Goal: Information Seeking & Learning: Learn about a topic

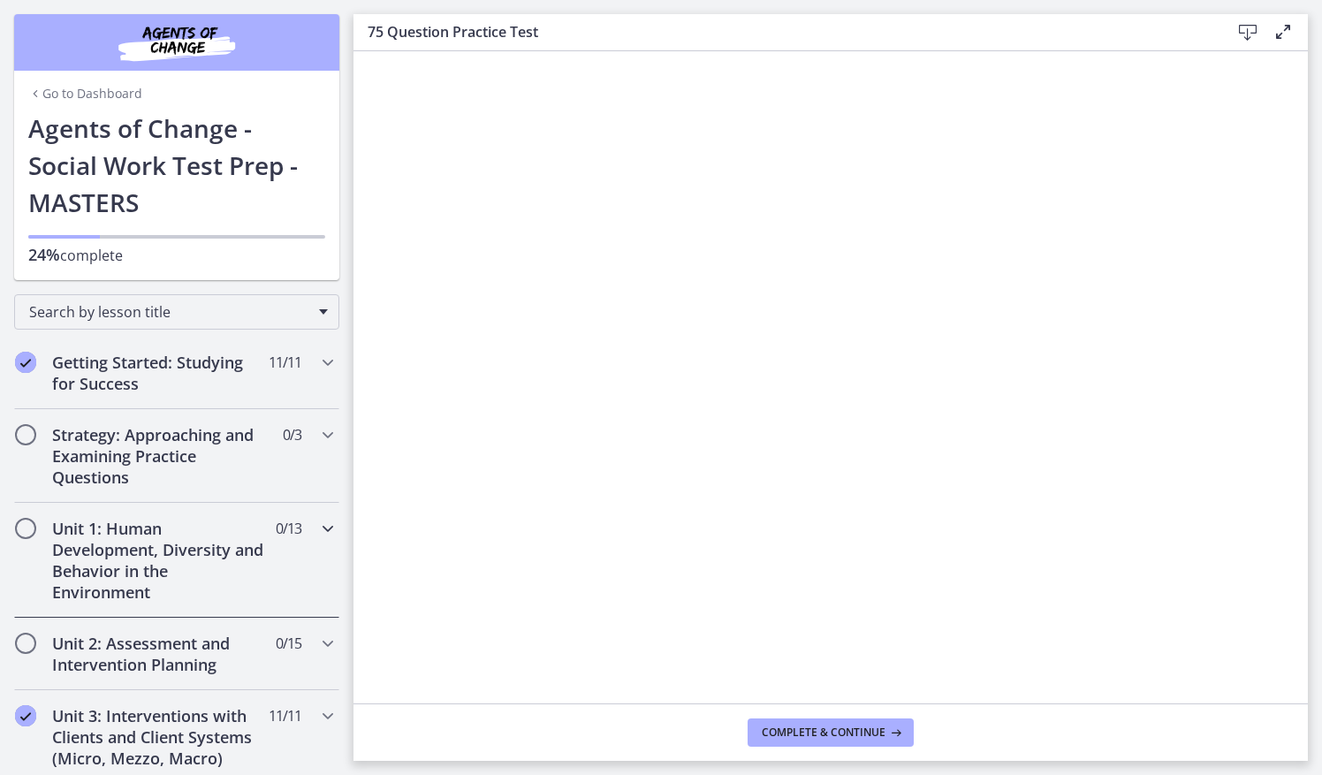
scroll to position [61, 0]
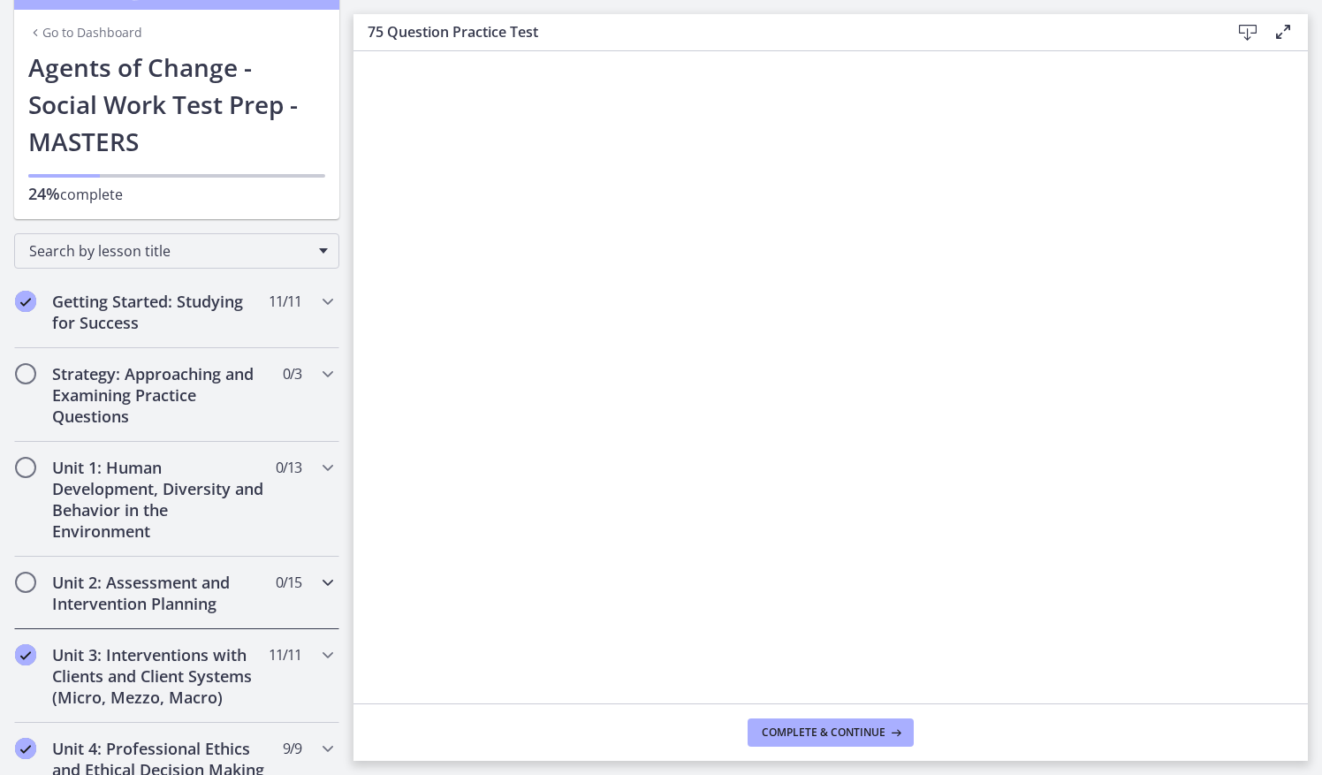
click at [152, 603] on h2 "Unit 2: Assessment and Intervention Planning" at bounding box center [160, 593] width 216 height 42
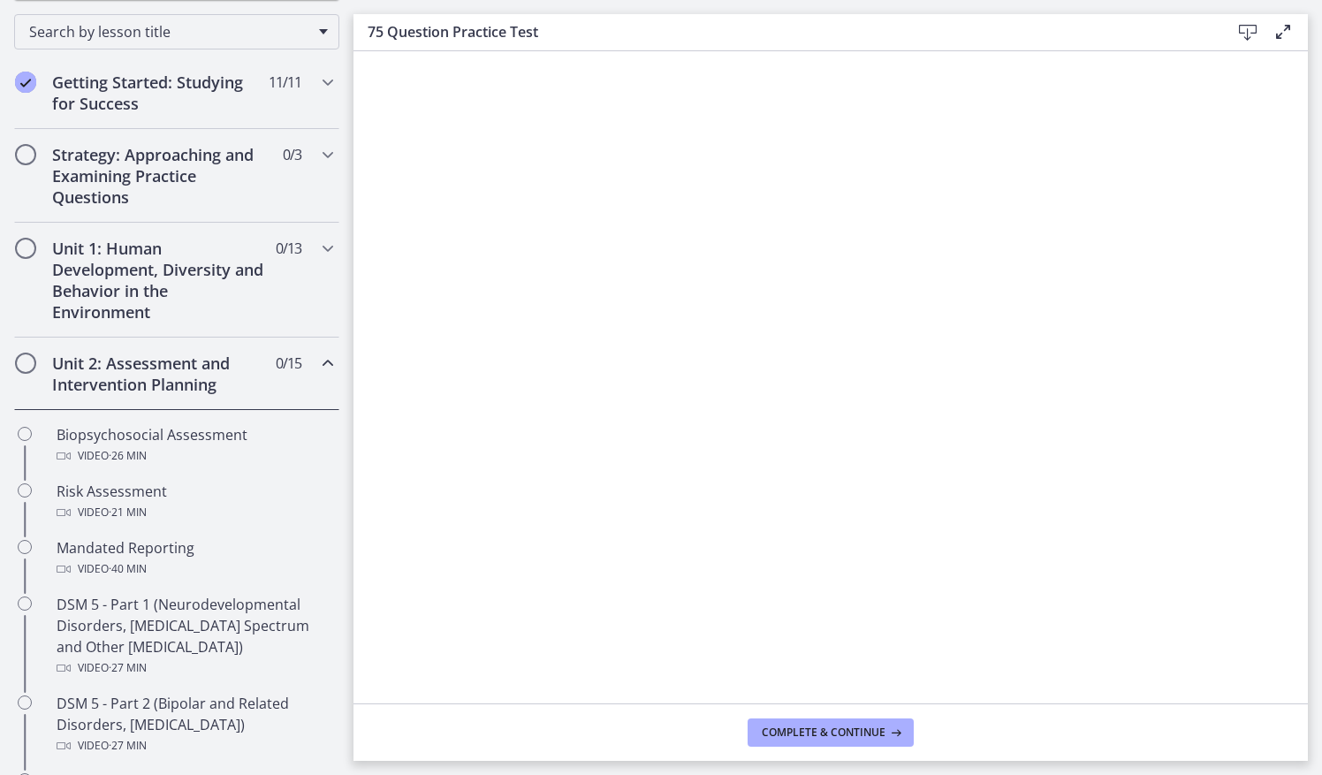
scroll to position [279, 0]
click at [295, 358] on div "Unit 2: Assessment and Intervention Planning 0 / 15 Completed" at bounding box center [176, 375] width 325 height 72
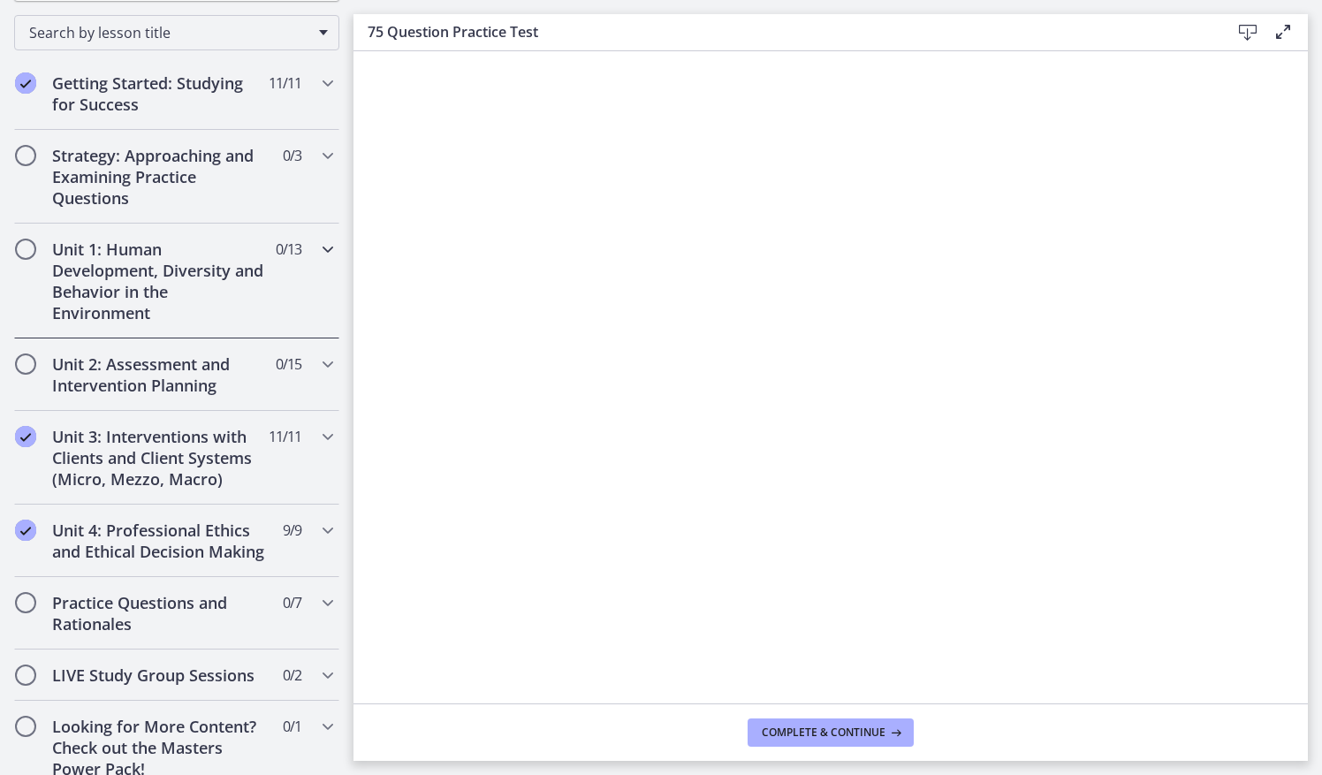
click at [285, 255] on span "0 / 13 Completed" at bounding box center [289, 249] width 26 height 21
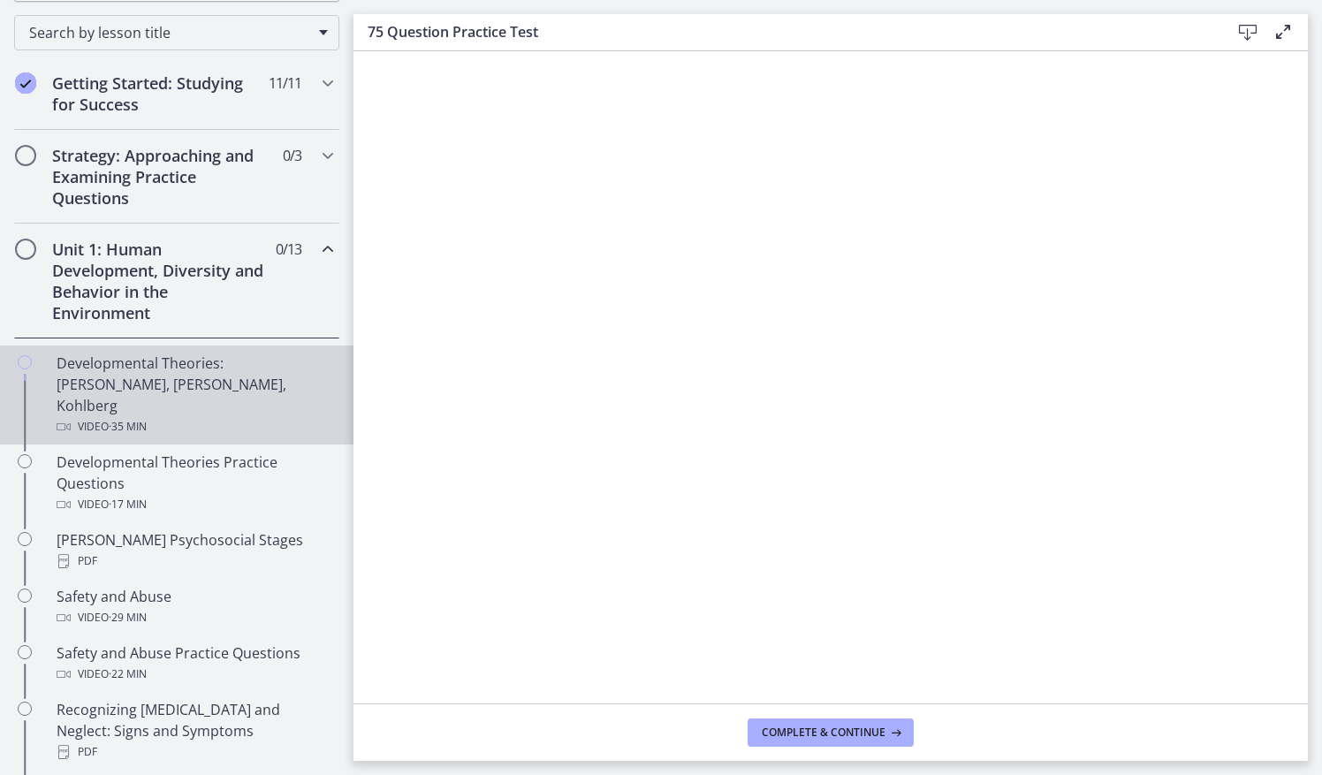
click at [258, 361] on div "Developmental Theories: [PERSON_NAME], [PERSON_NAME], Kohlberg Video · 35 min" at bounding box center [195, 395] width 276 height 85
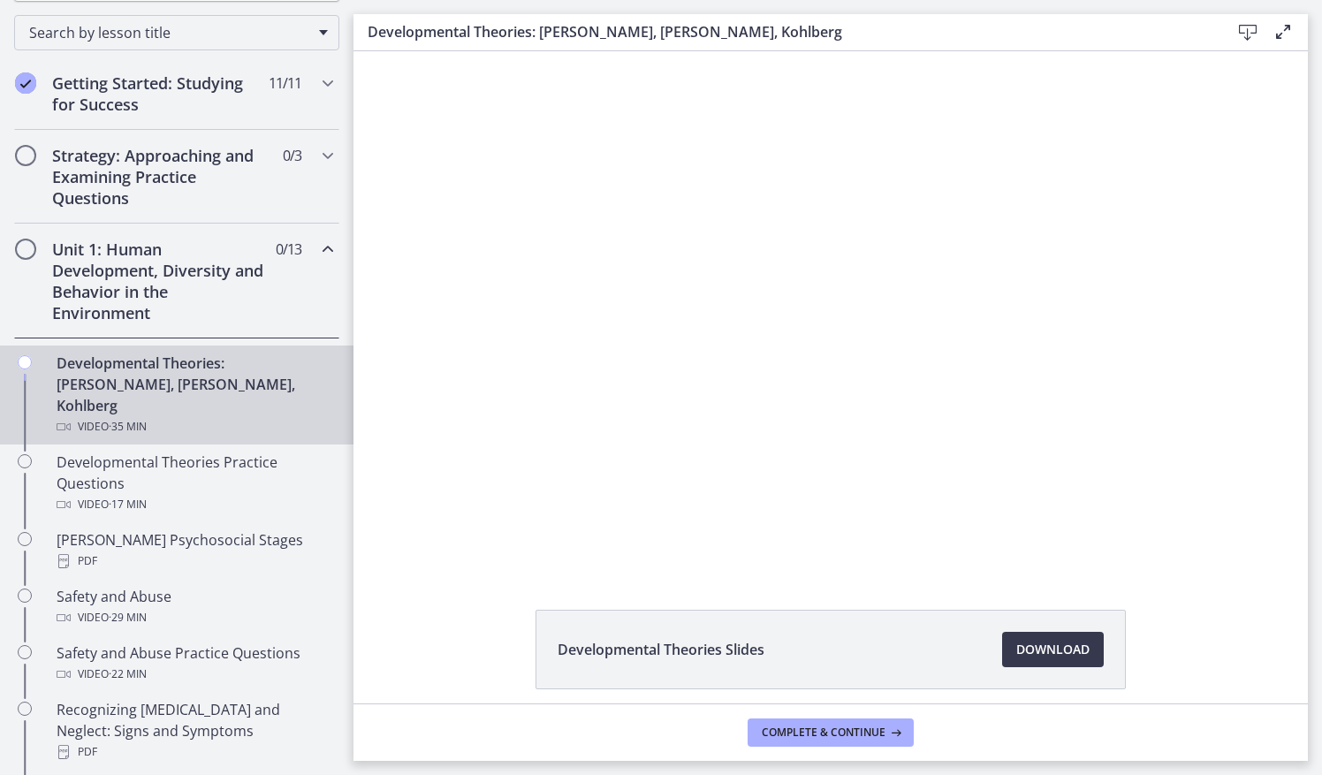
click at [985, 351] on div at bounding box center [830, 310] width 921 height 518
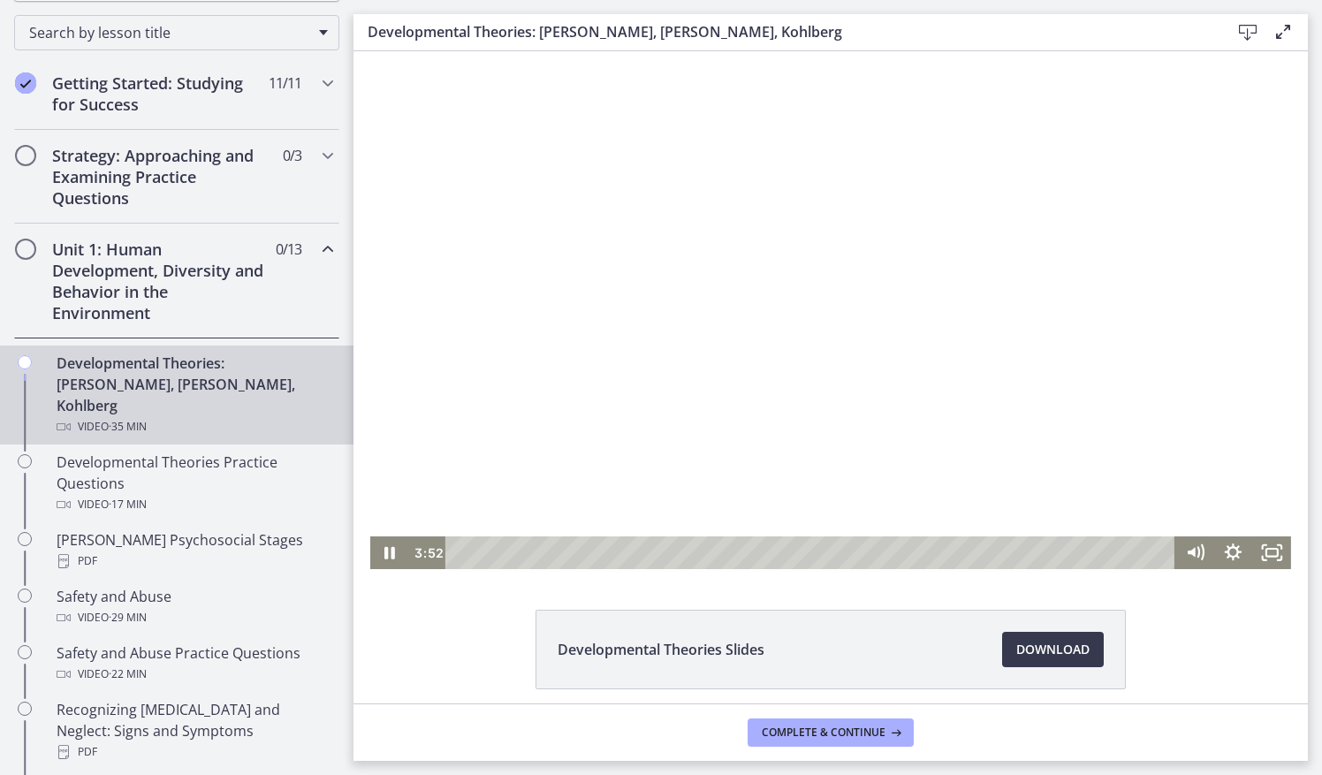
click at [845, 278] on div at bounding box center [830, 310] width 921 height 518
click at [937, 196] on div at bounding box center [830, 310] width 921 height 518
click at [936, 196] on div at bounding box center [830, 310] width 921 height 518
click at [378, 559] on icon "Play Video" at bounding box center [391, 552] width 38 height 33
click at [407, 301] on div at bounding box center [830, 310] width 921 height 518
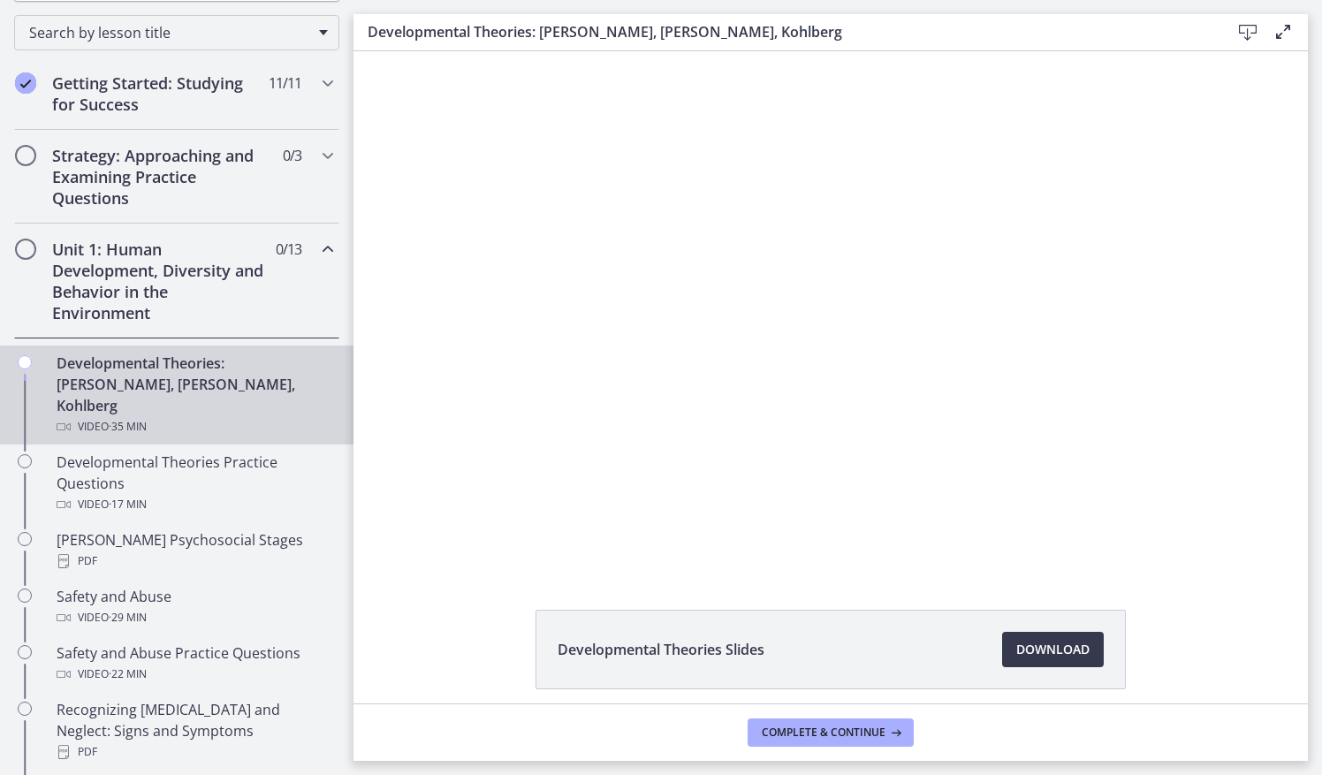
click at [407, 301] on div at bounding box center [830, 310] width 921 height 518
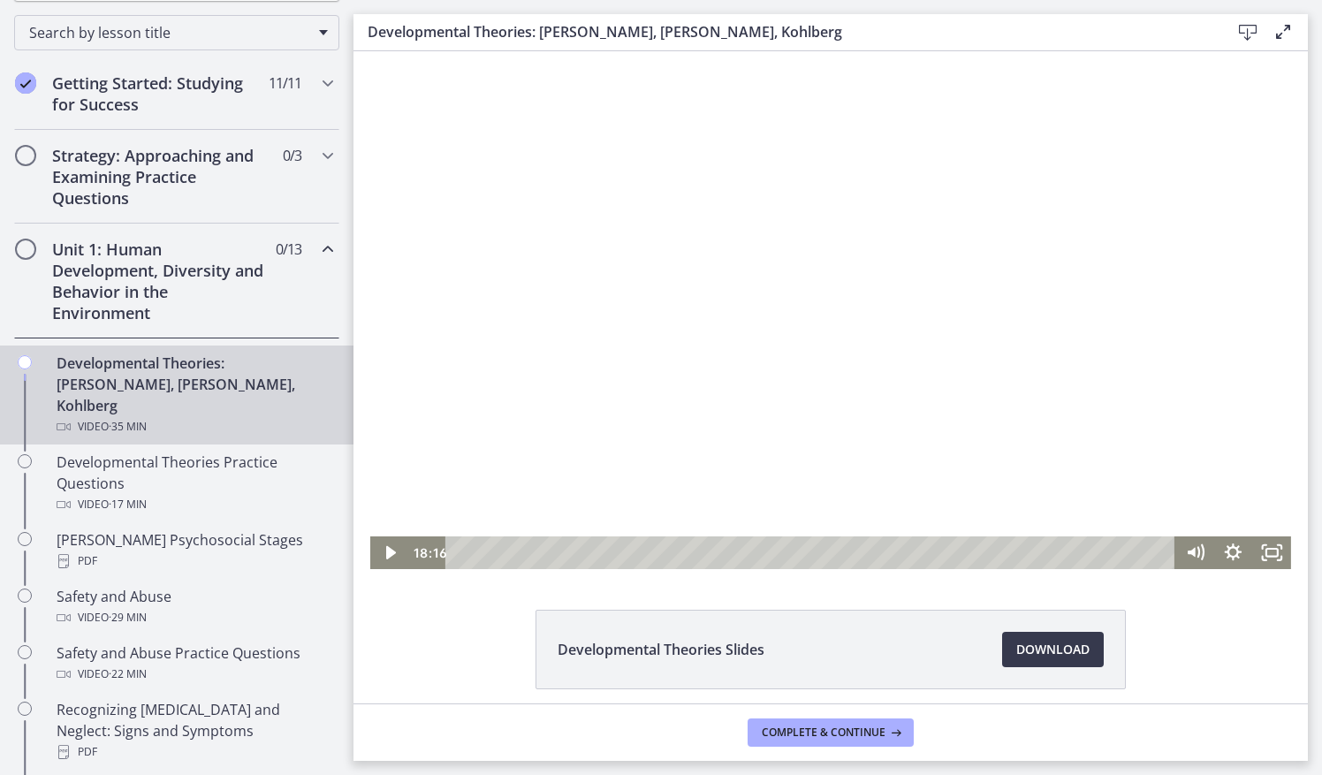
click at [407, 303] on div at bounding box center [830, 310] width 921 height 518
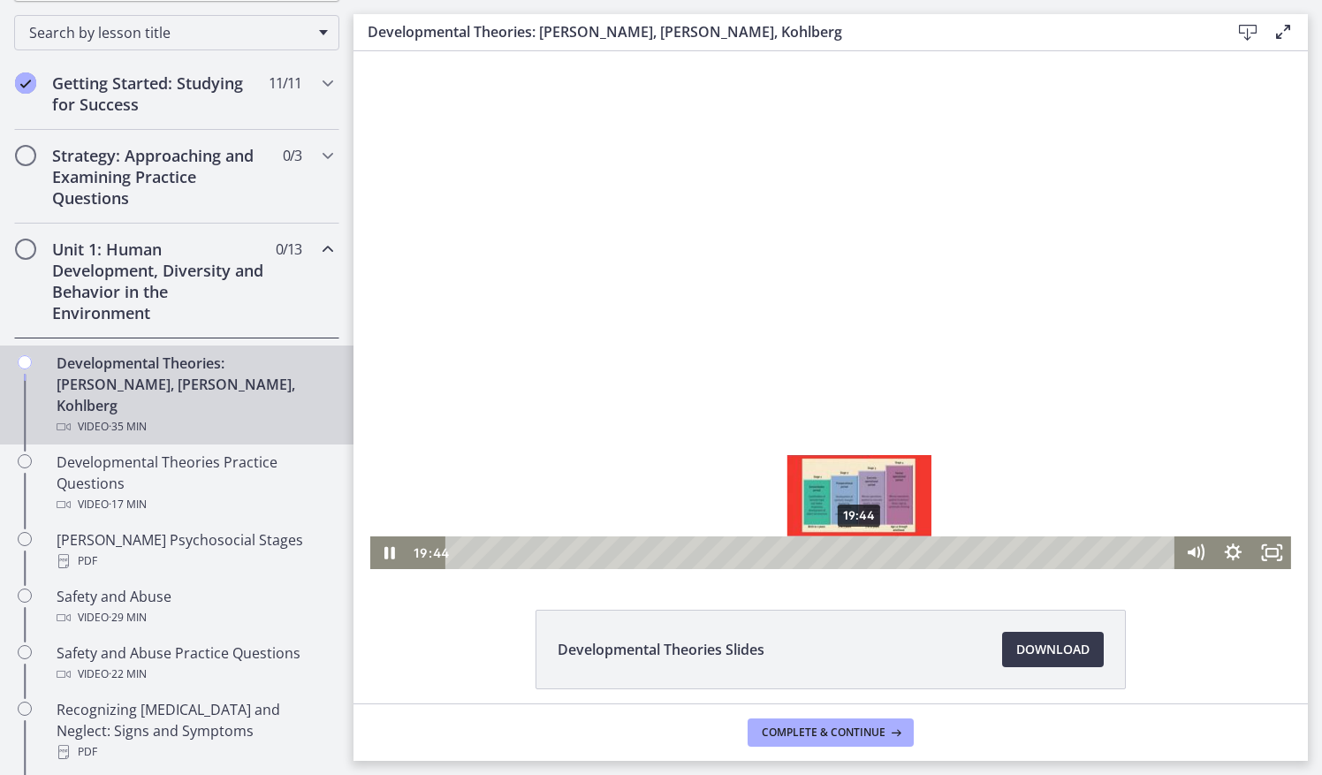
click at [854, 556] on div "19:44" at bounding box center [813, 552] width 706 height 33
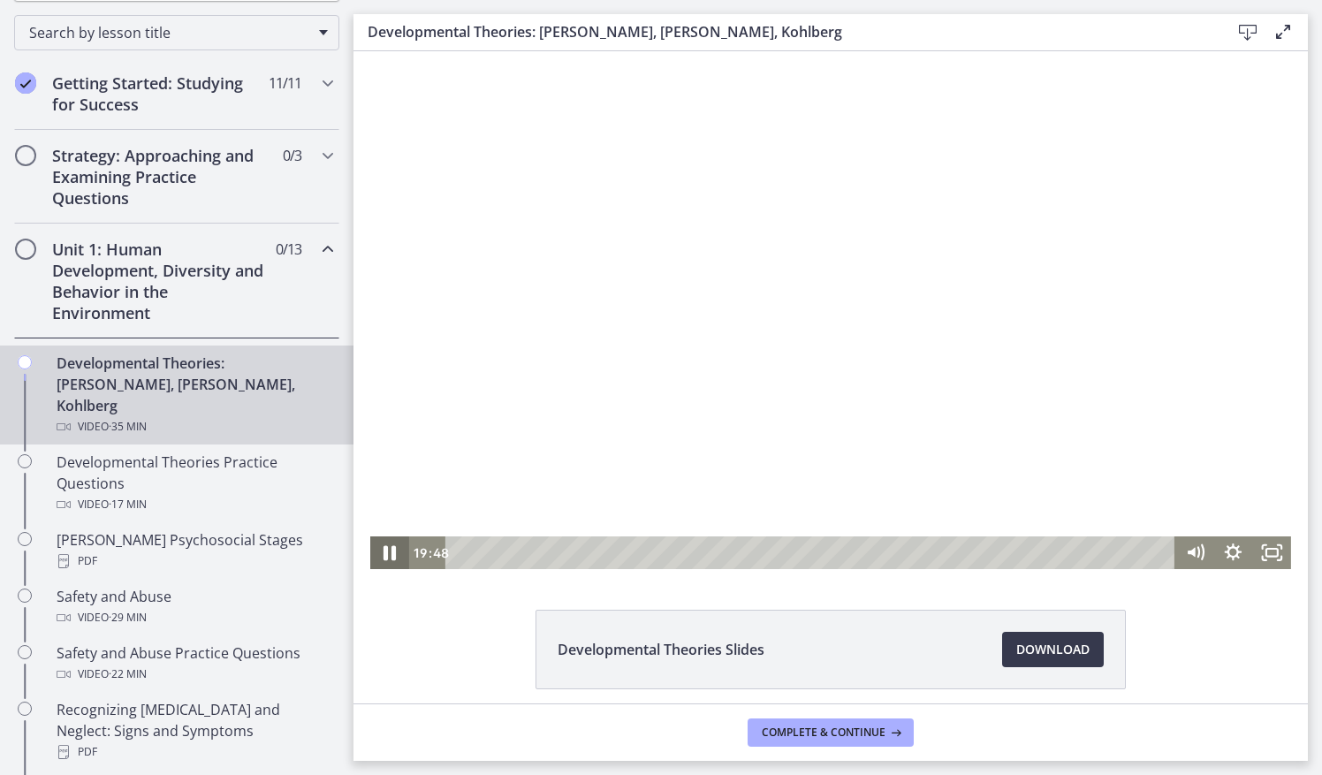
click at [380, 561] on icon "Pause" at bounding box center [390, 552] width 46 height 39
click at [380, 561] on icon "Play Video" at bounding box center [391, 552] width 38 height 33
click at [380, 561] on icon "Pause" at bounding box center [390, 552] width 46 height 39
click at [380, 561] on icon "Play Video" at bounding box center [392, 552] width 46 height 39
click at [692, 293] on div at bounding box center [830, 310] width 921 height 518
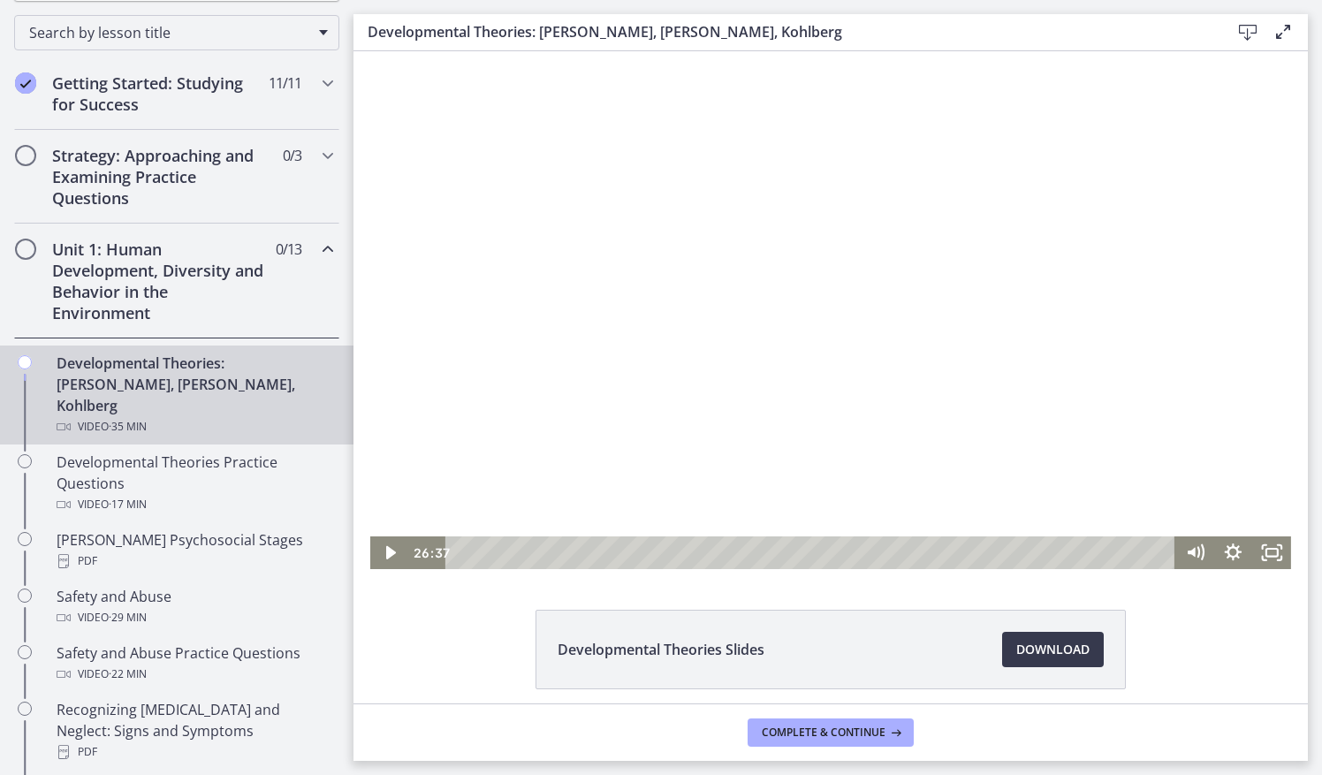
click at [712, 335] on div at bounding box center [830, 310] width 921 height 518
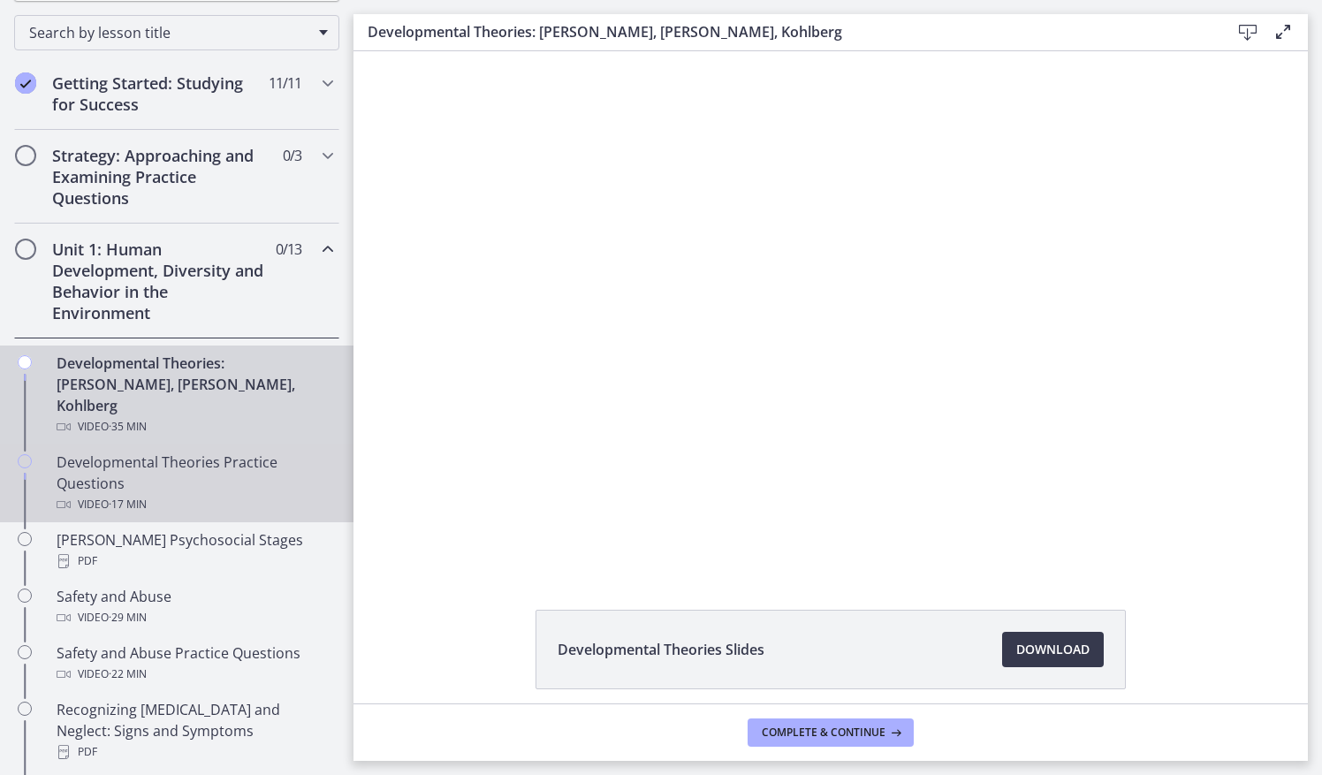
click at [154, 460] on div "Developmental Theories Practice Questions Video · 17 min" at bounding box center [195, 484] width 276 height 64
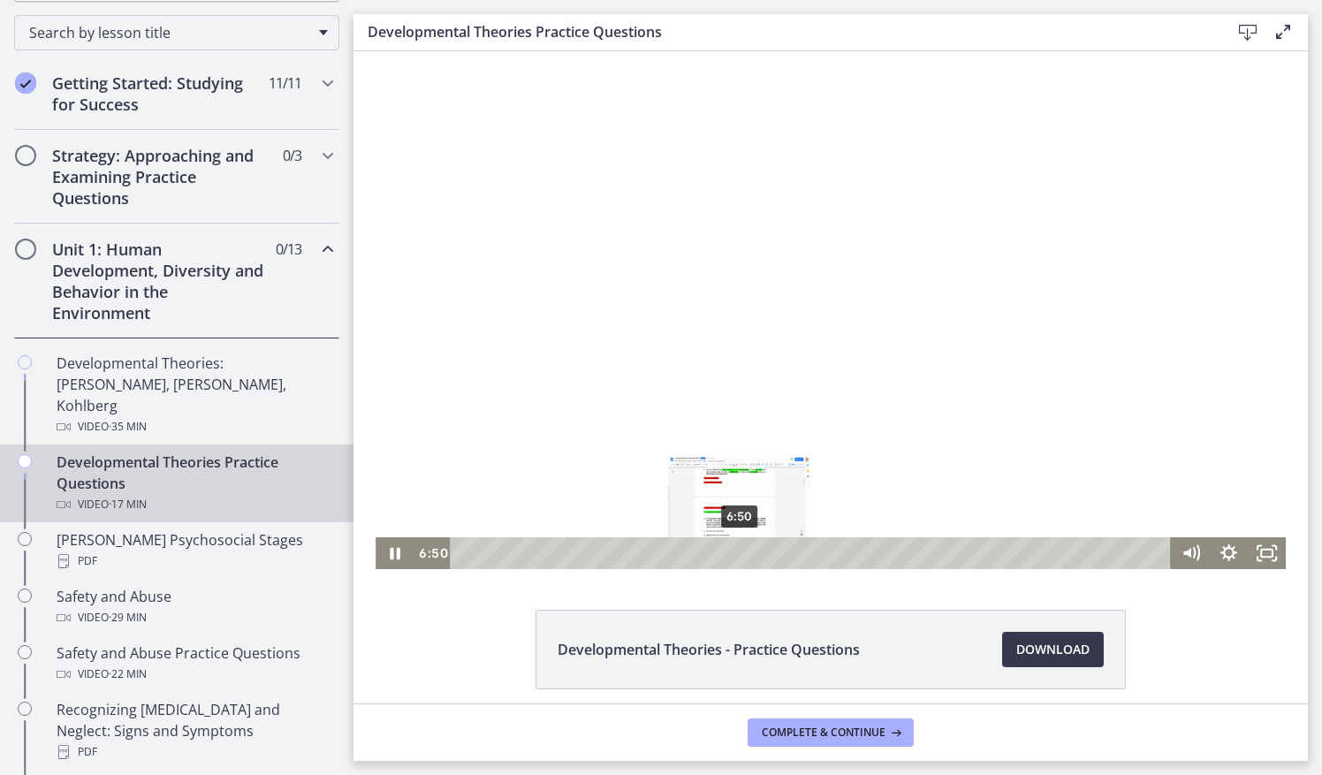
click at [734, 552] on div "6:50" at bounding box center [813, 553] width 699 height 32
click at [845, 548] on div "9:35" at bounding box center [813, 553] width 699 height 32
click at [834, 550] on div "9:19" at bounding box center [813, 553] width 699 height 32
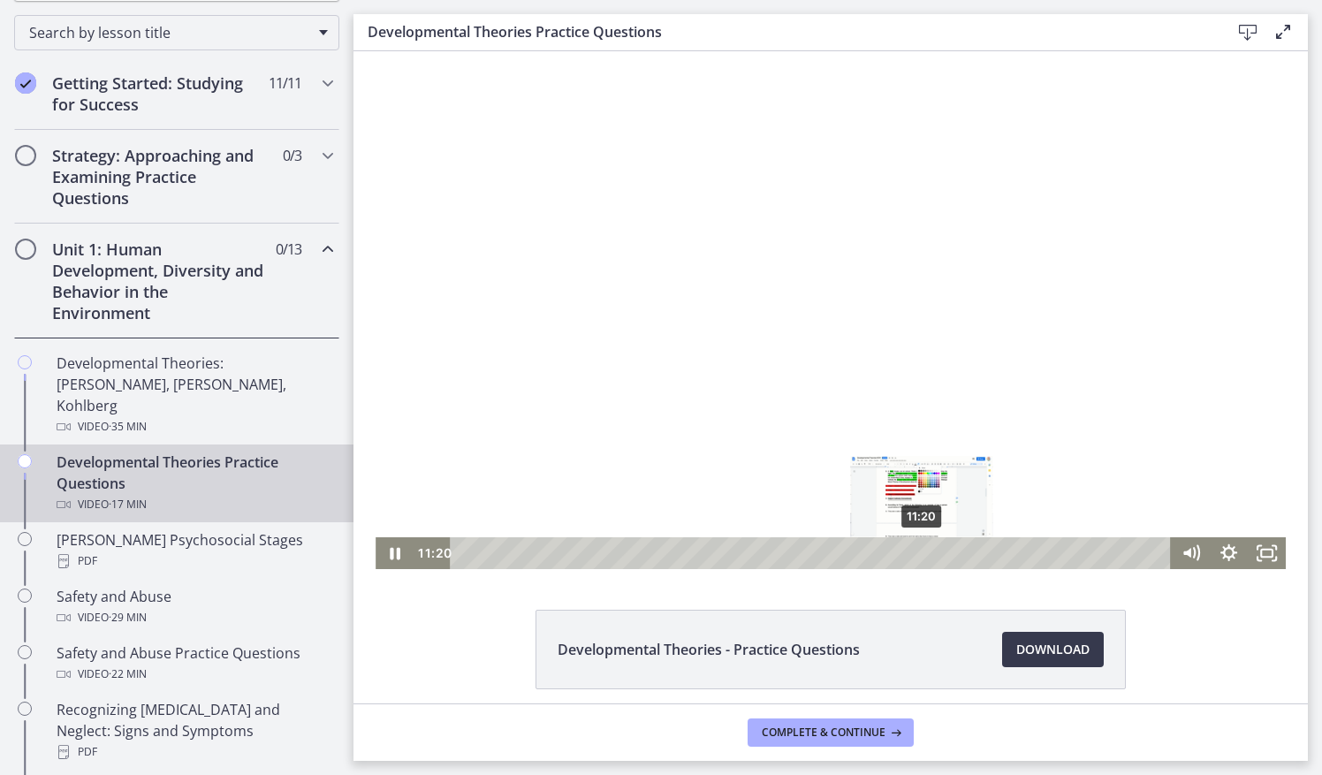
click at [916, 552] on div "11:20" at bounding box center [813, 553] width 699 height 32
click at [1002, 548] on div "13:28" at bounding box center [813, 553] width 699 height 32
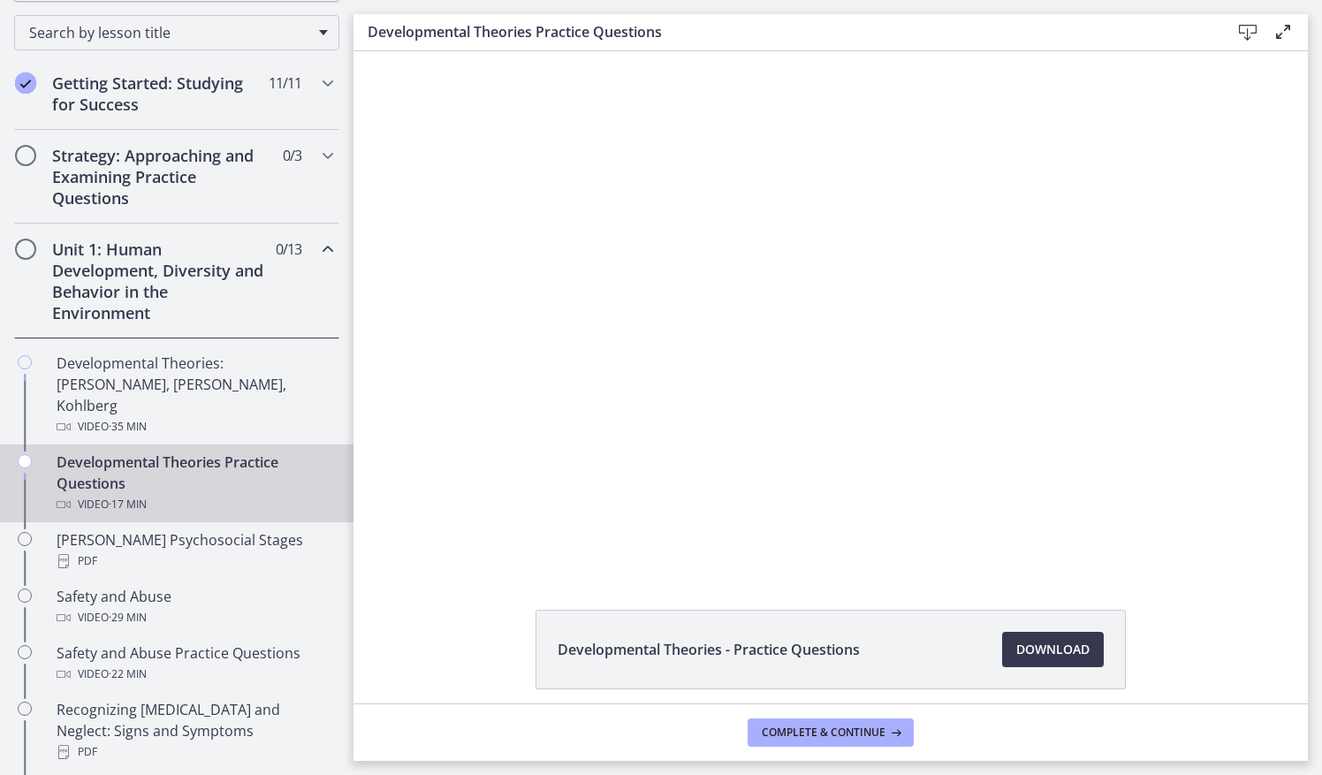
click at [1052, 727] on footer "Complete & continue" at bounding box center [831, 732] width 955 height 57
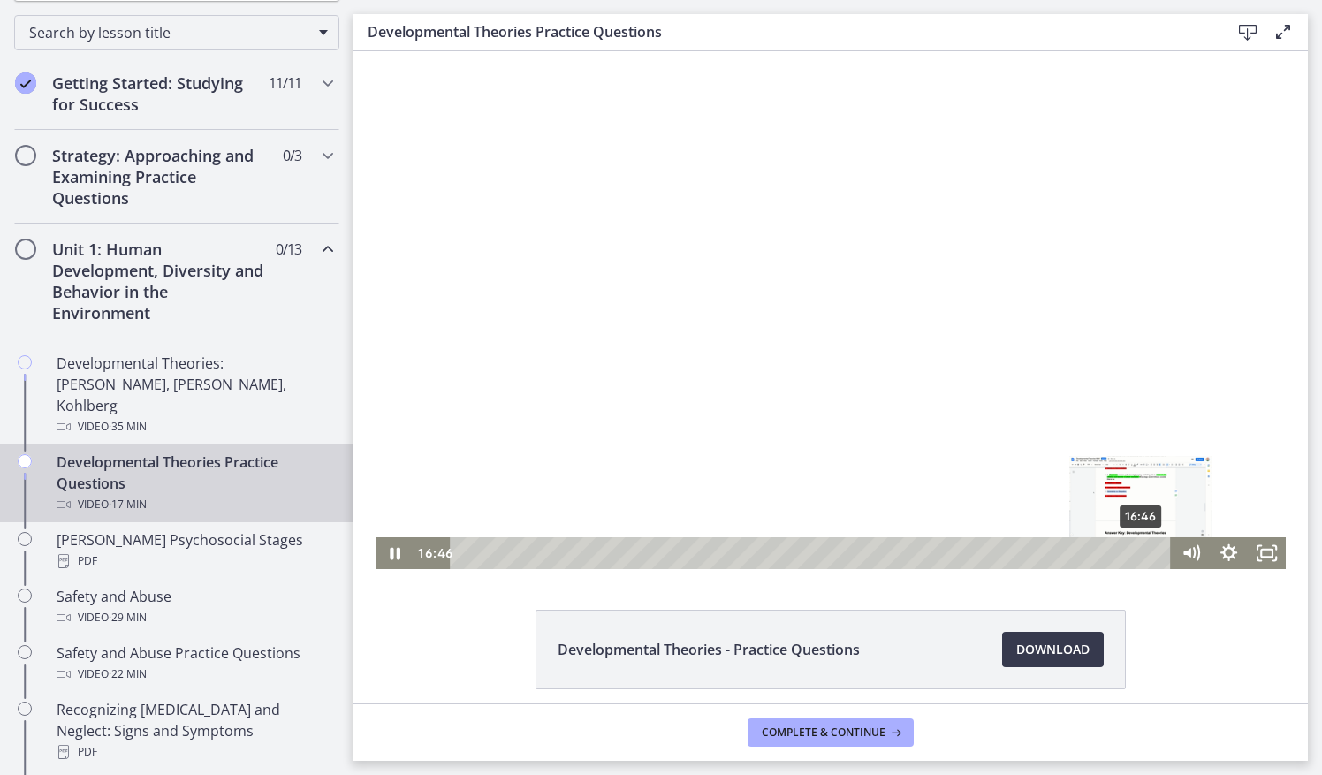
click at [1136, 550] on div "16:46" at bounding box center [813, 553] width 699 height 32
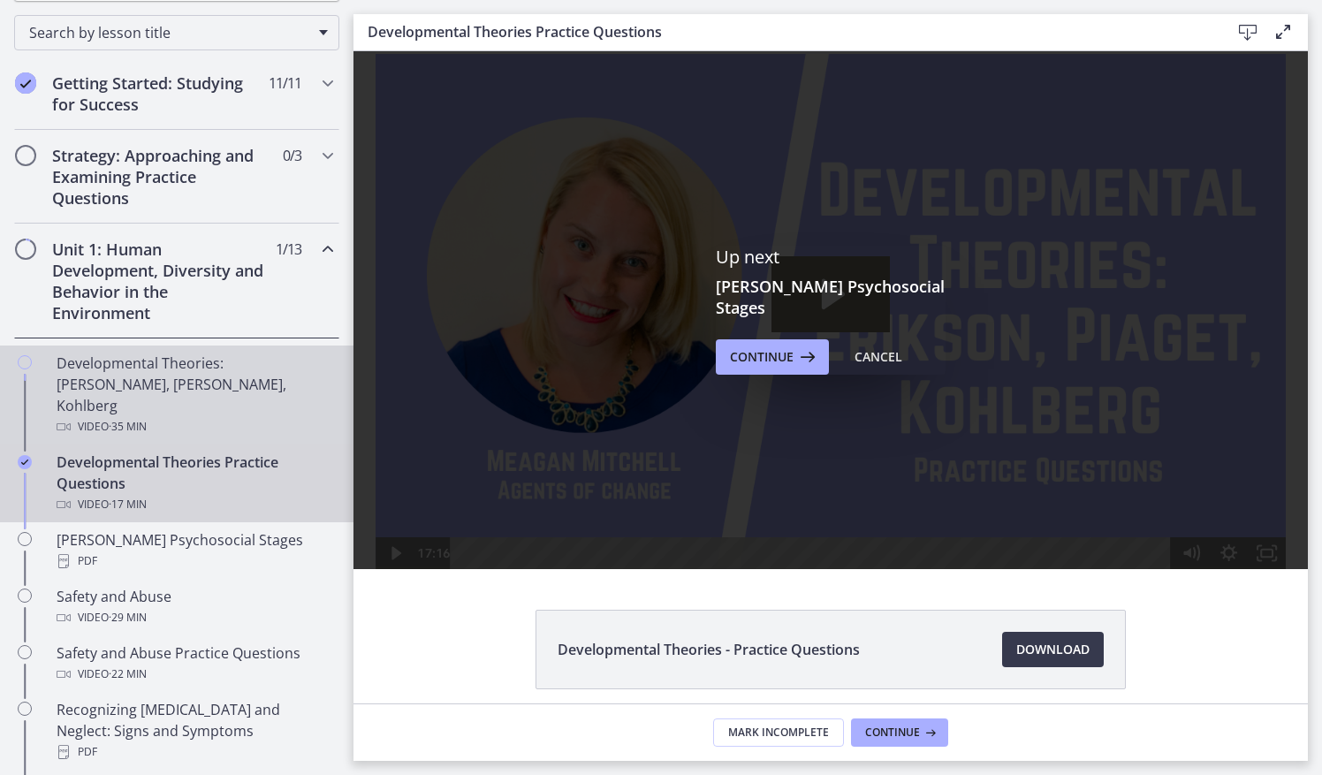
click at [213, 371] on div "Developmental Theories: [PERSON_NAME], [PERSON_NAME], Kohlberg Video · 35 min" at bounding box center [195, 395] width 276 height 85
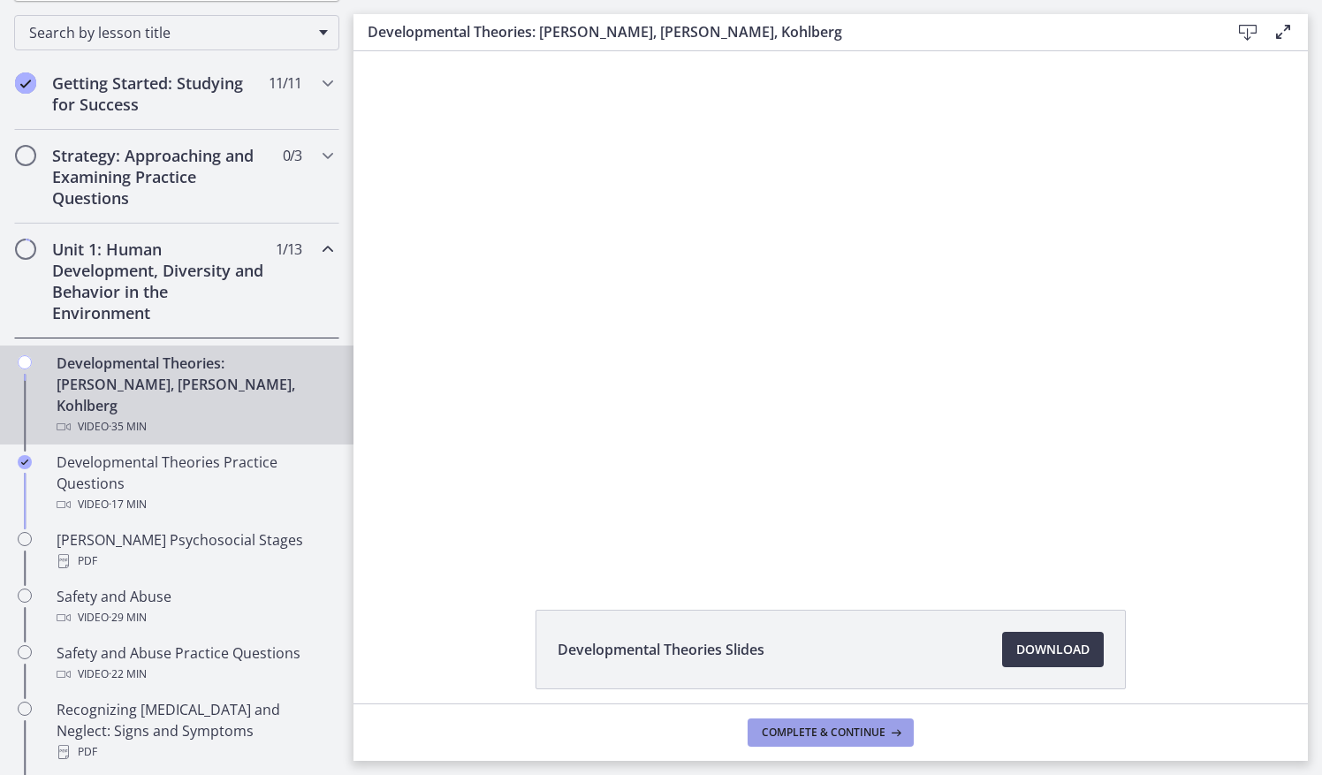
click at [801, 732] on span "Complete & continue" at bounding box center [824, 733] width 124 height 14
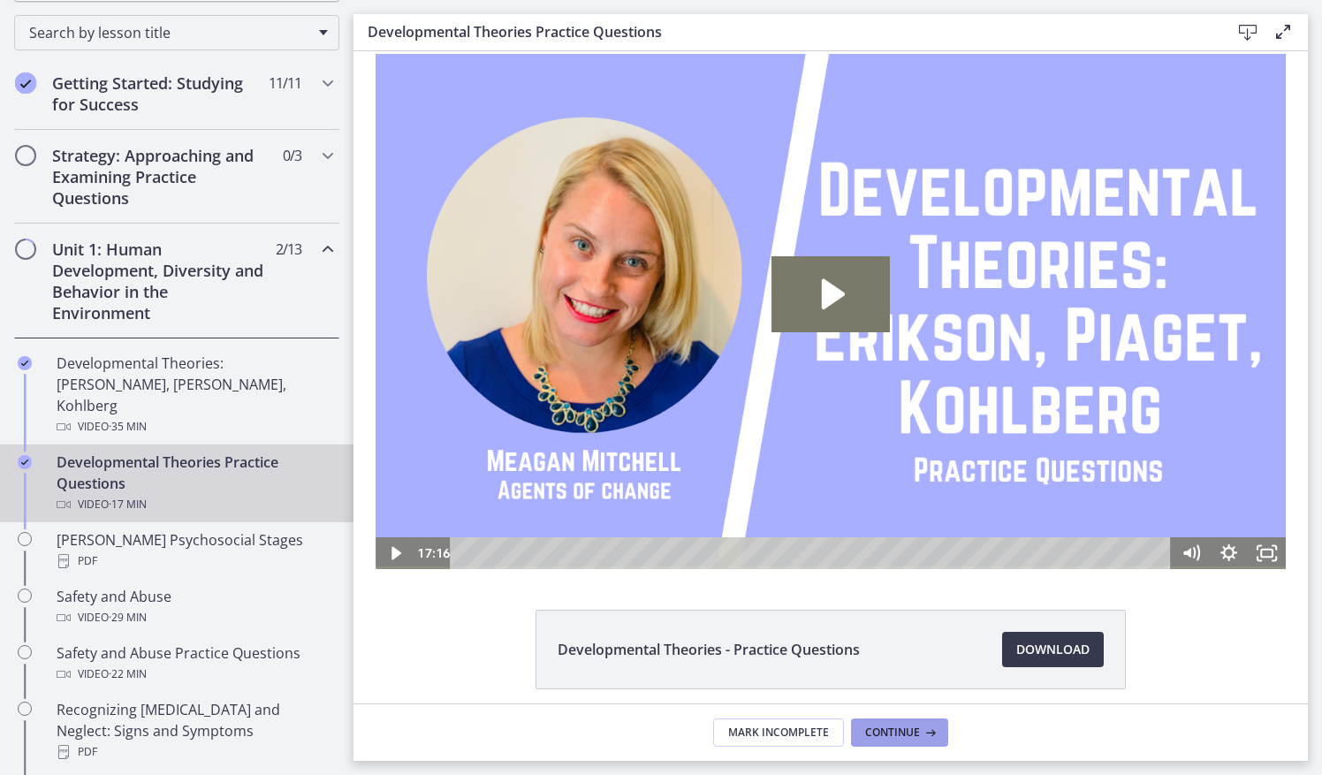
click at [871, 732] on span "Continue" at bounding box center [892, 733] width 55 height 14
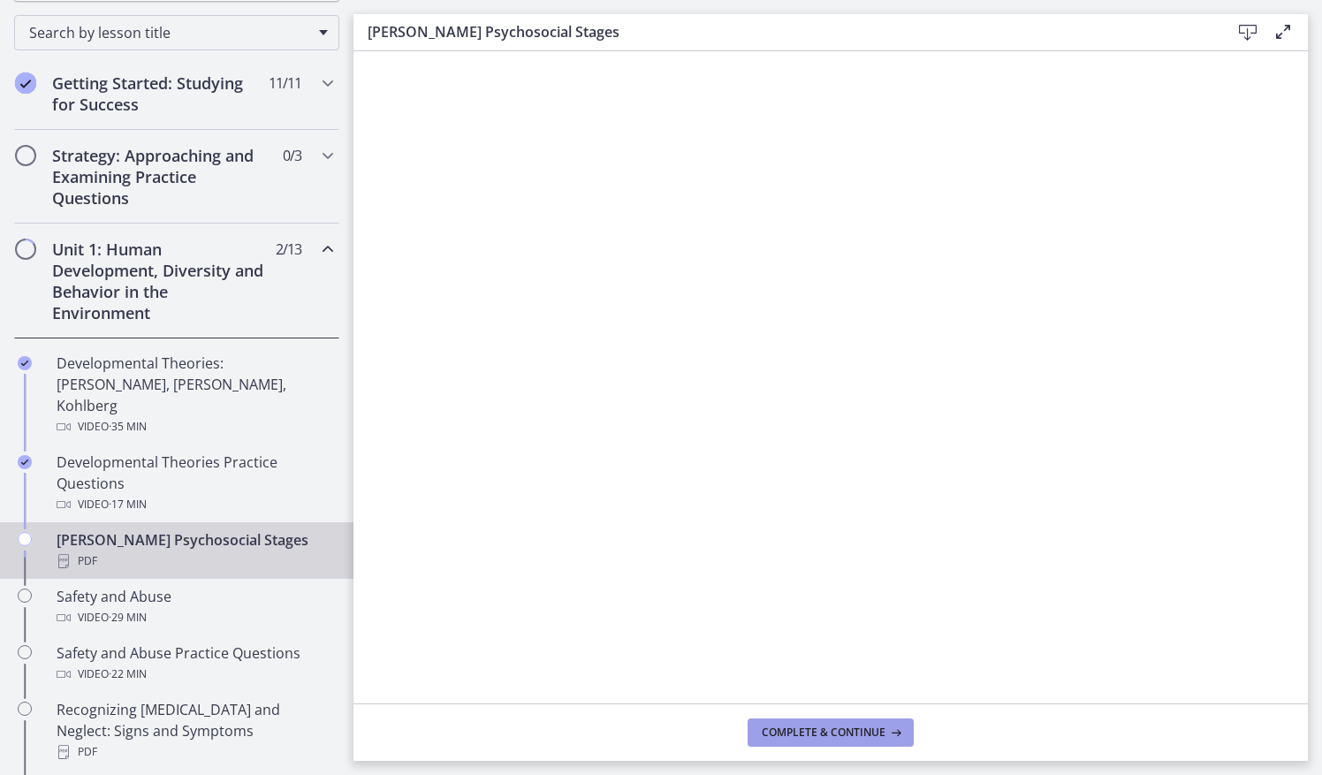
click at [859, 723] on button "Complete & continue" at bounding box center [831, 733] width 166 height 28
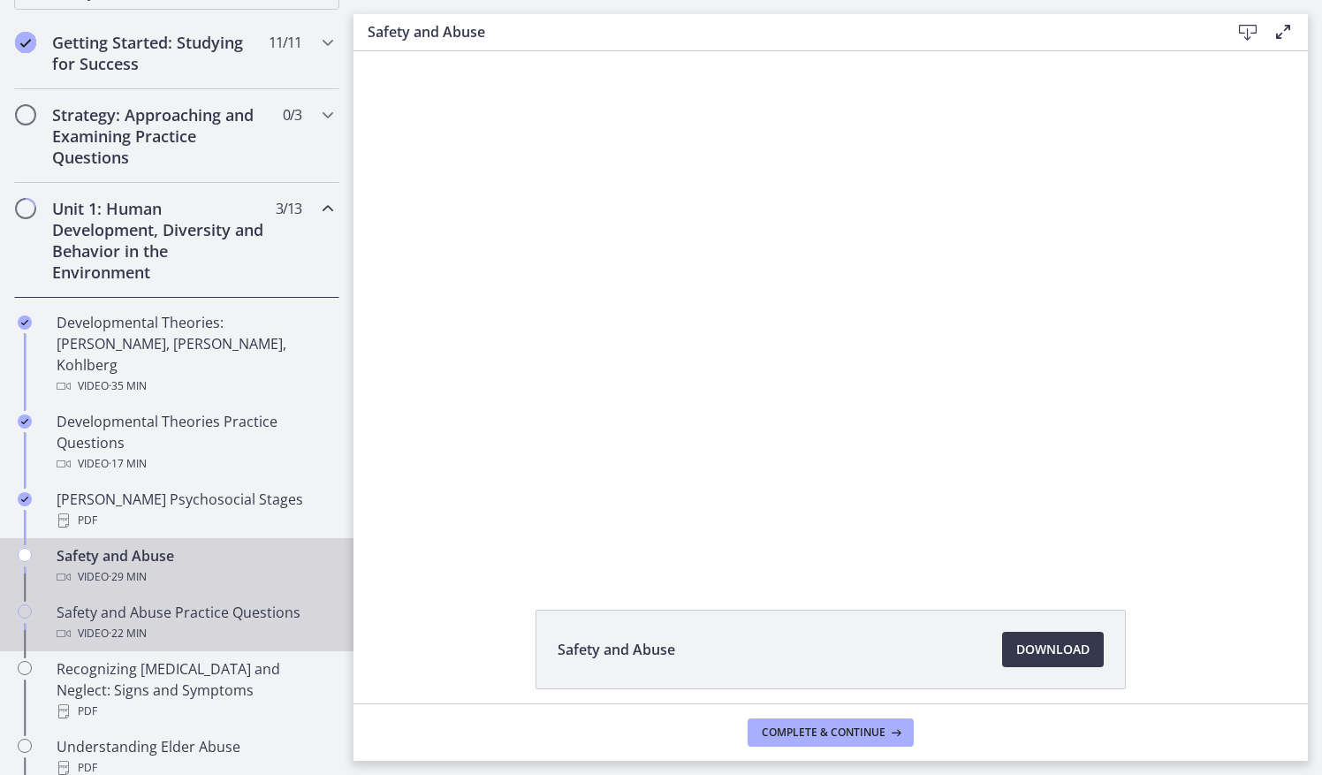
scroll to position [319, 0]
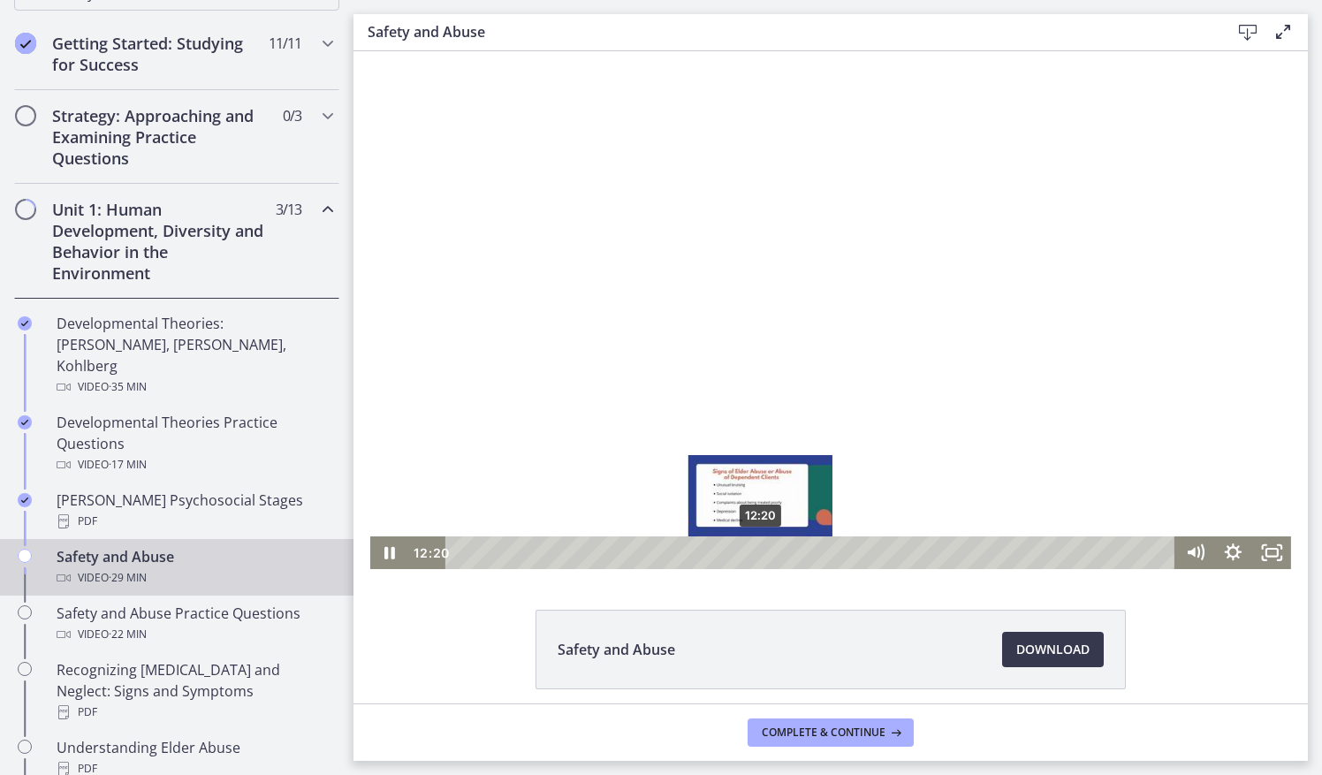
click at [754, 552] on div "12:20" at bounding box center [813, 552] width 706 height 33
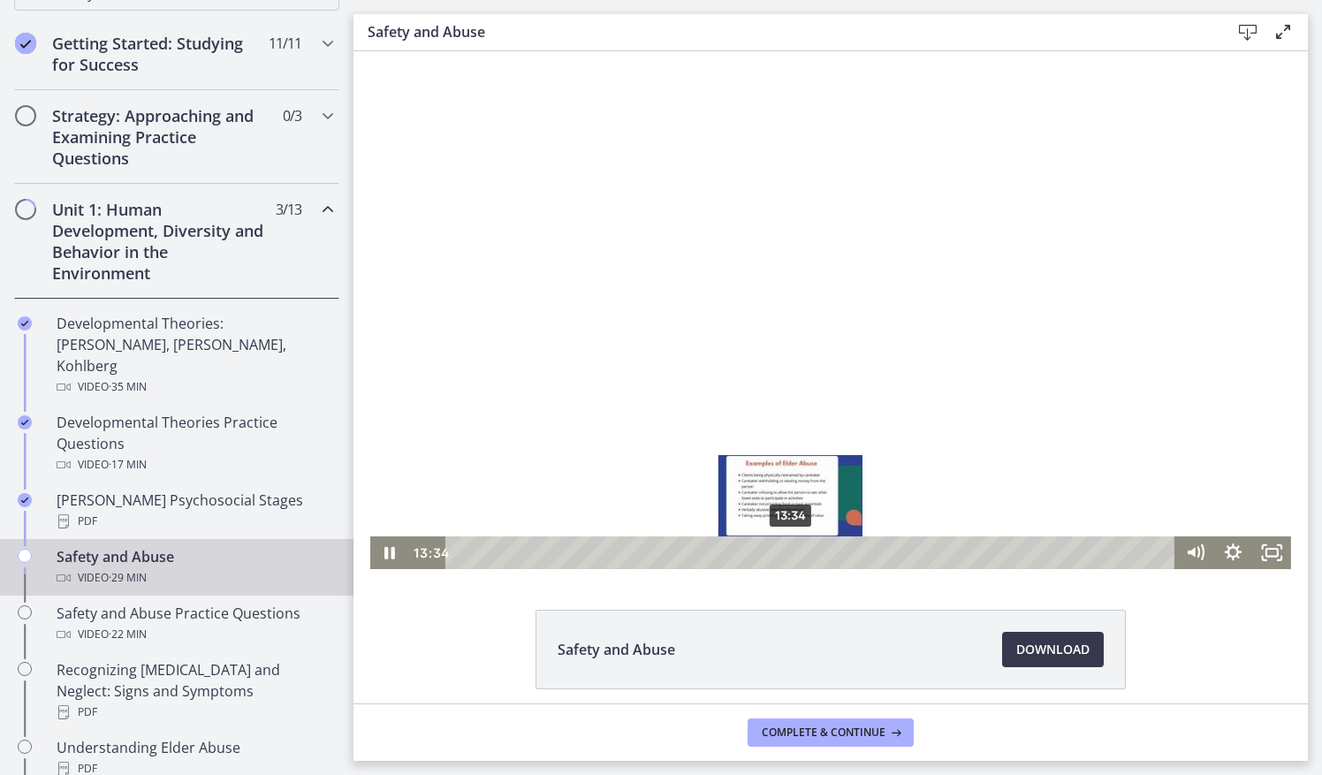
click at [784, 555] on div "13:34" at bounding box center [813, 552] width 706 height 33
click at [801, 548] on div "14:16" at bounding box center [813, 552] width 706 height 33
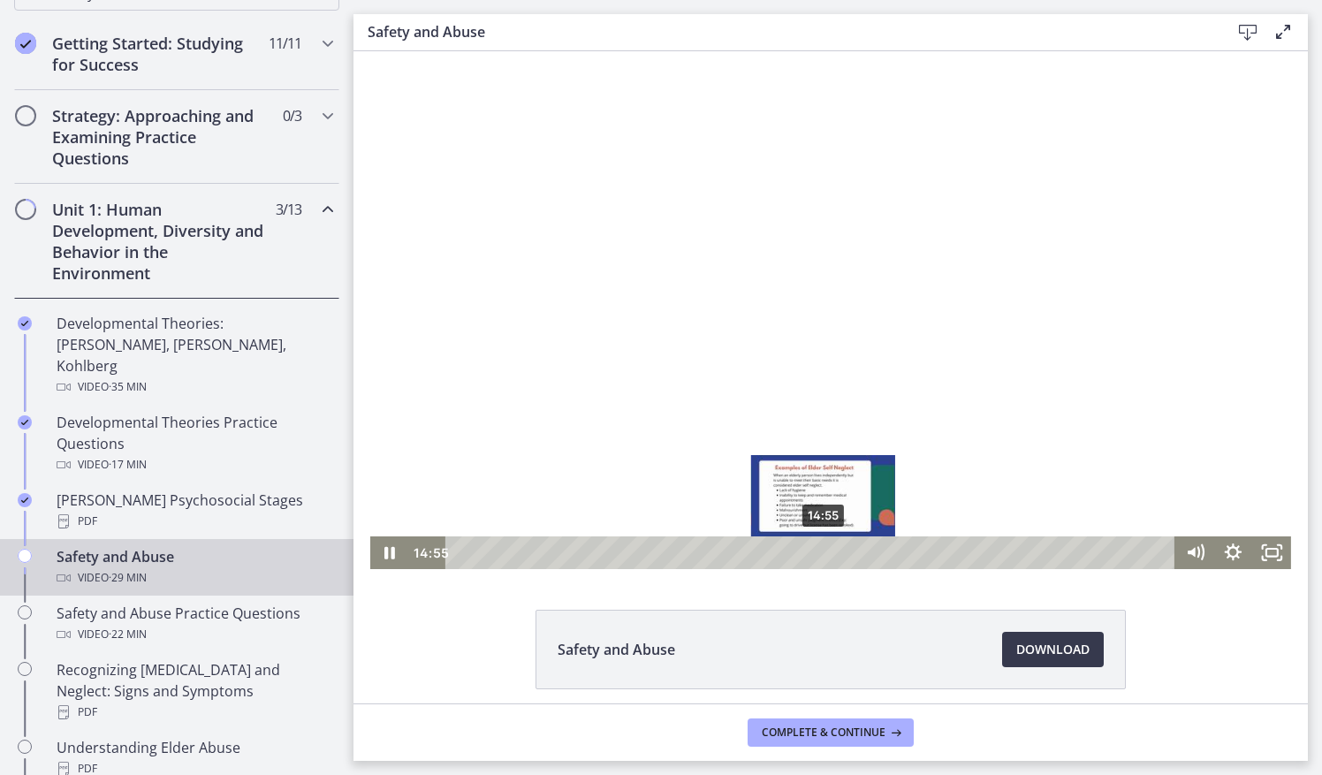
click at [817, 549] on div "14:55" at bounding box center [813, 552] width 706 height 33
click at [841, 553] on div "15:56" at bounding box center [813, 552] width 706 height 33
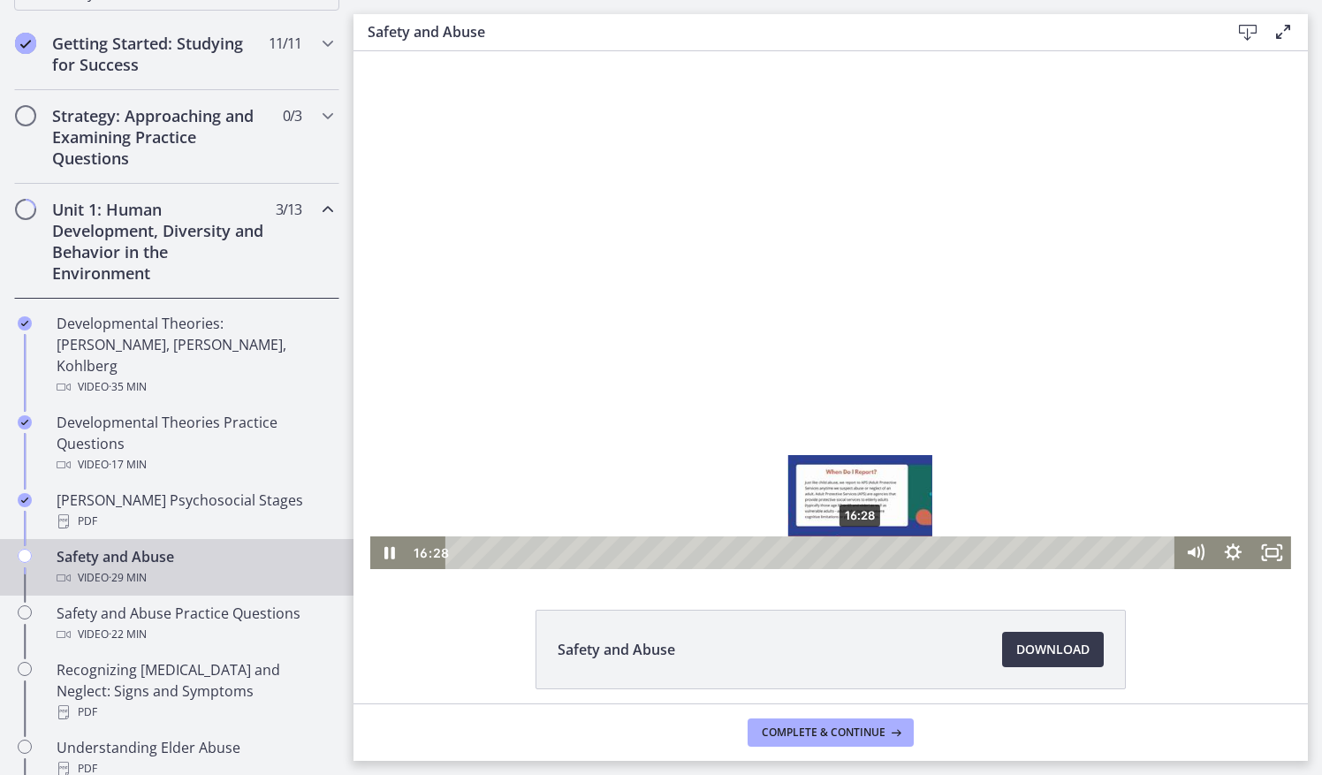
click at [855, 553] on div "16:28" at bounding box center [813, 552] width 706 height 33
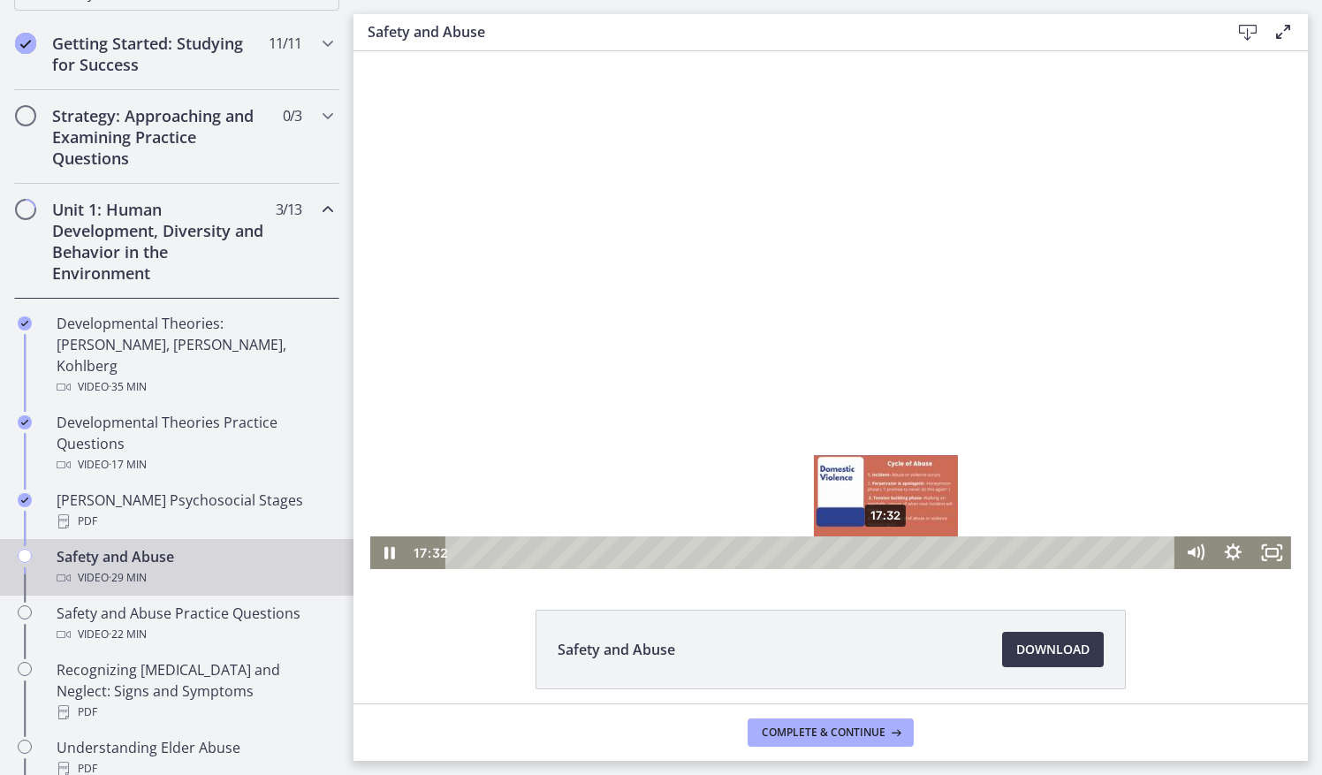
click at [880, 552] on div "17:32" at bounding box center [813, 552] width 706 height 33
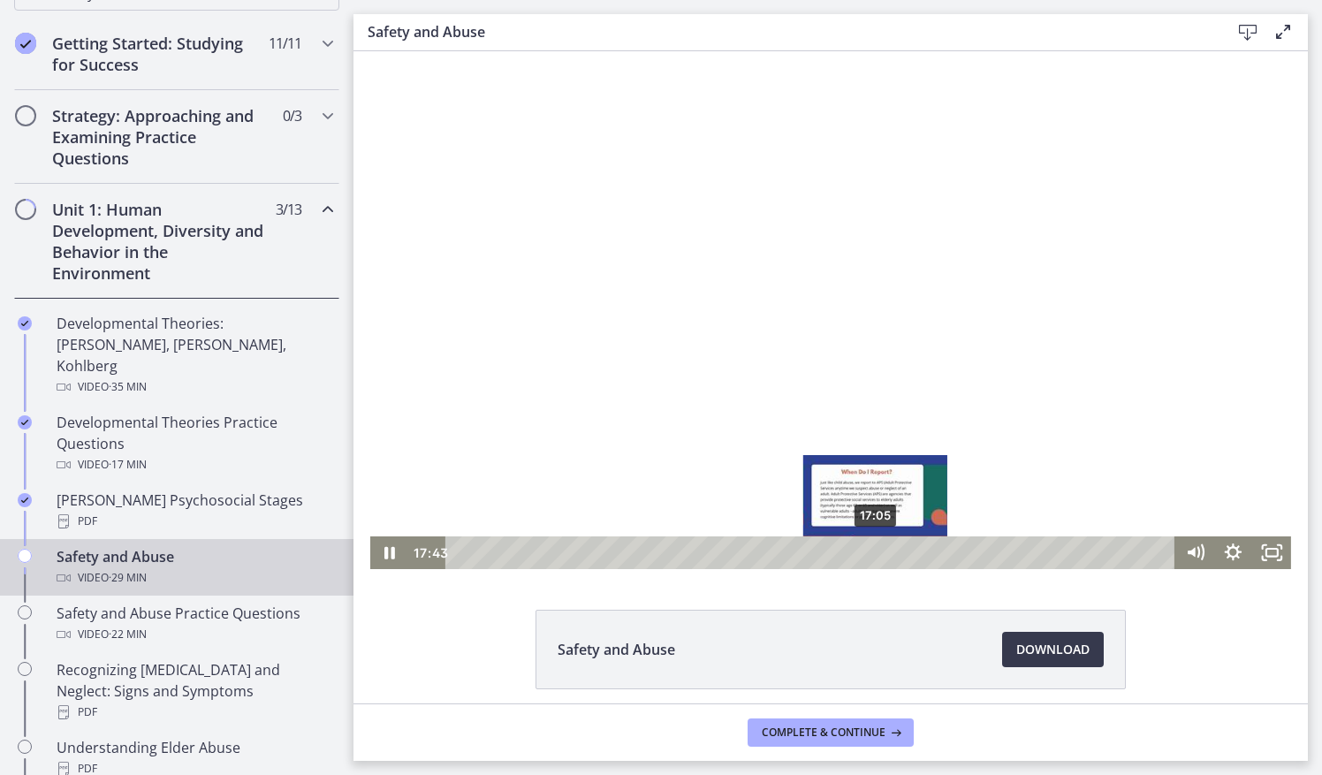
click at [870, 547] on div "17:05" at bounding box center [813, 552] width 706 height 33
click at [862, 547] on div "16:46" at bounding box center [813, 552] width 706 height 33
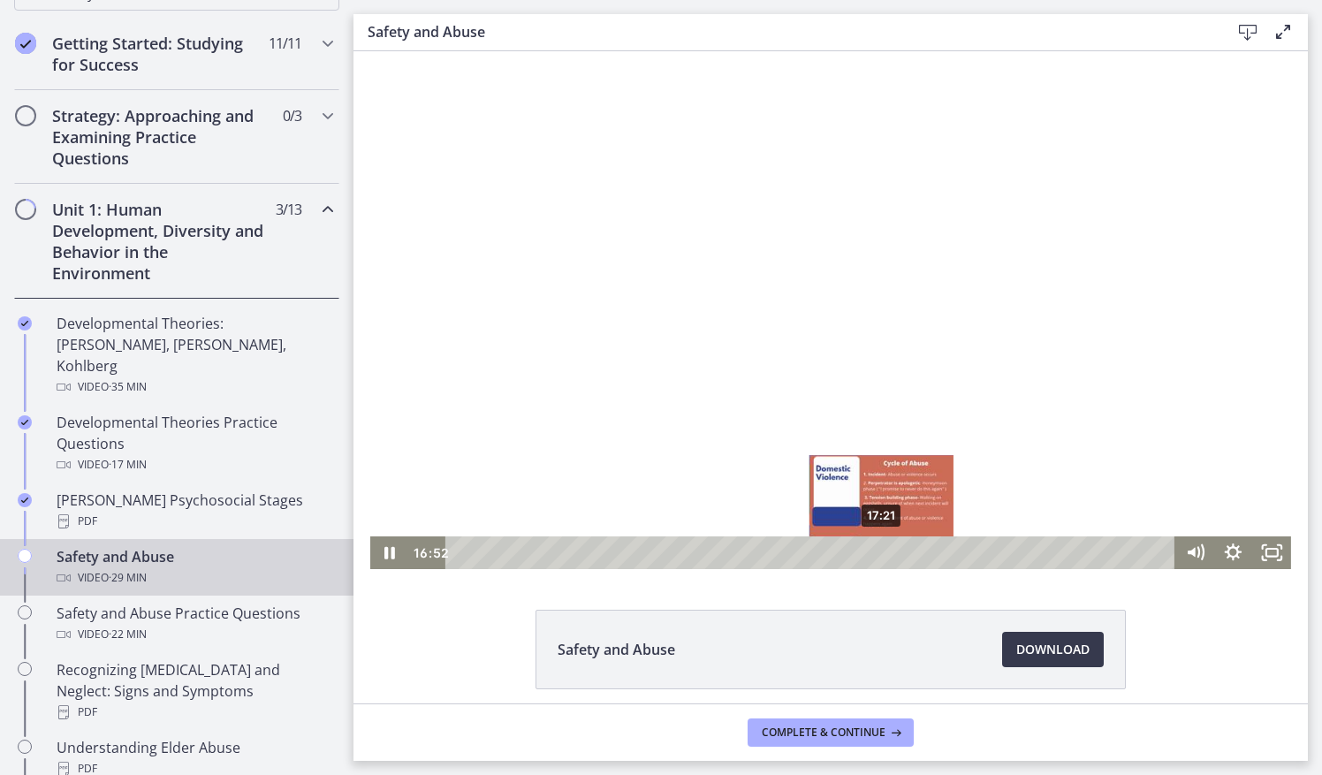
click at [876, 550] on div "17:21" at bounding box center [813, 552] width 706 height 33
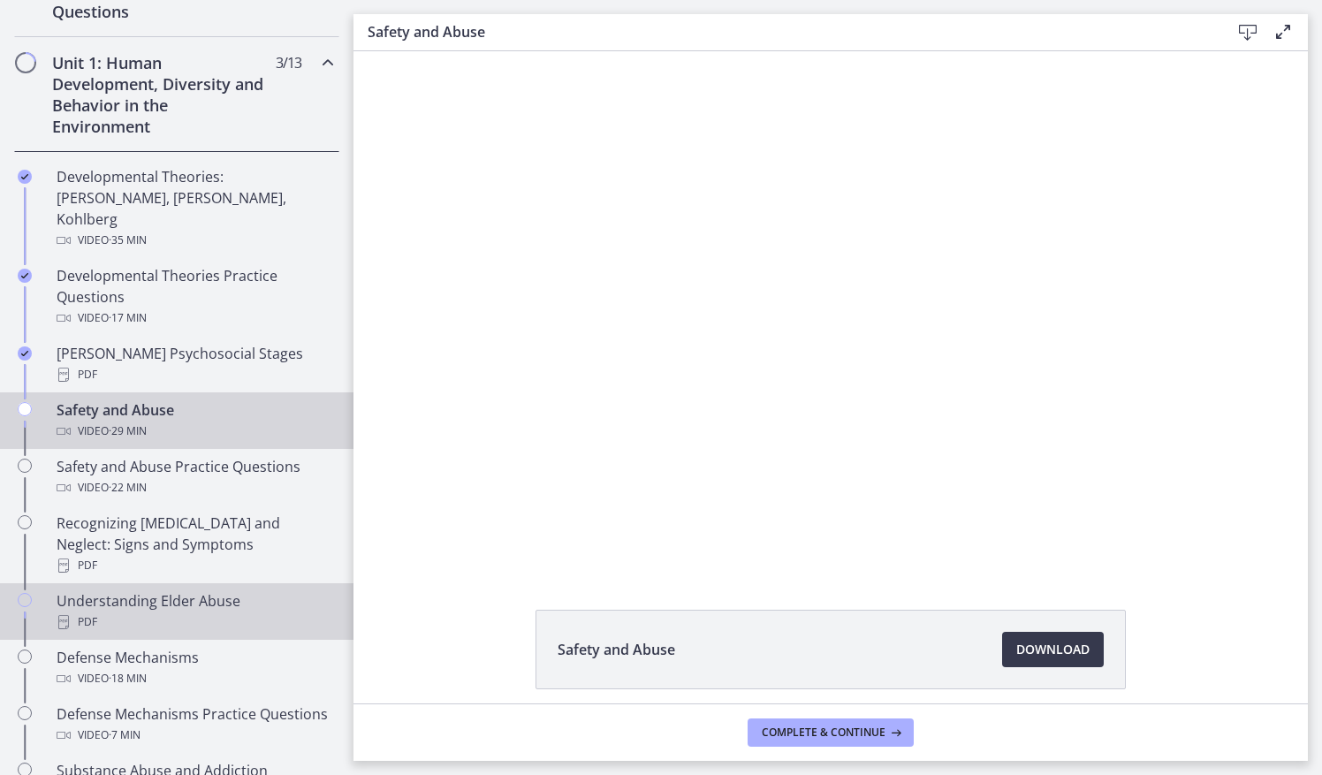
scroll to position [465, 0]
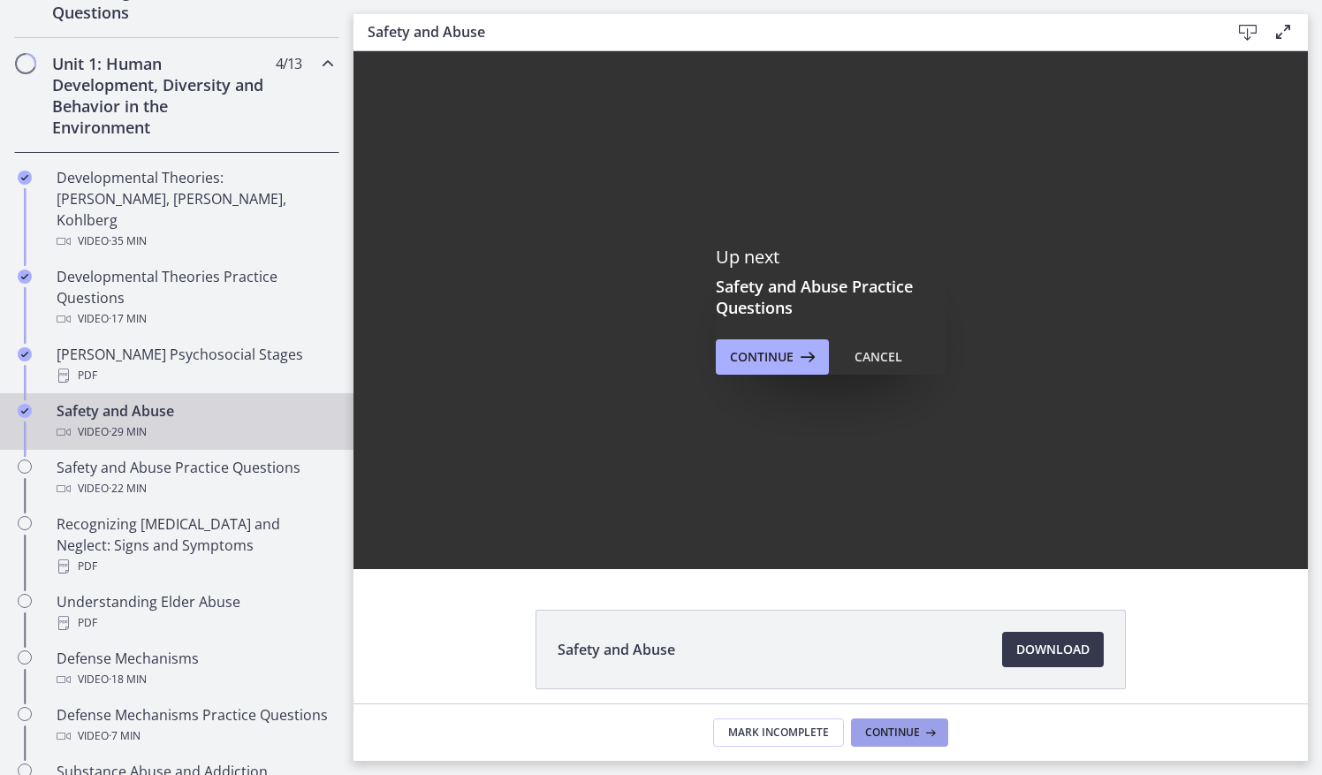
click at [924, 736] on icon at bounding box center [929, 733] width 18 height 14
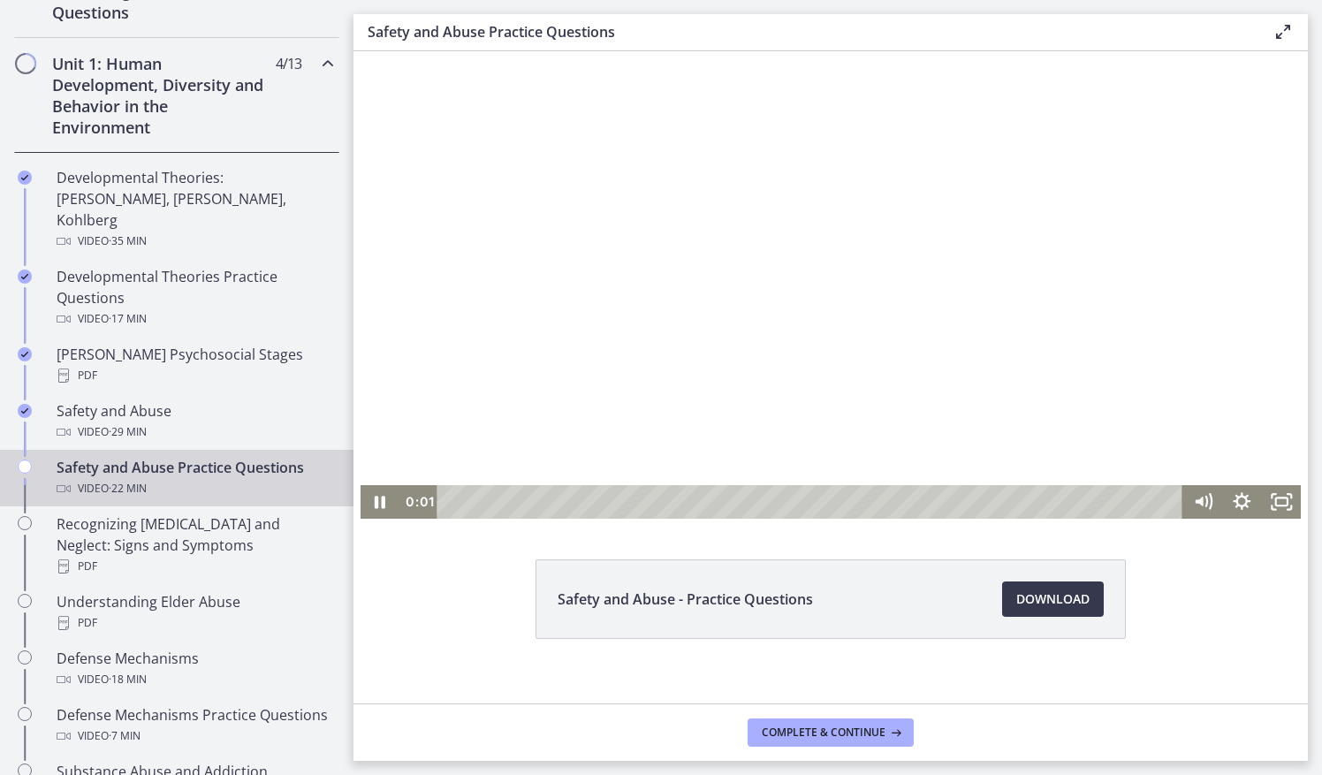
click at [792, 314] on div at bounding box center [831, 285] width 941 height 468
click at [376, 504] on icon "Play Video" at bounding box center [382, 502] width 12 height 17
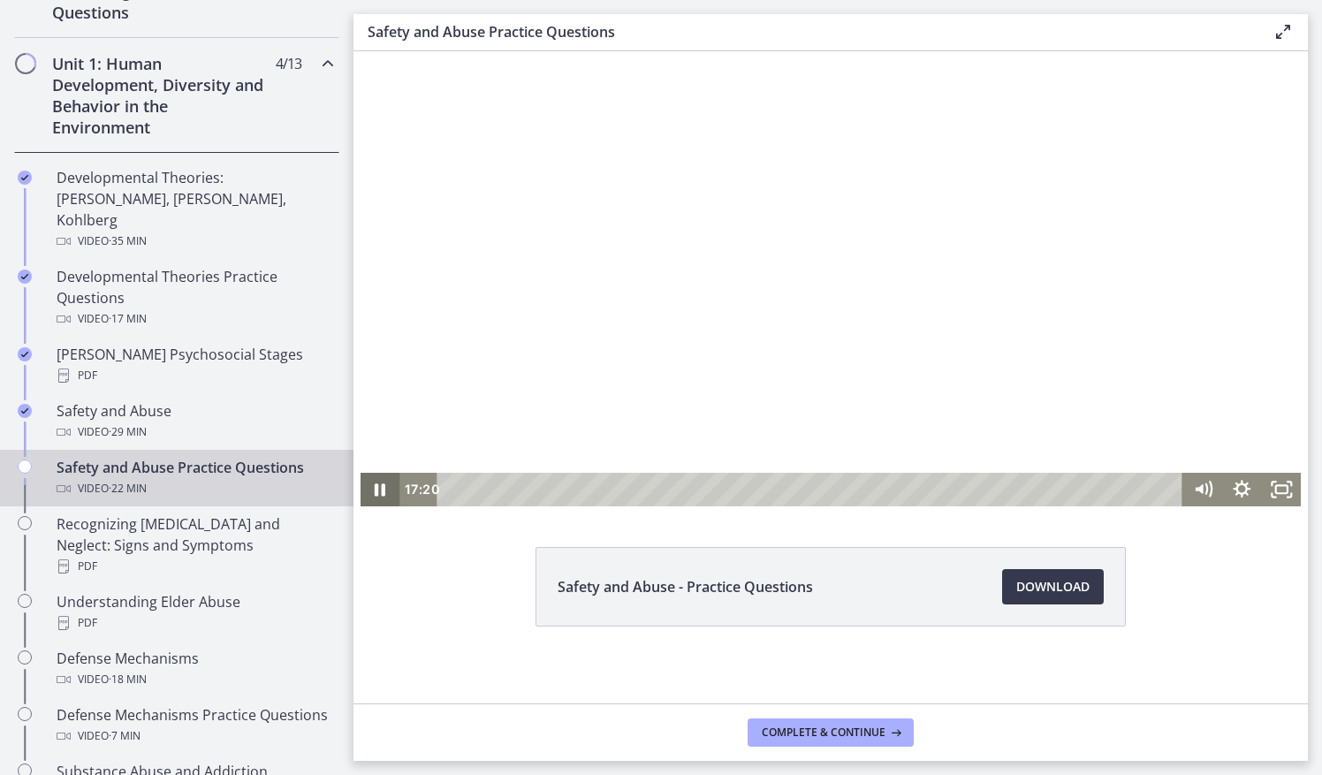
scroll to position [19, 0]
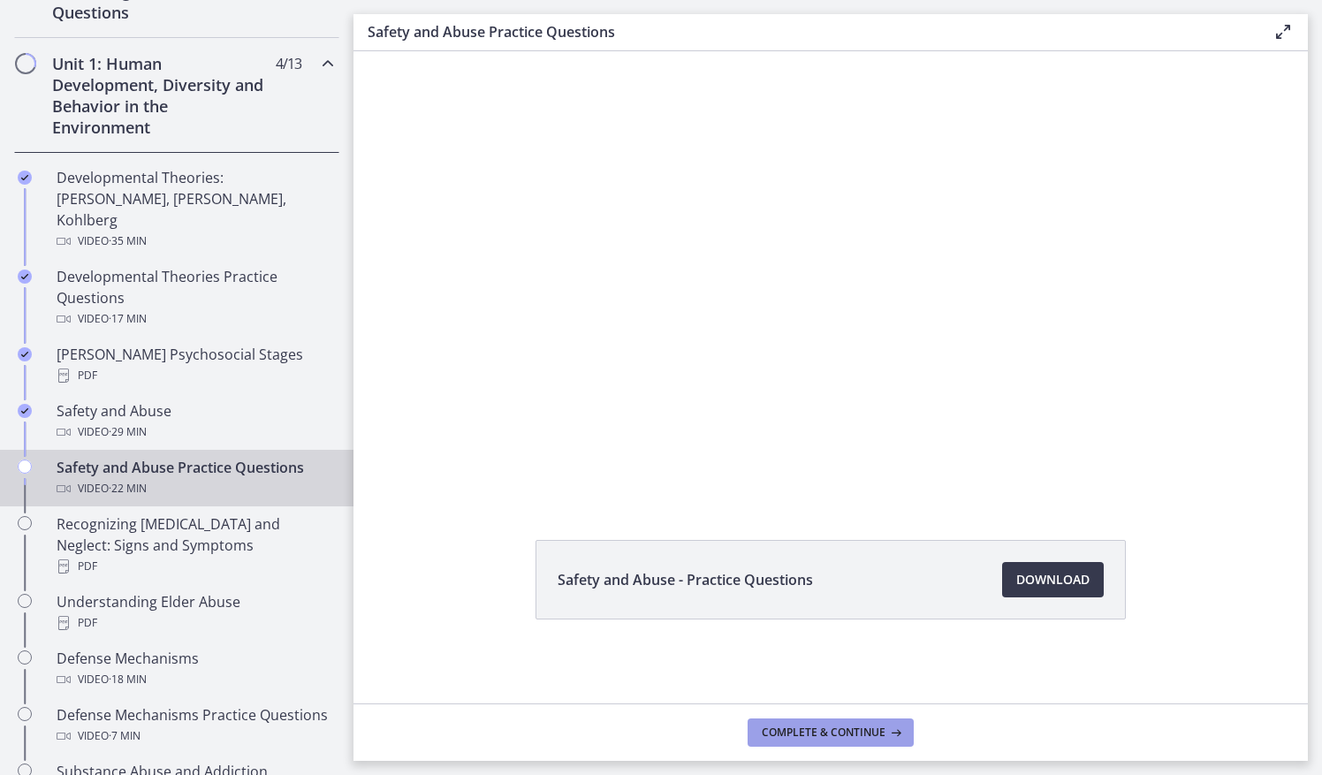
click at [757, 722] on button "Complete & continue" at bounding box center [831, 733] width 166 height 28
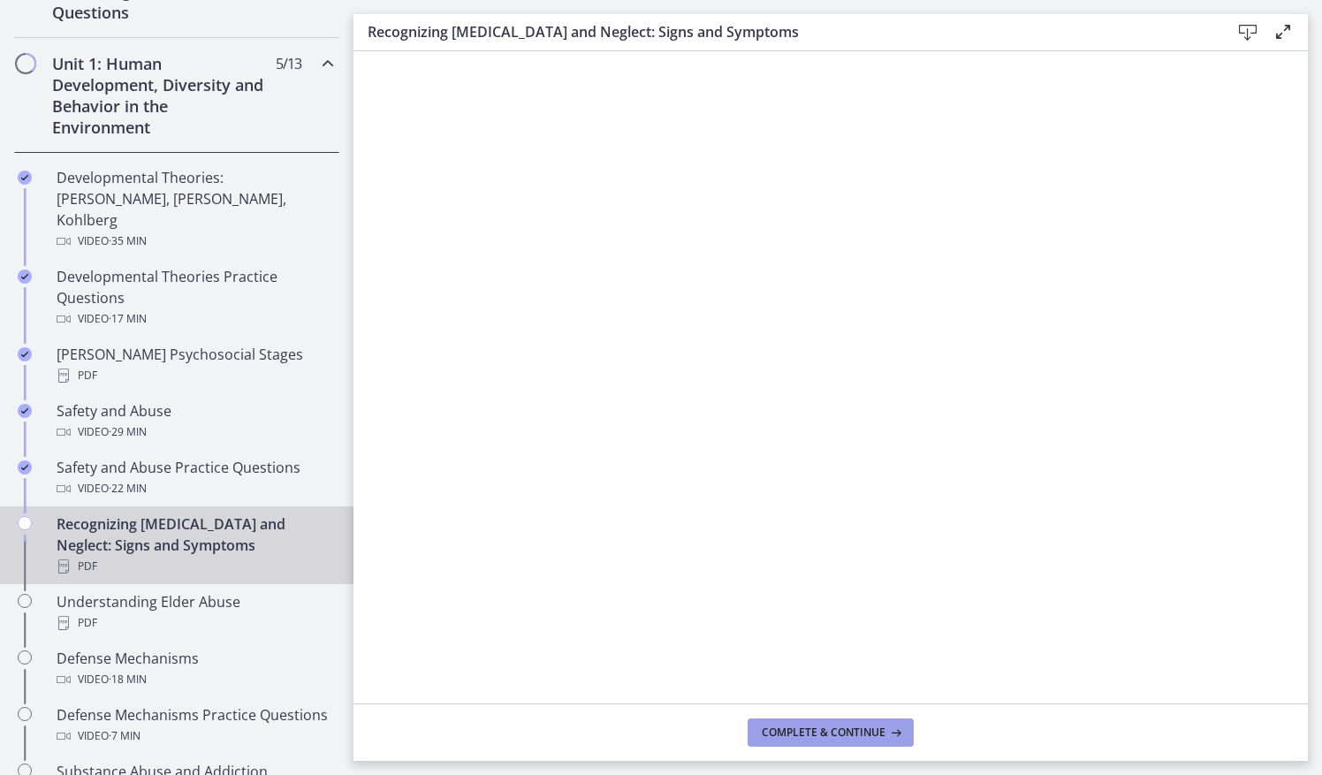
click at [778, 739] on span "Complete & continue" at bounding box center [824, 733] width 124 height 14
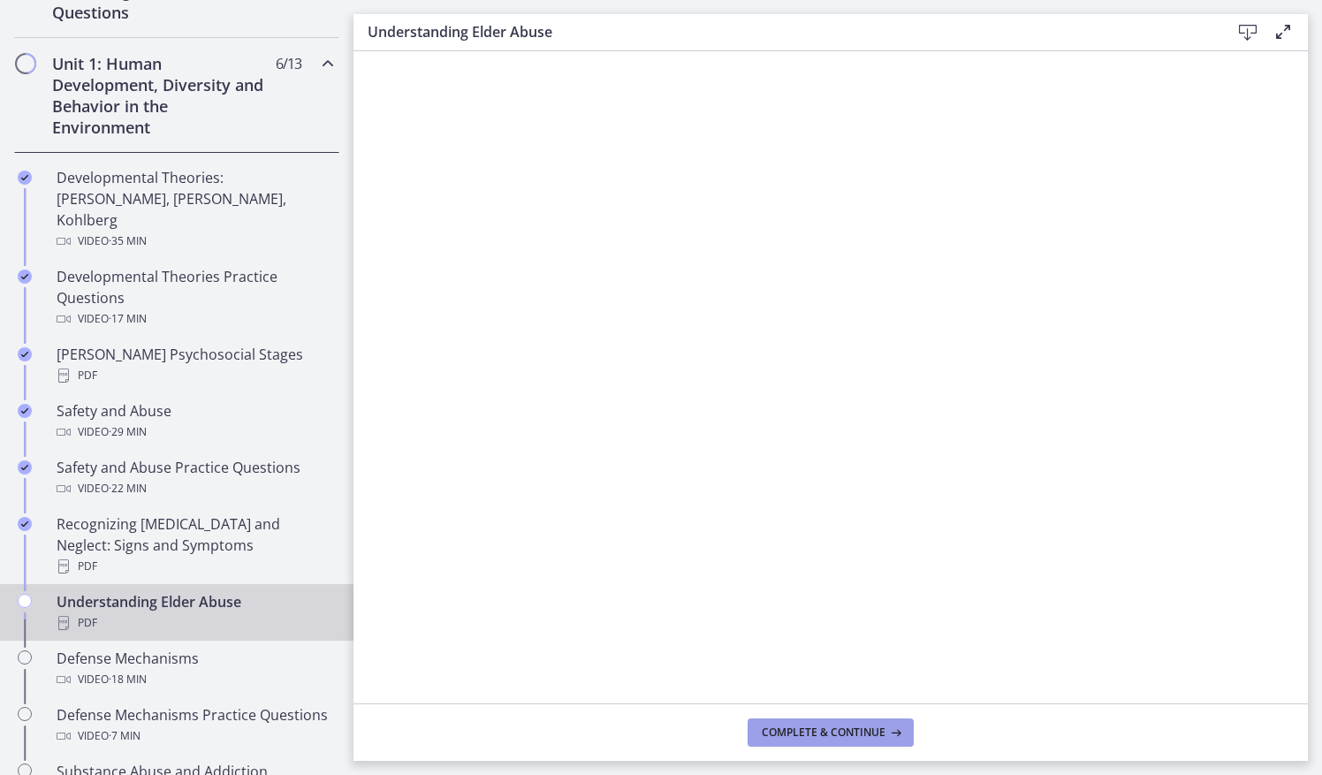
click at [819, 721] on button "Complete & continue" at bounding box center [831, 733] width 166 height 28
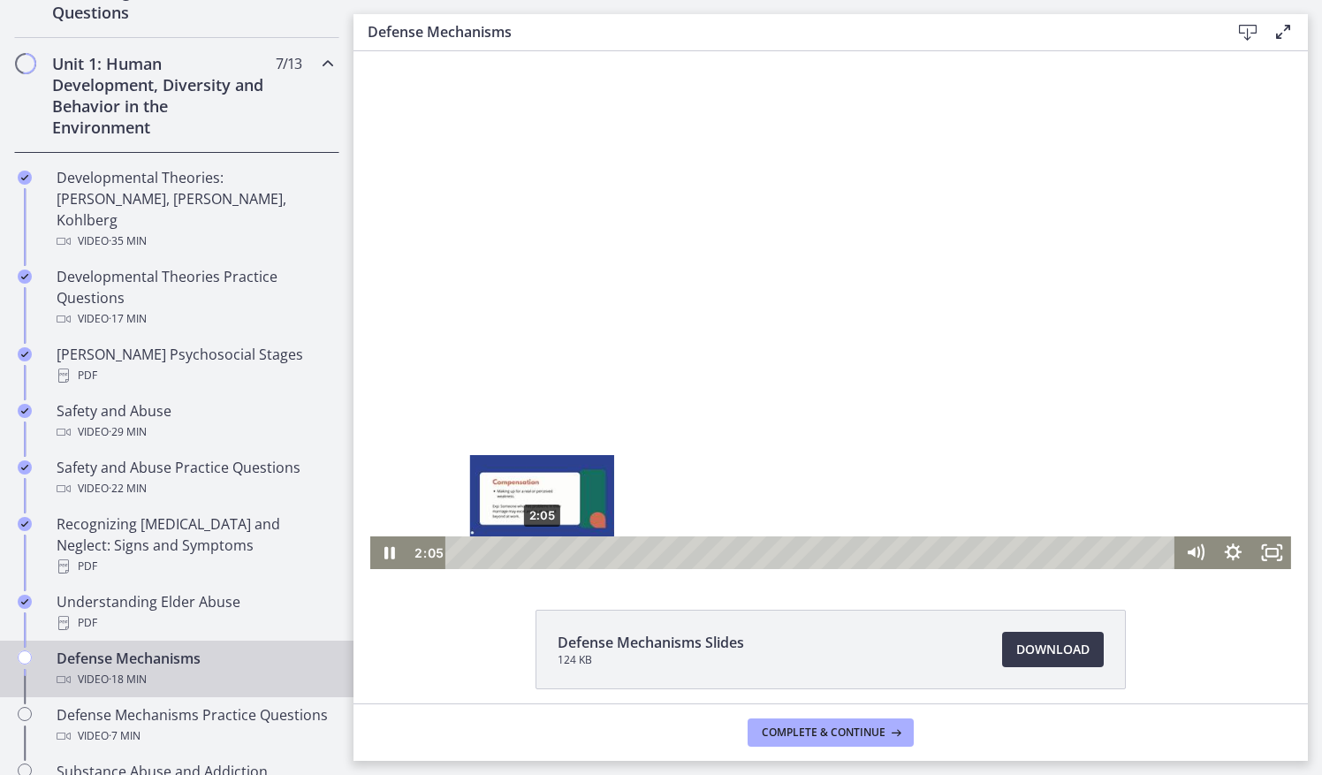
click at [536, 551] on div "2:05" at bounding box center [813, 552] width 706 height 33
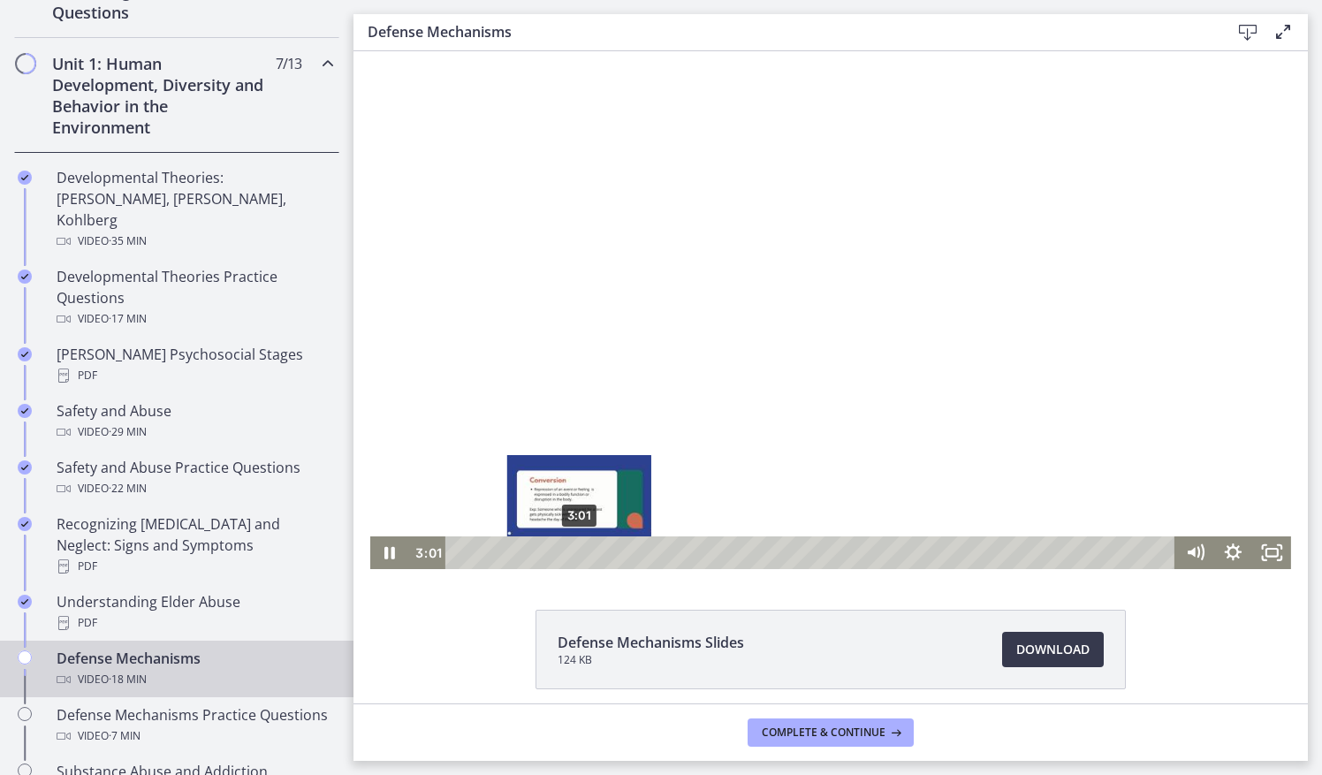
click at [573, 552] on div "3:01" at bounding box center [813, 552] width 706 height 33
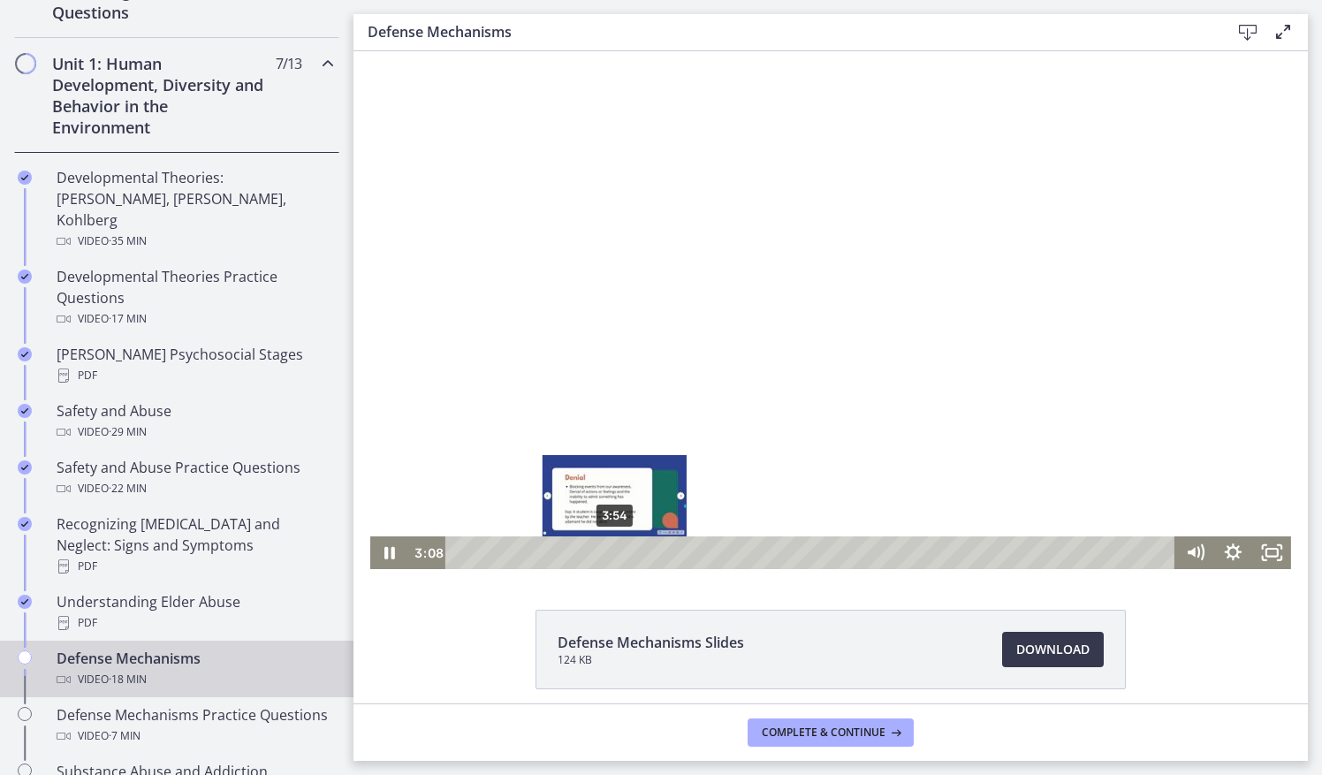
click at [608, 552] on div "3:54" at bounding box center [813, 552] width 706 height 33
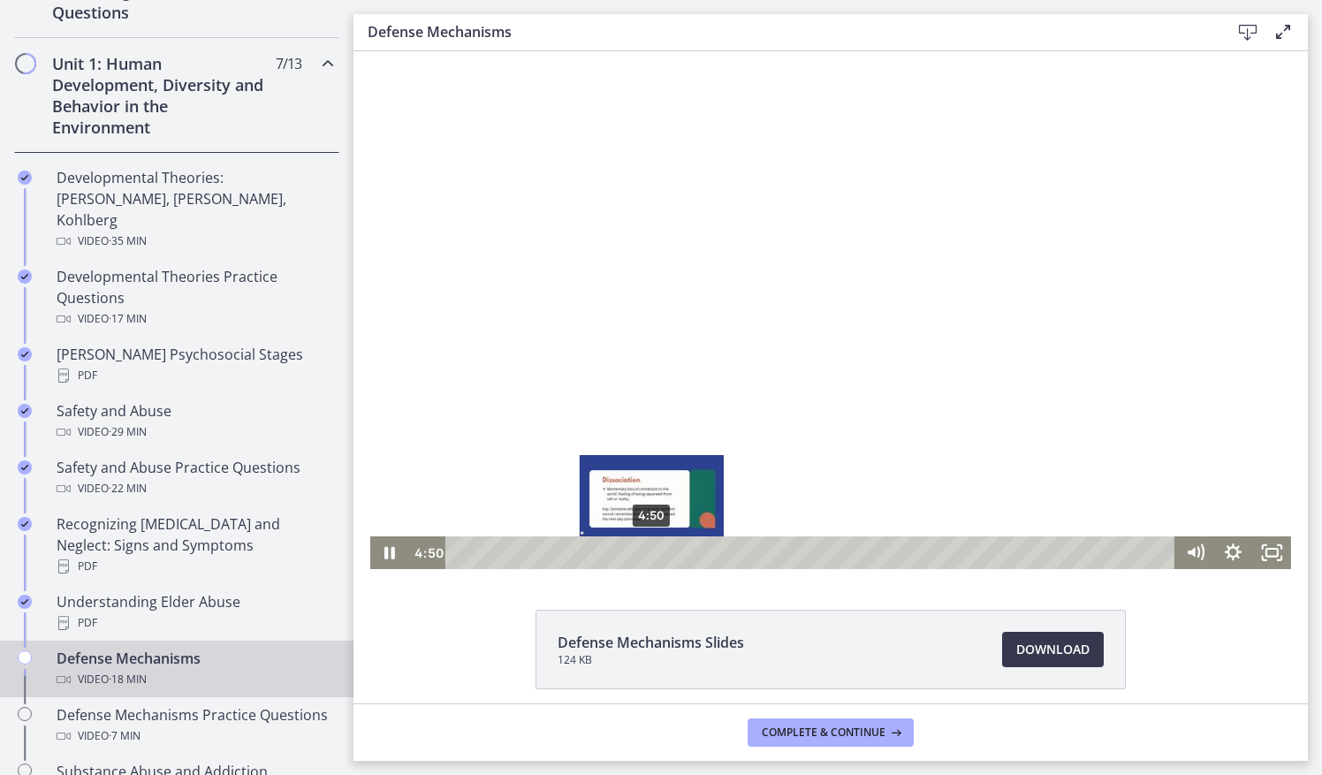
click at [645, 552] on div "4:50" at bounding box center [813, 552] width 706 height 33
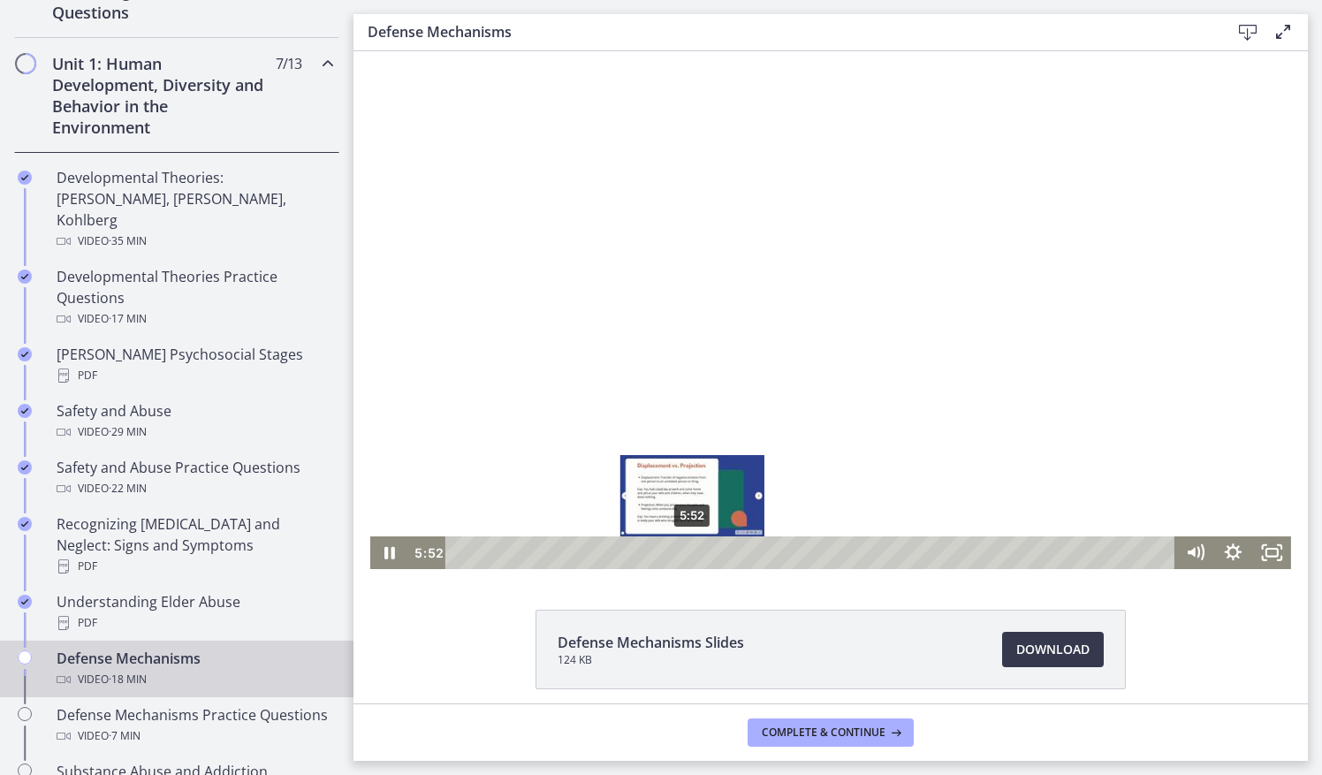
click at [686, 553] on div "5:52" at bounding box center [813, 552] width 706 height 33
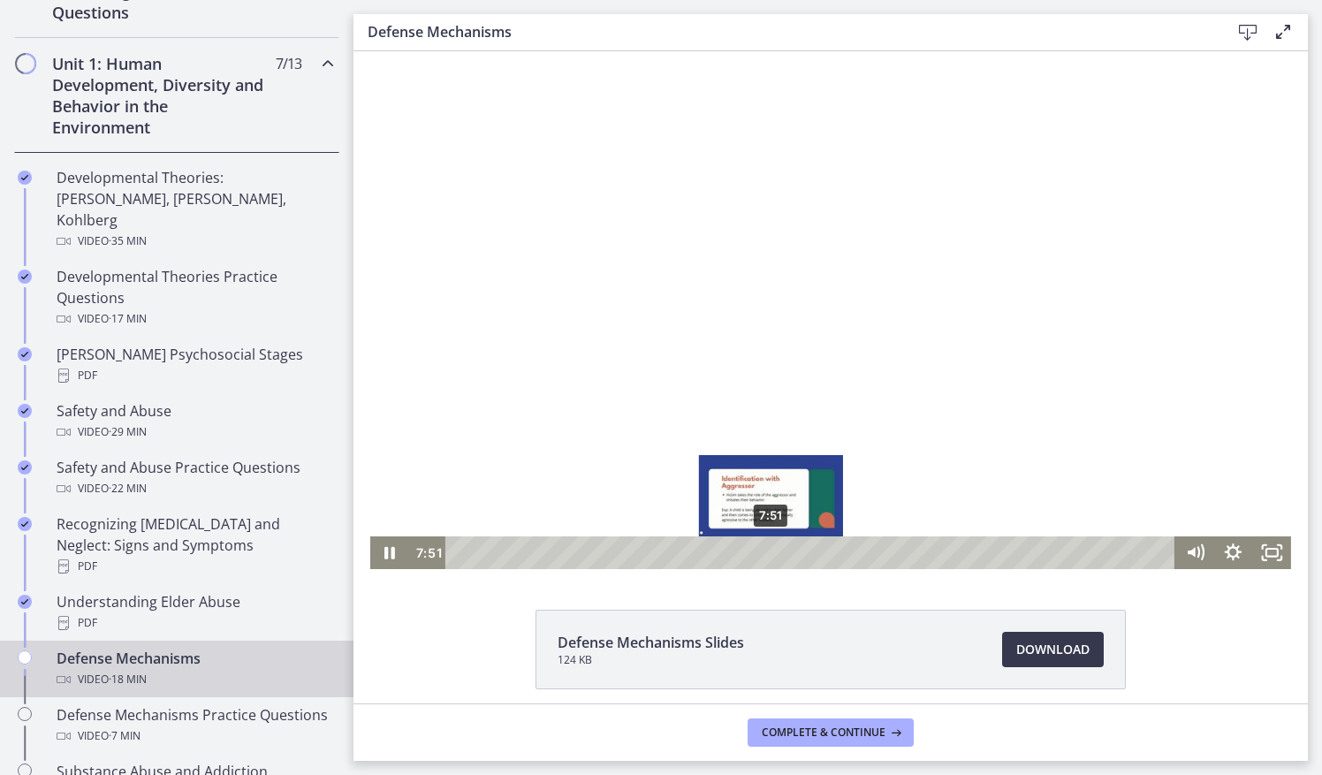
click at [765, 550] on div "7:51" at bounding box center [813, 552] width 706 height 33
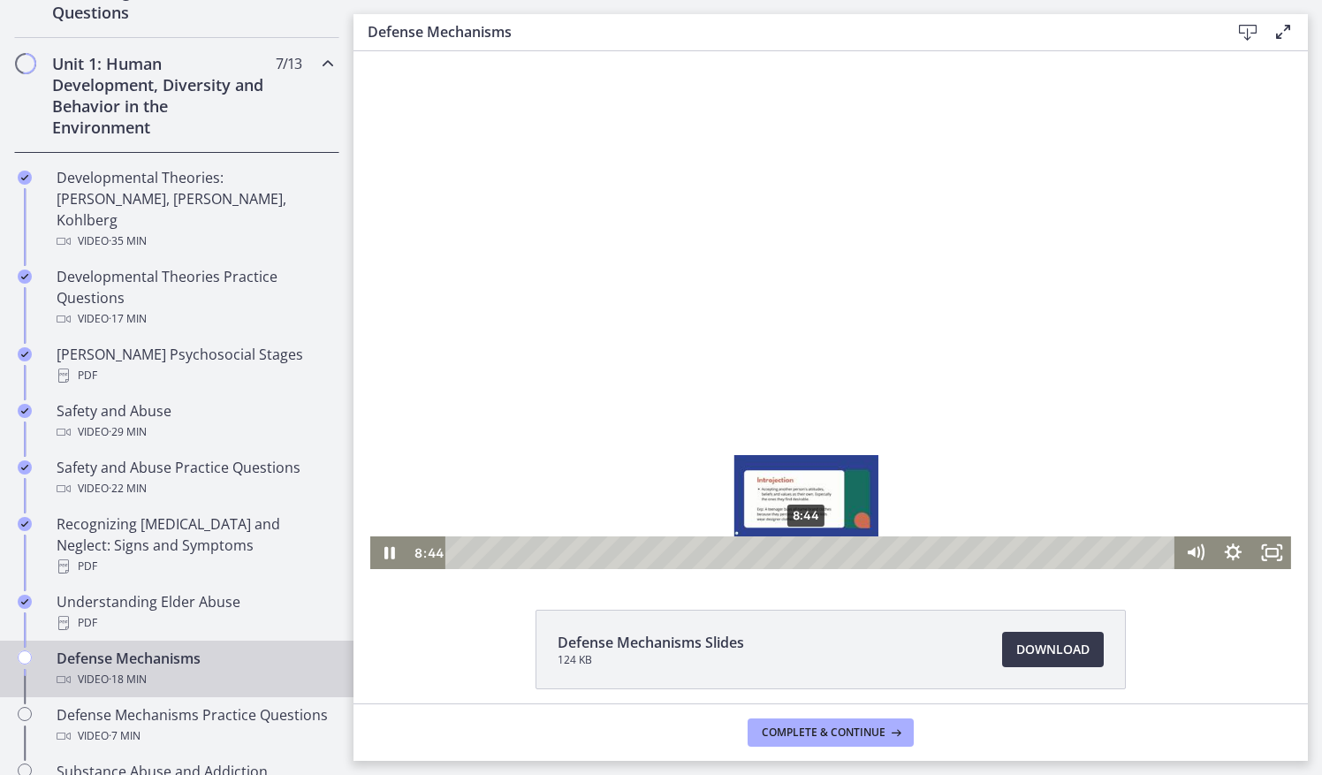
click at [800, 553] on div "8:44" at bounding box center [813, 552] width 706 height 33
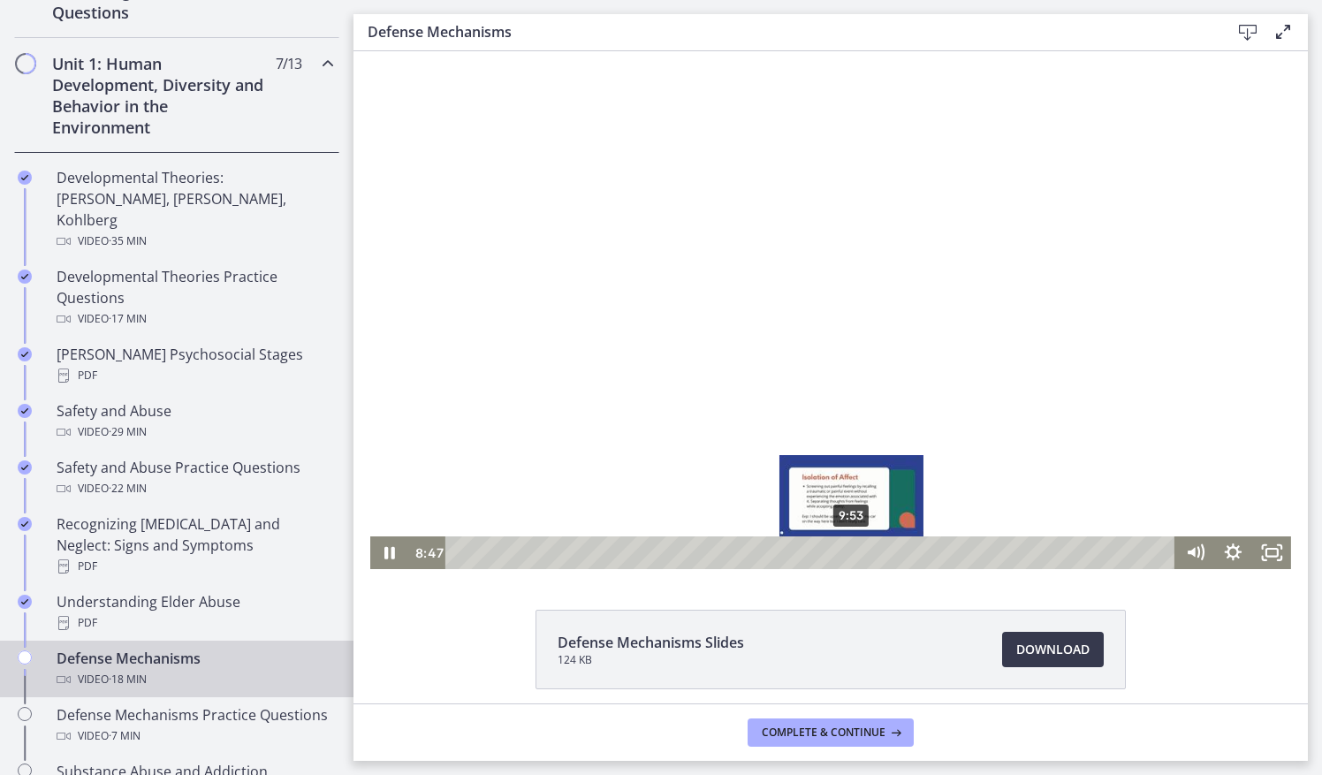
click at [845, 557] on div "9:53" at bounding box center [813, 552] width 706 height 33
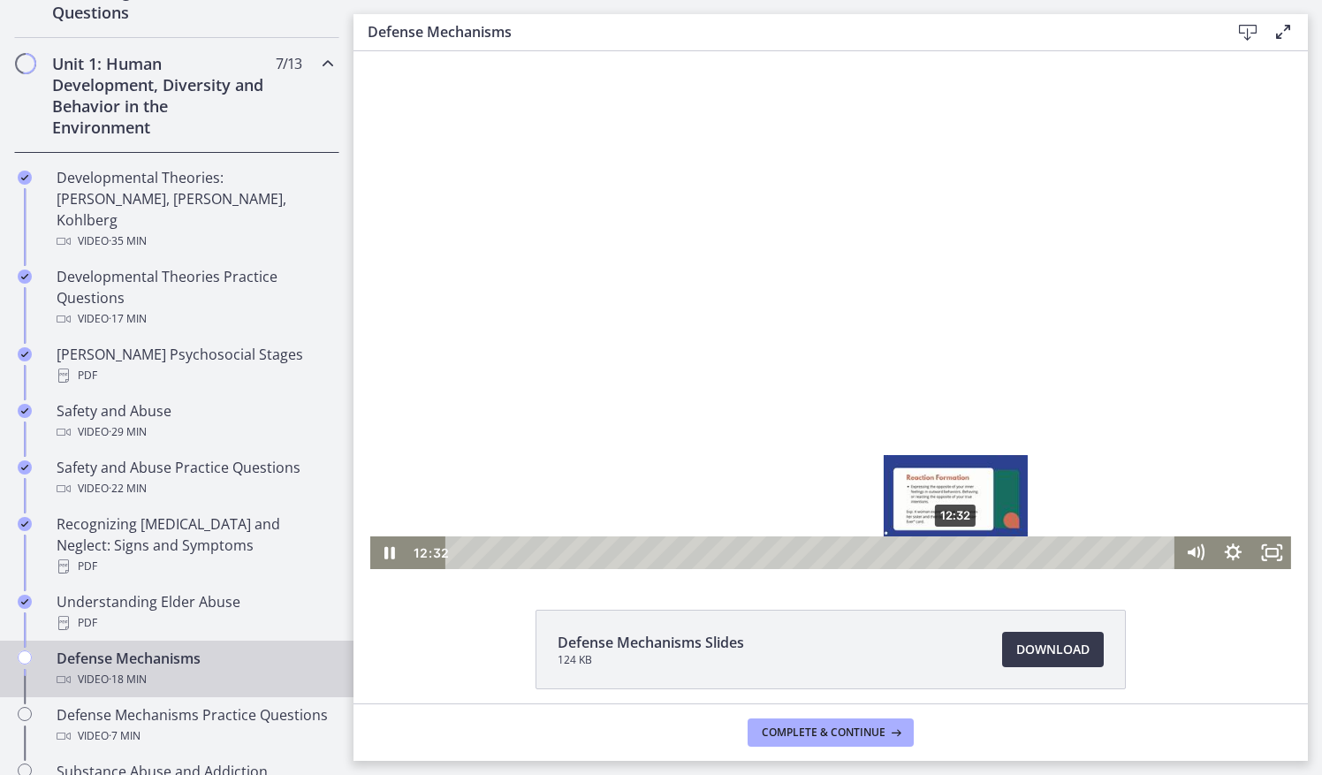
click at [950, 553] on div "12:32" at bounding box center [813, 552] width 706 height 33
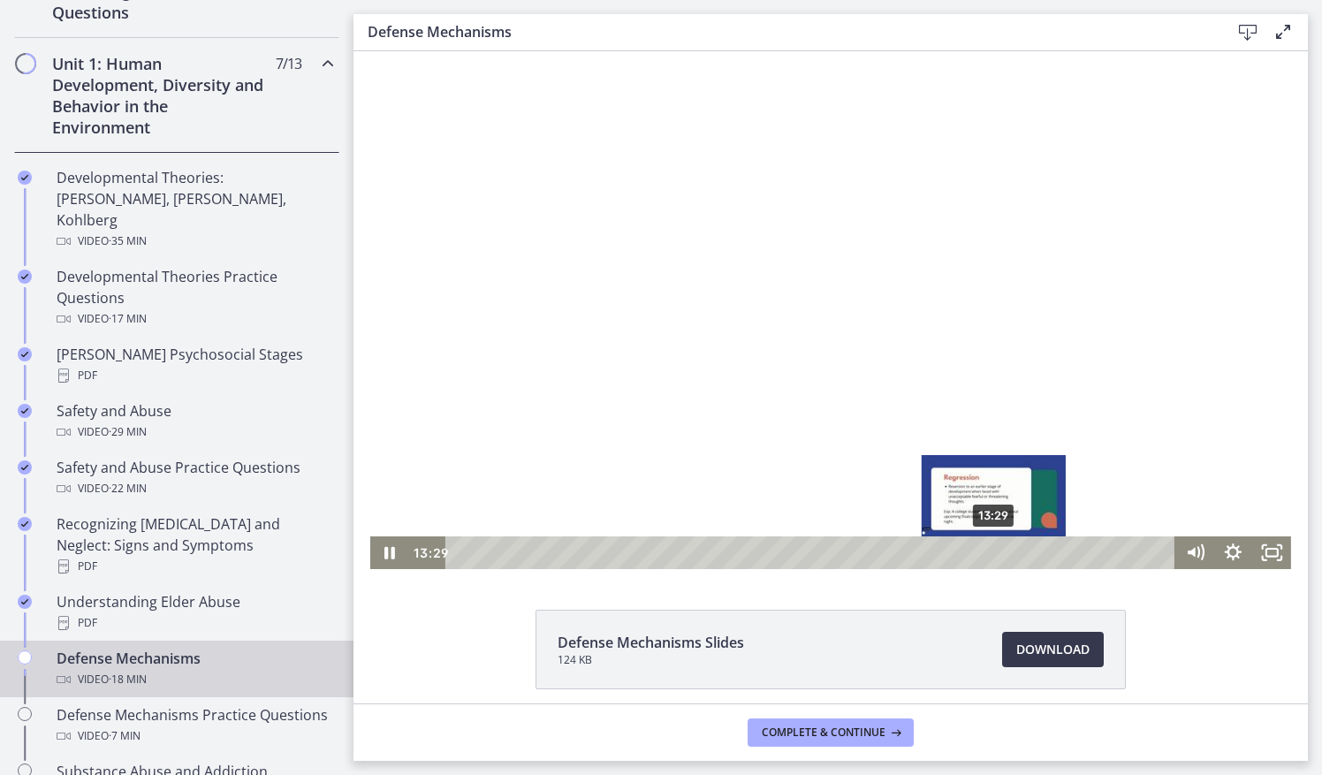
click at [988, 552] on div "13:29" at bounding box center [813, 552] width 706 height 33
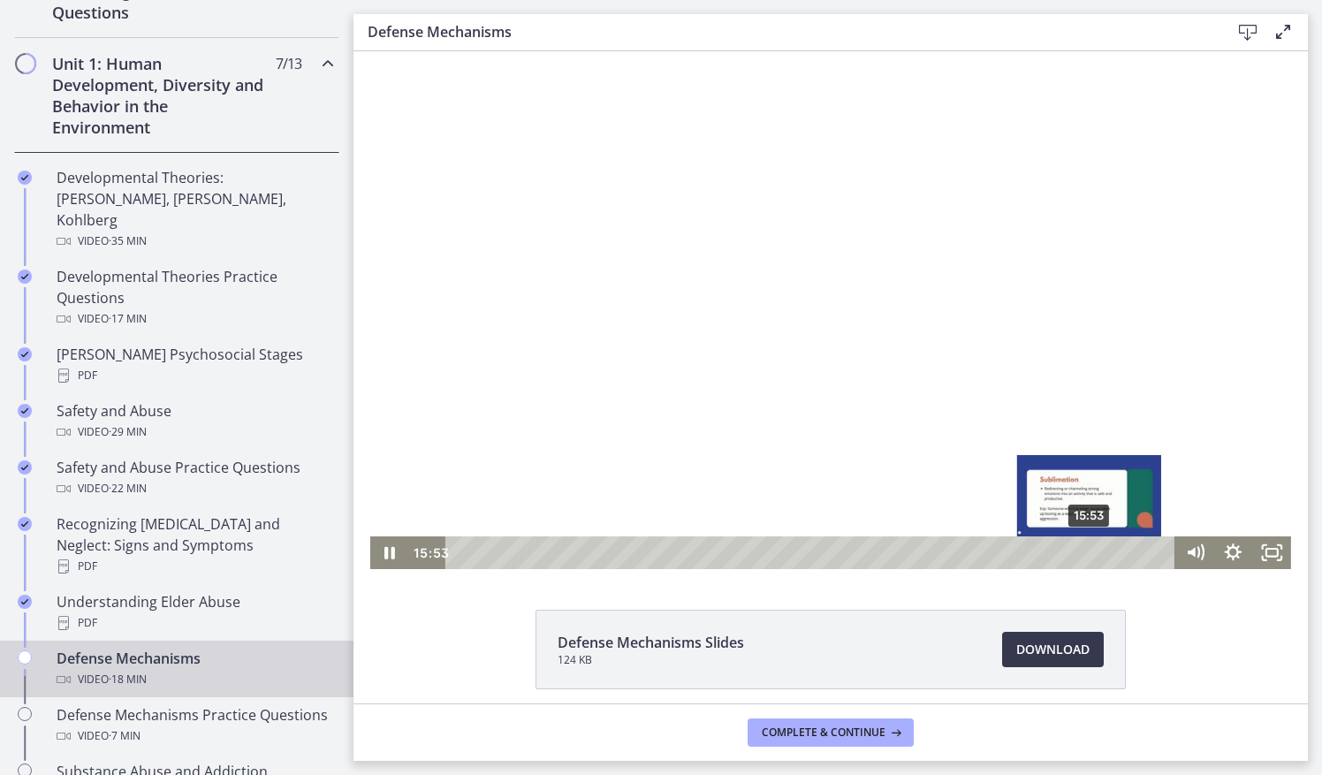
click at [1084, 551] on div "15:53" at bounding box center [813, 552] width 706 height 33
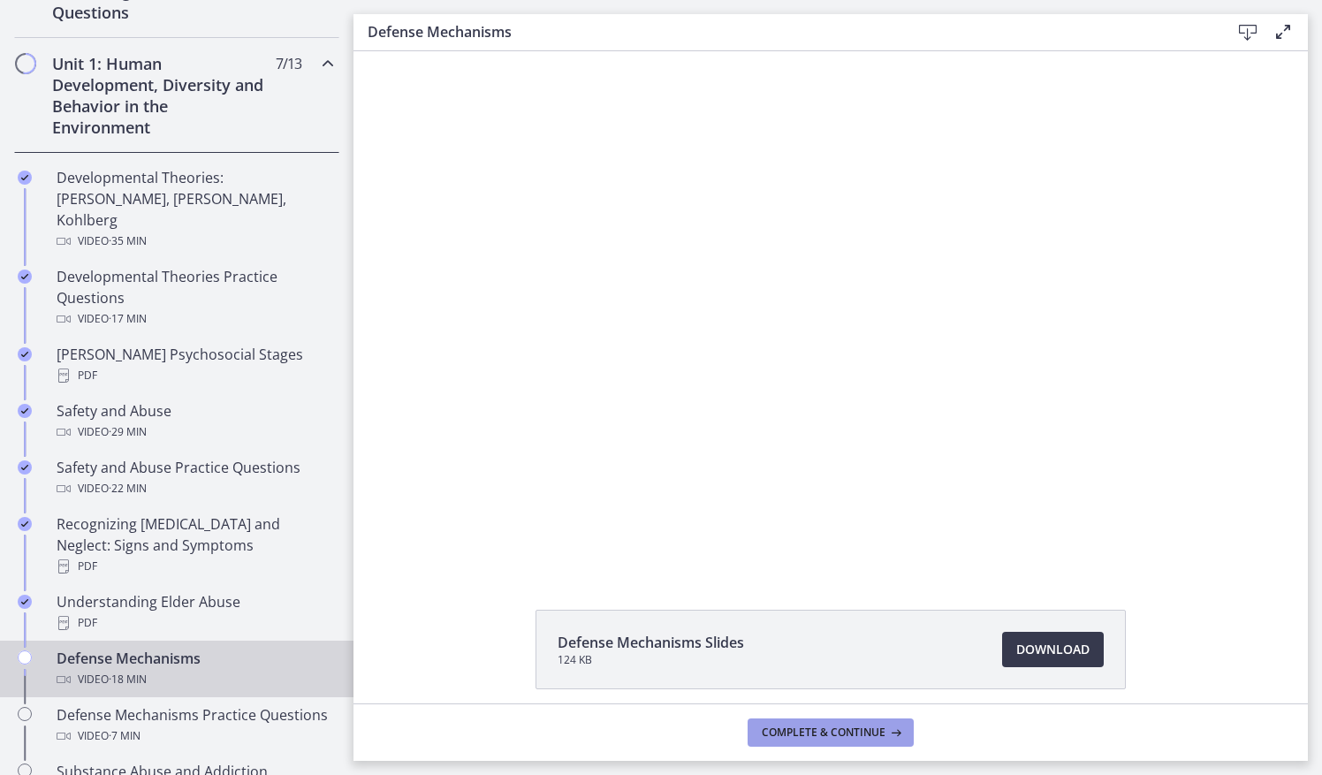
click at [764, 727] on span "Complete & continue" at bounding box center [824, 733] width 124 height 14
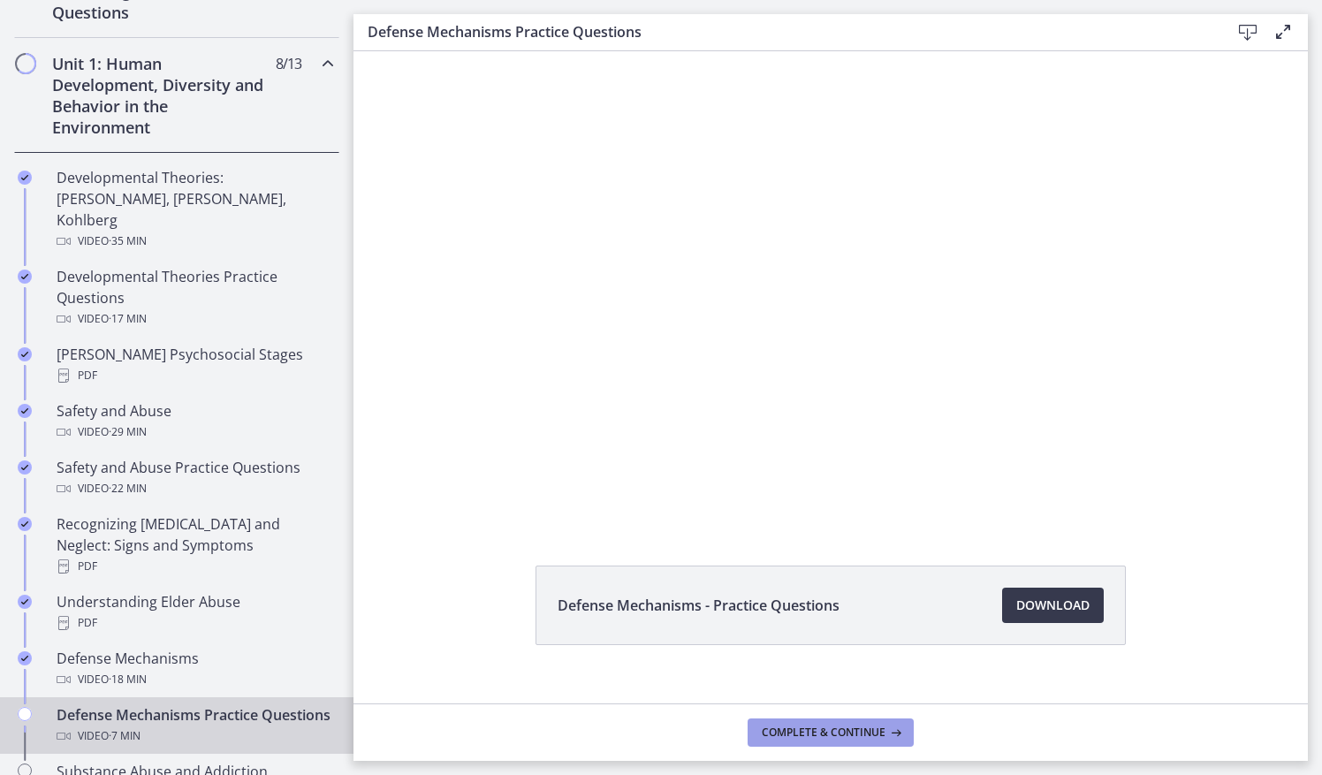
click at [764, 727] on span "Complete & continue" at bounding box center [824, 733] width 124 height 14
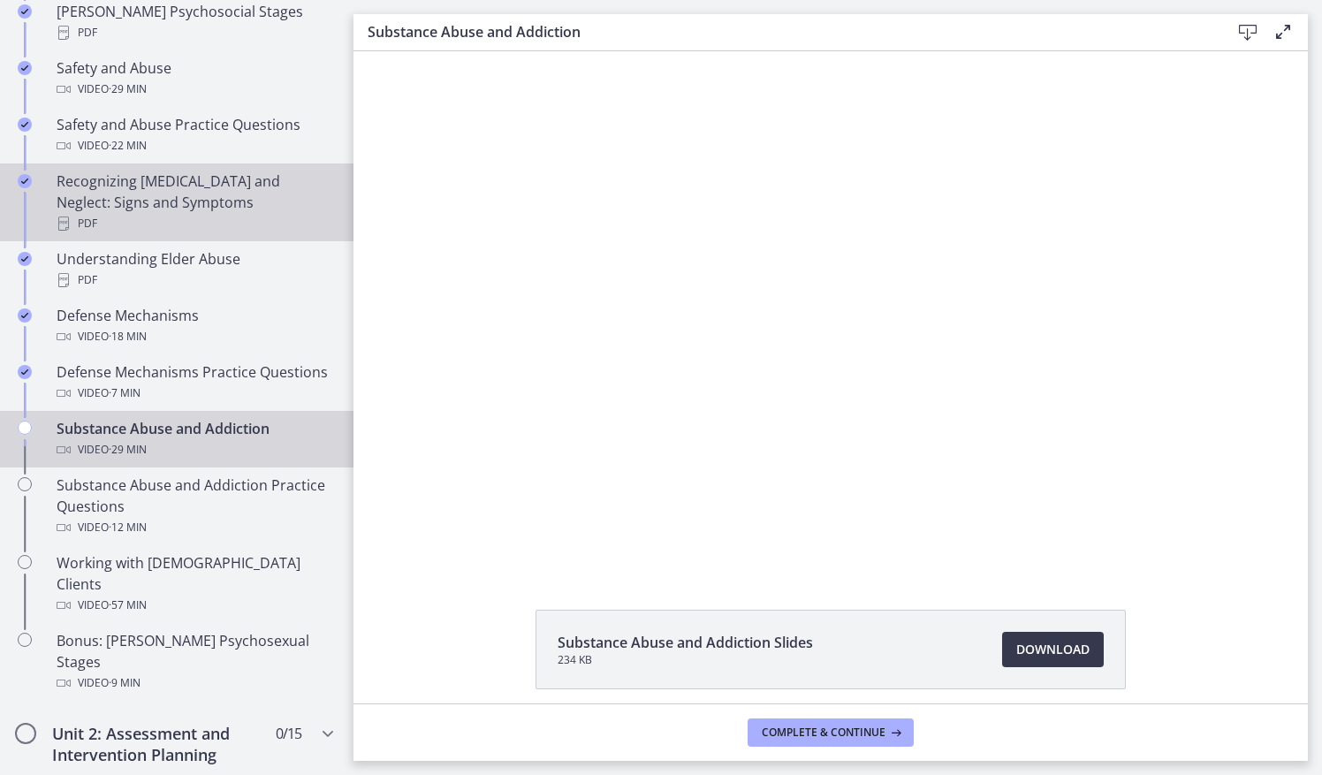
scroll to position [809, 0]
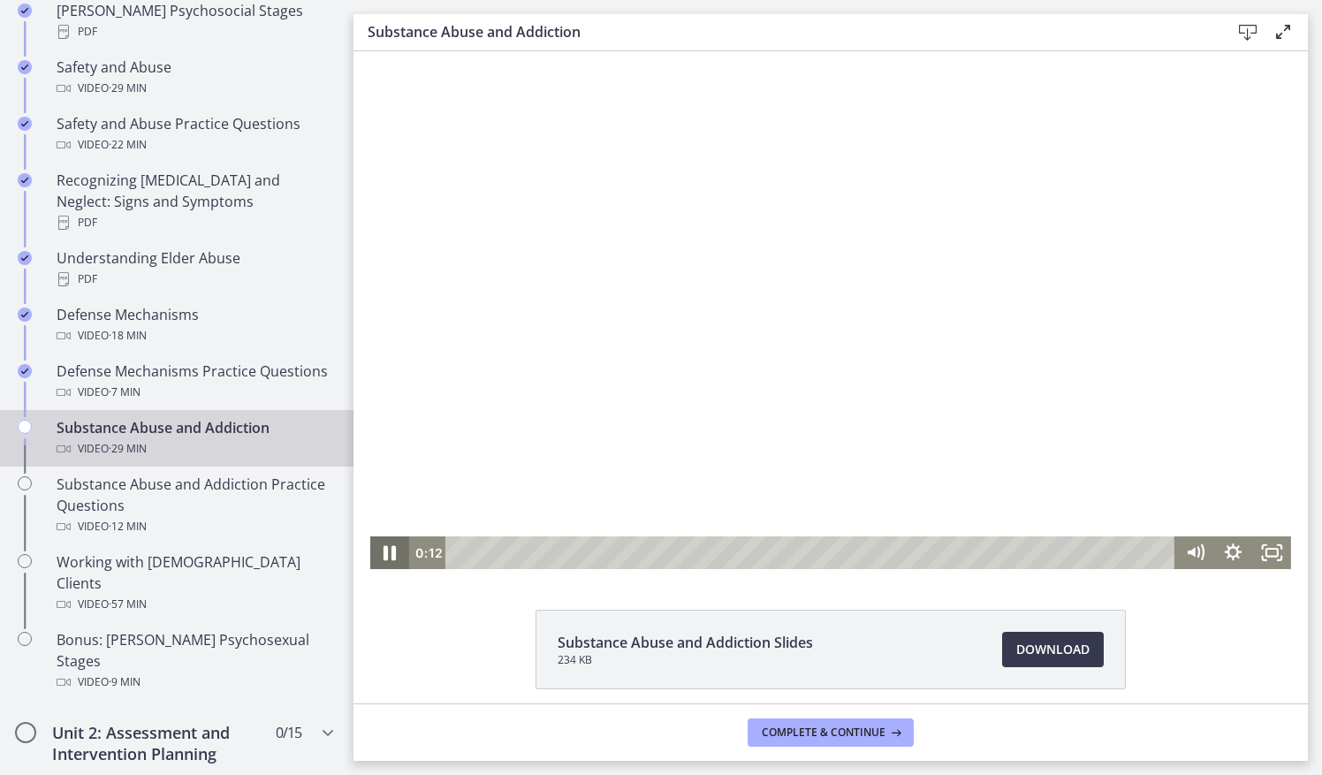
click at [373, 551] on icon "Pause" at bounding box center [390, 552] width 46 height 39
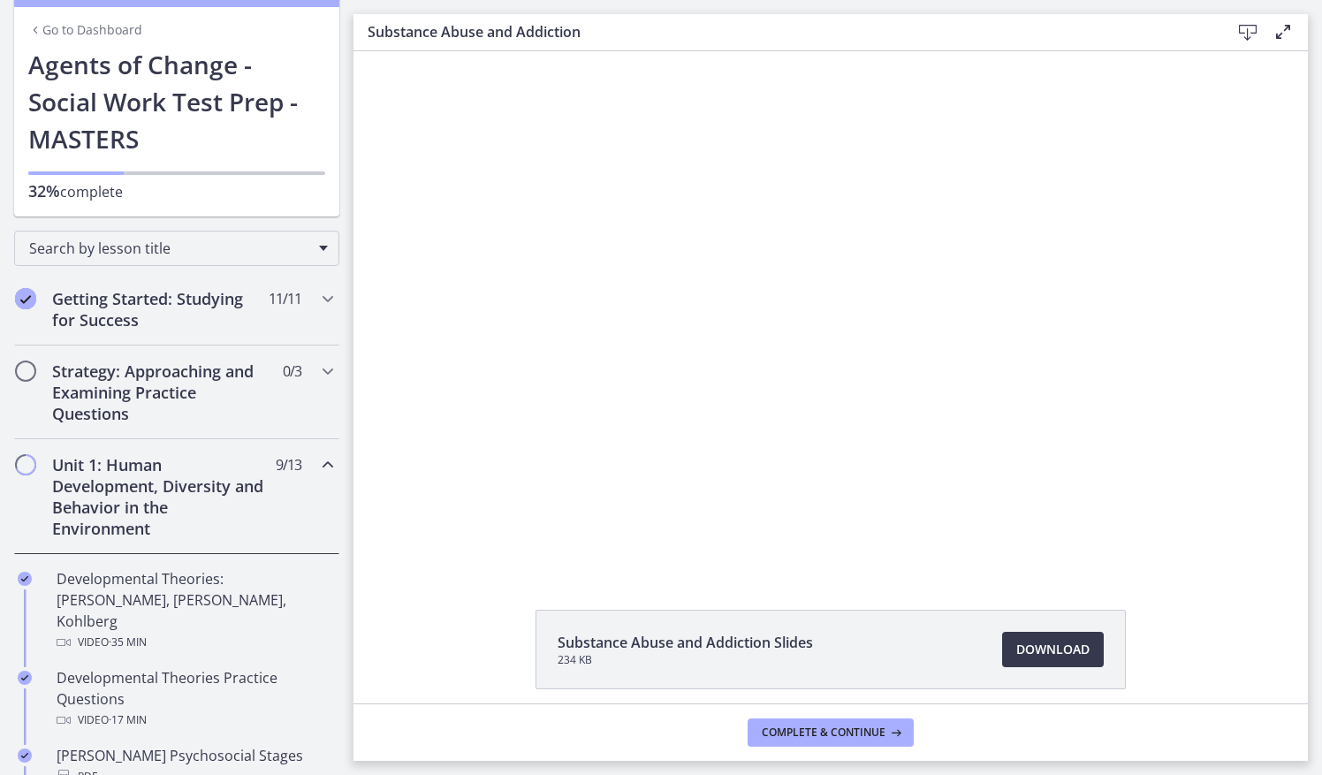
scroll to position [68, 0]
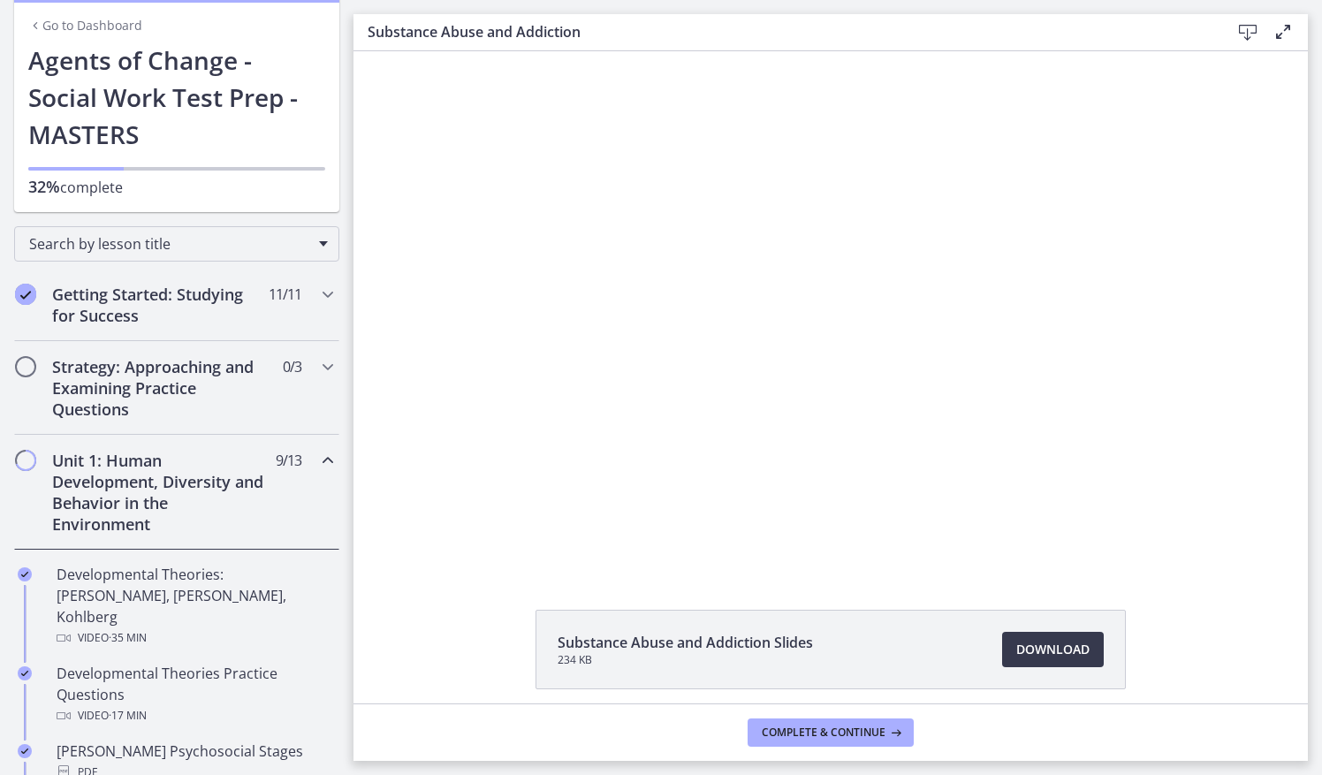
click at [250, 466] on h2 "Unit 1: Human Development, Diversity and Behavior in the Environment" at bounding box center [160, 492] width 216 height 85
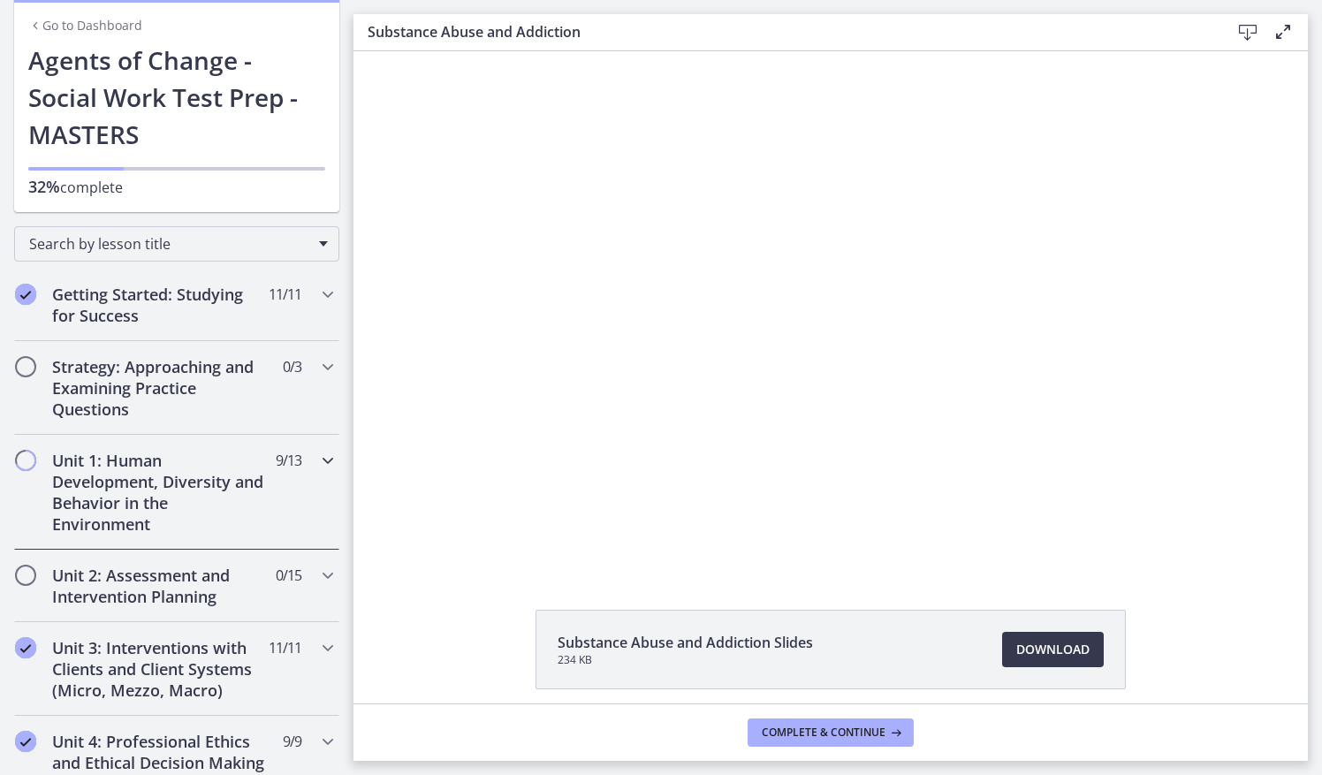
click at [250, 466] on h2 "Unit 1: Human Development, Diversity and Behavior in the Environment" at bounding box center [160, 492] width 216 height 85
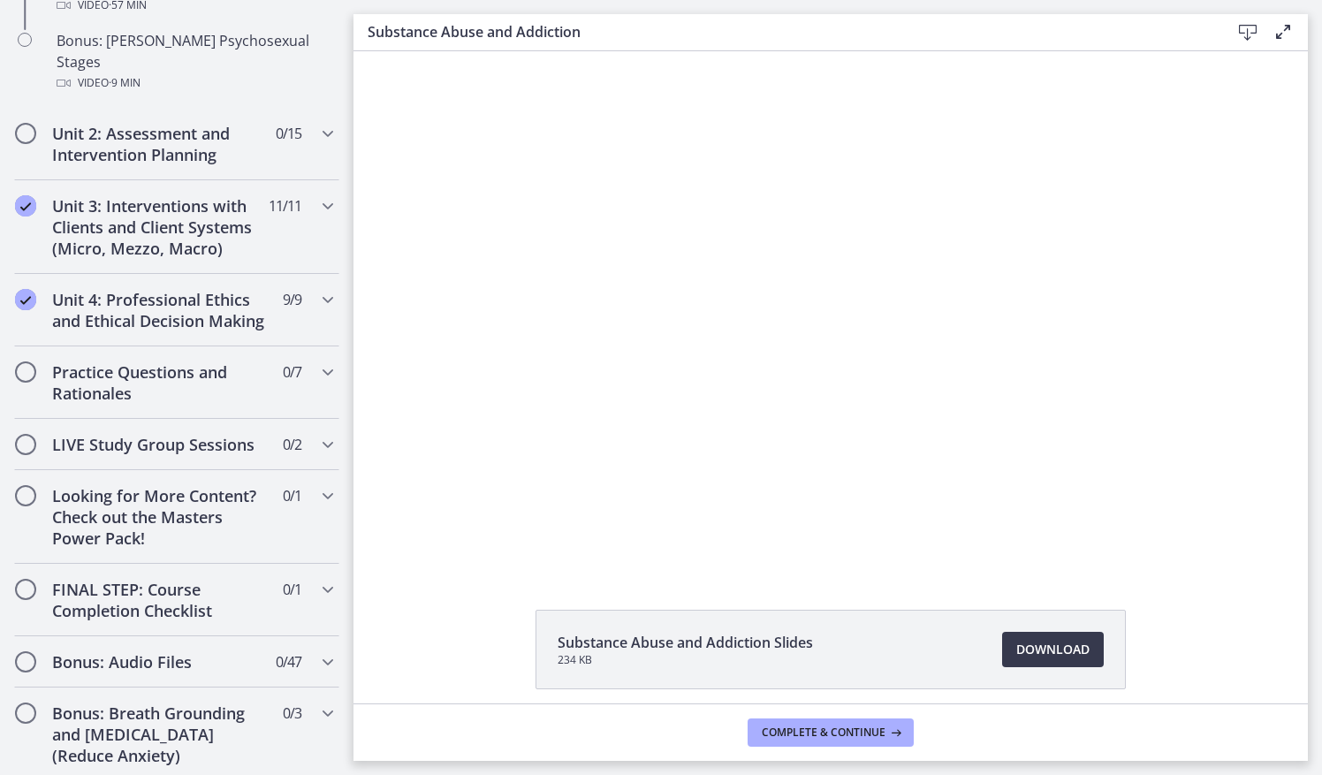
scroll to position [1550, 0]
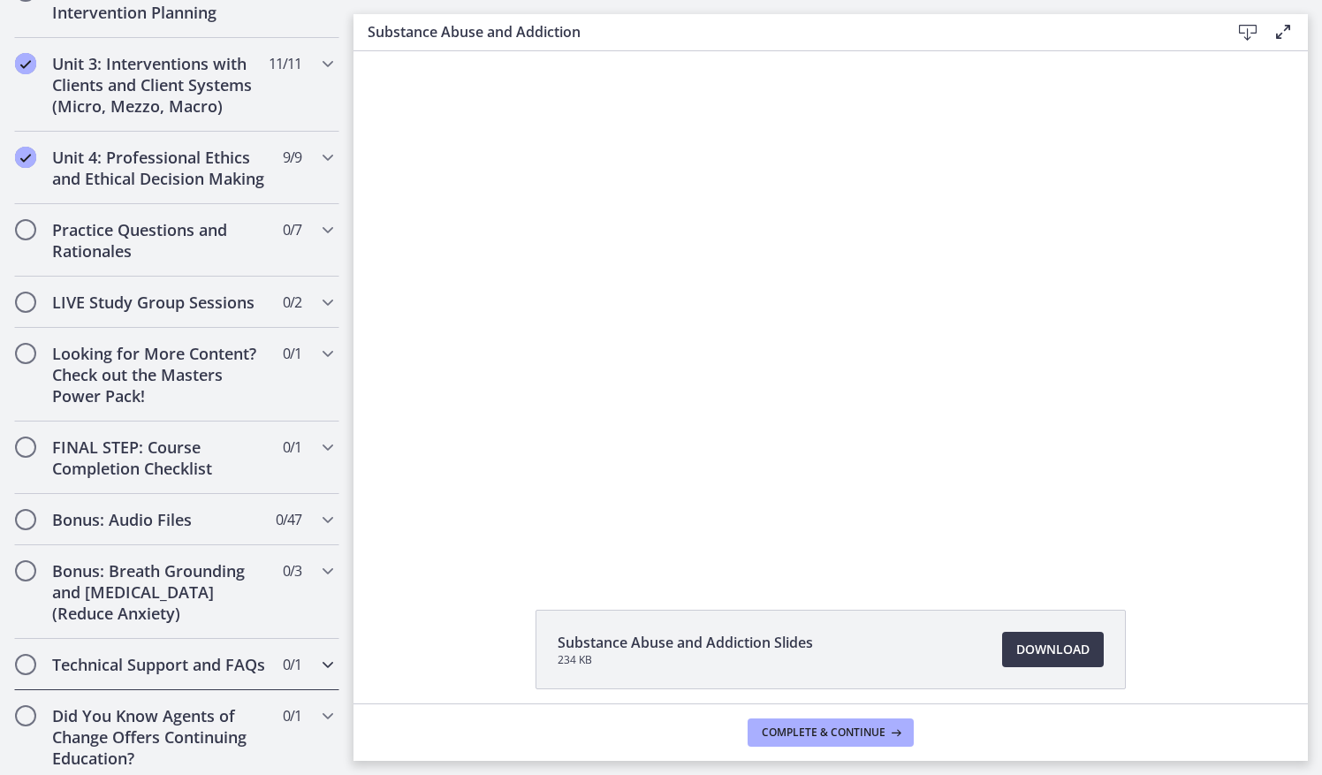
click at [283, 654] on span "0 / 1 Completed" at bounding box center [292, 664] width 19 height 21
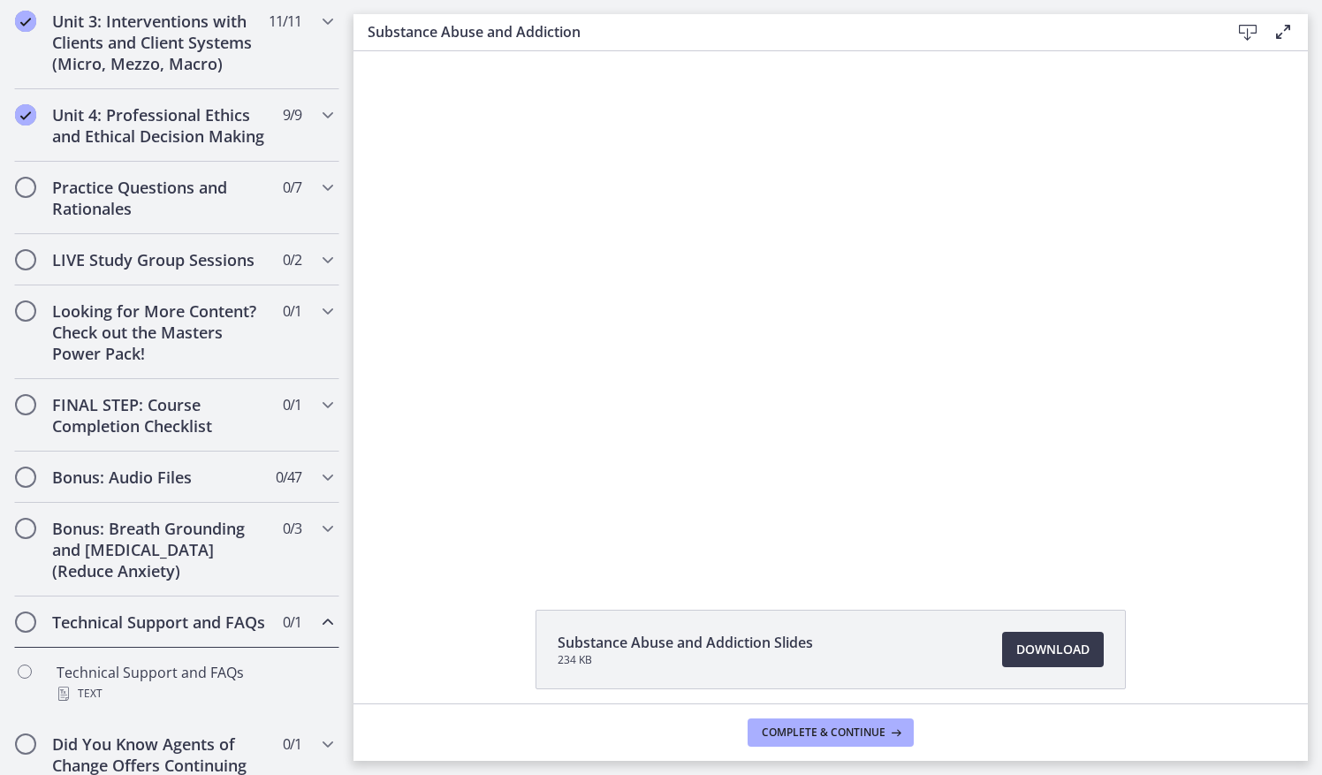
scroll to position [765, 0]
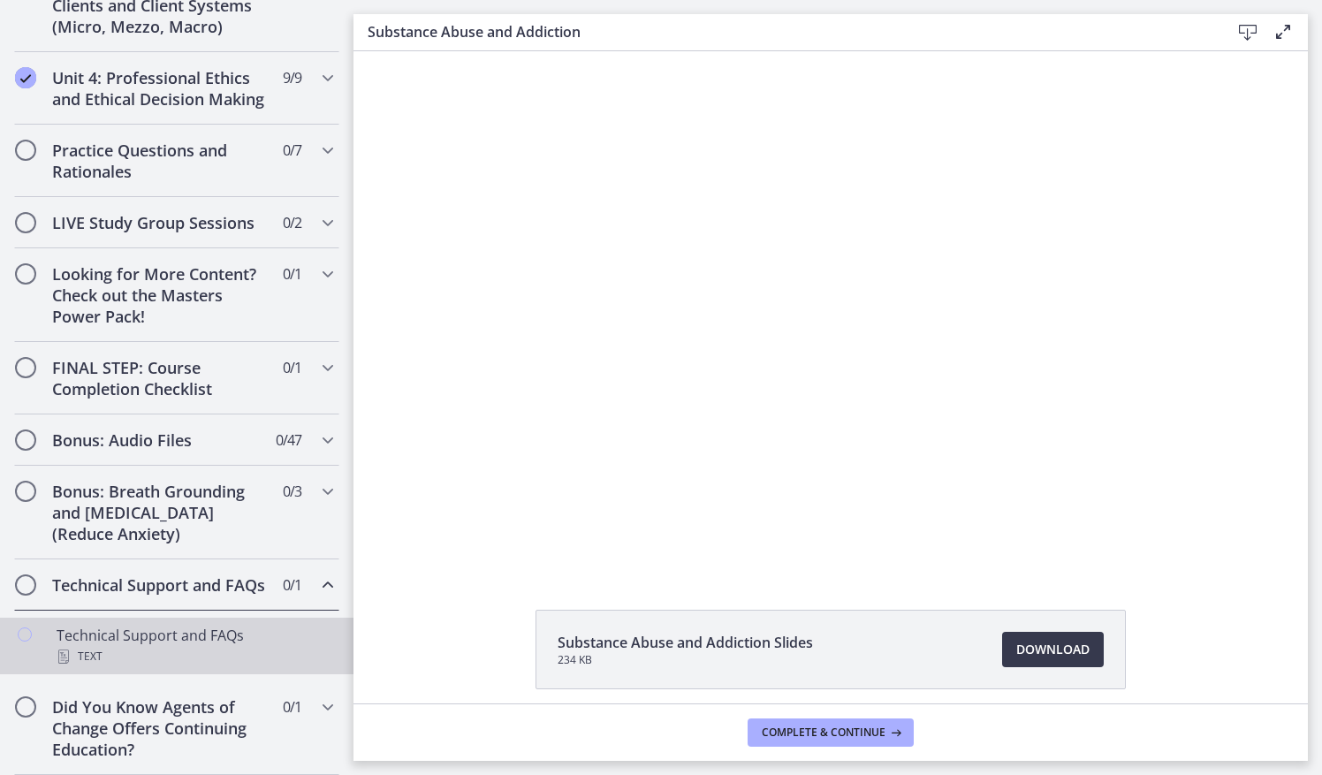
click at [278, 666] on div "Text" at bounding box center [195, 656] width 276 height 21
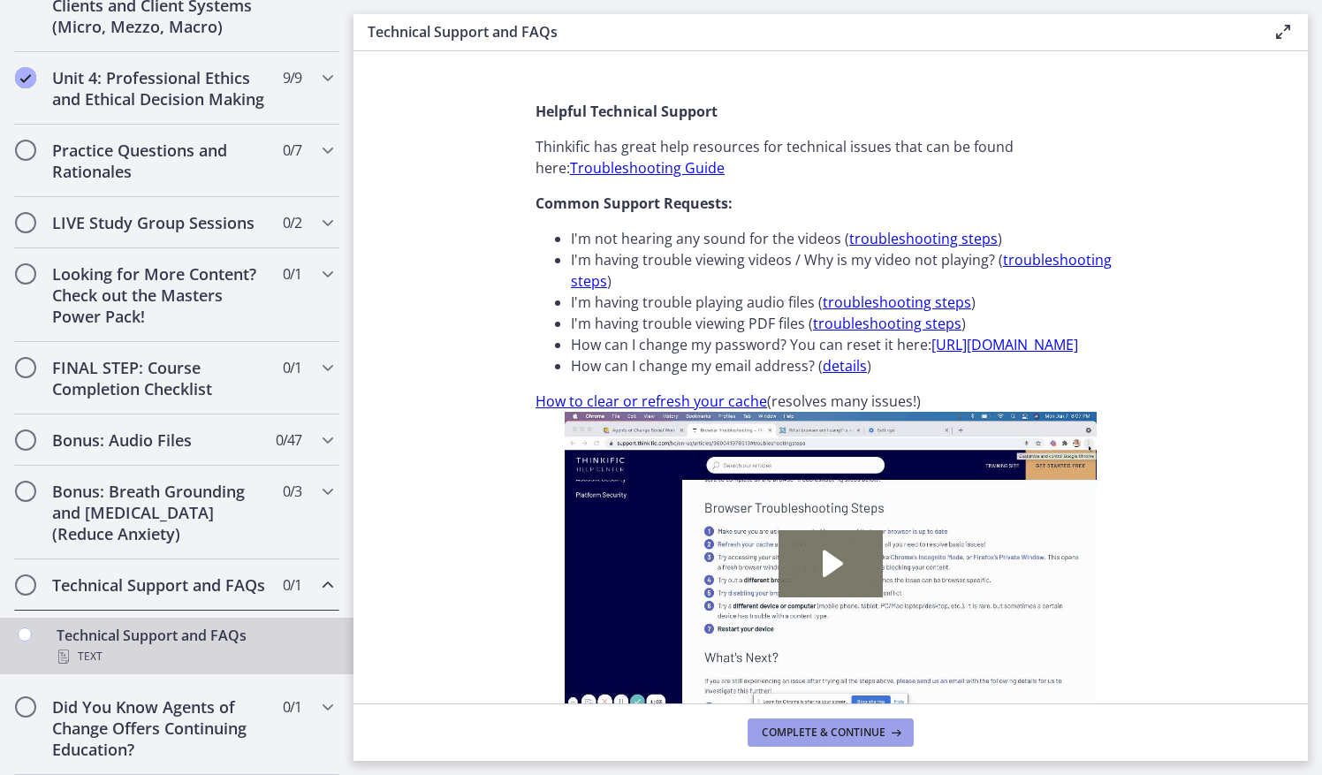
click at [839, 739] on span "Complete & continue" at bounding box center [824, 733] width 124 height 14
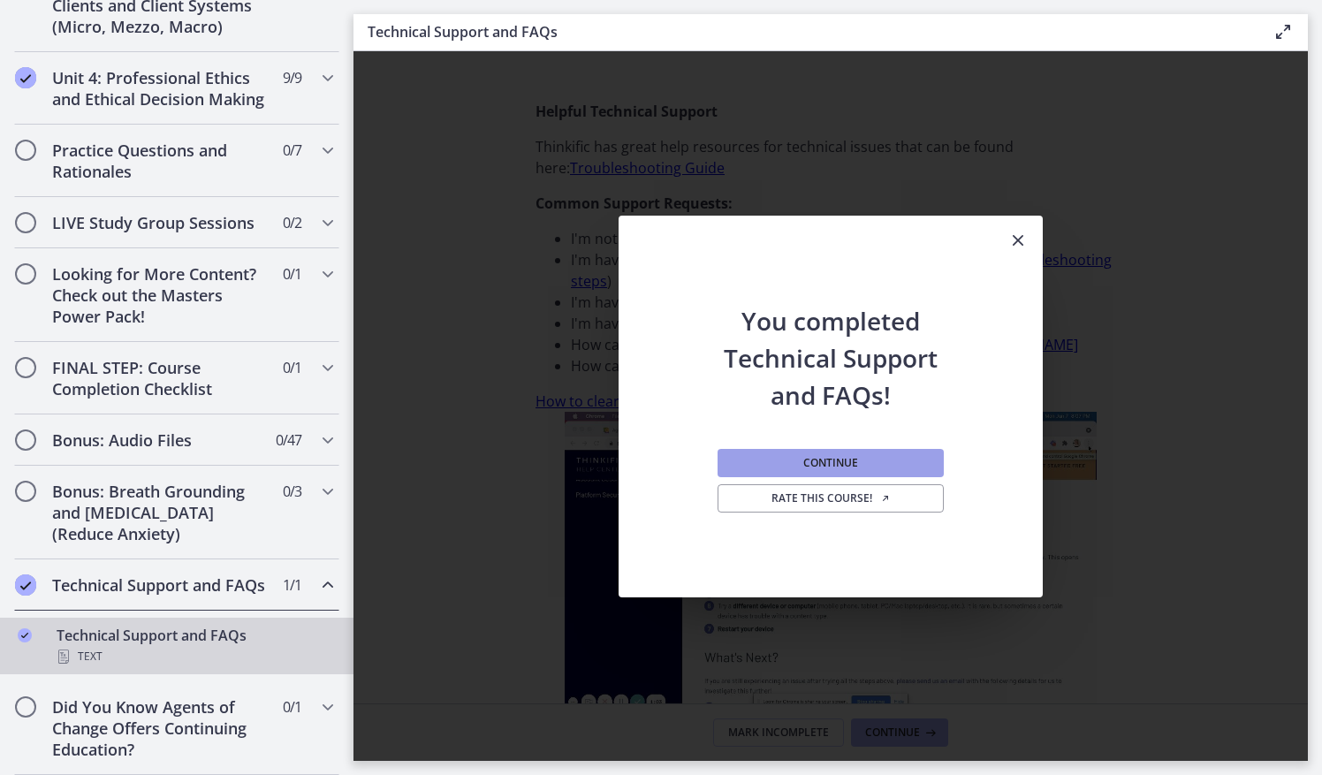
click at [862, 449] on button "Continue" at bounding box center [831, 463] width 226 height 28
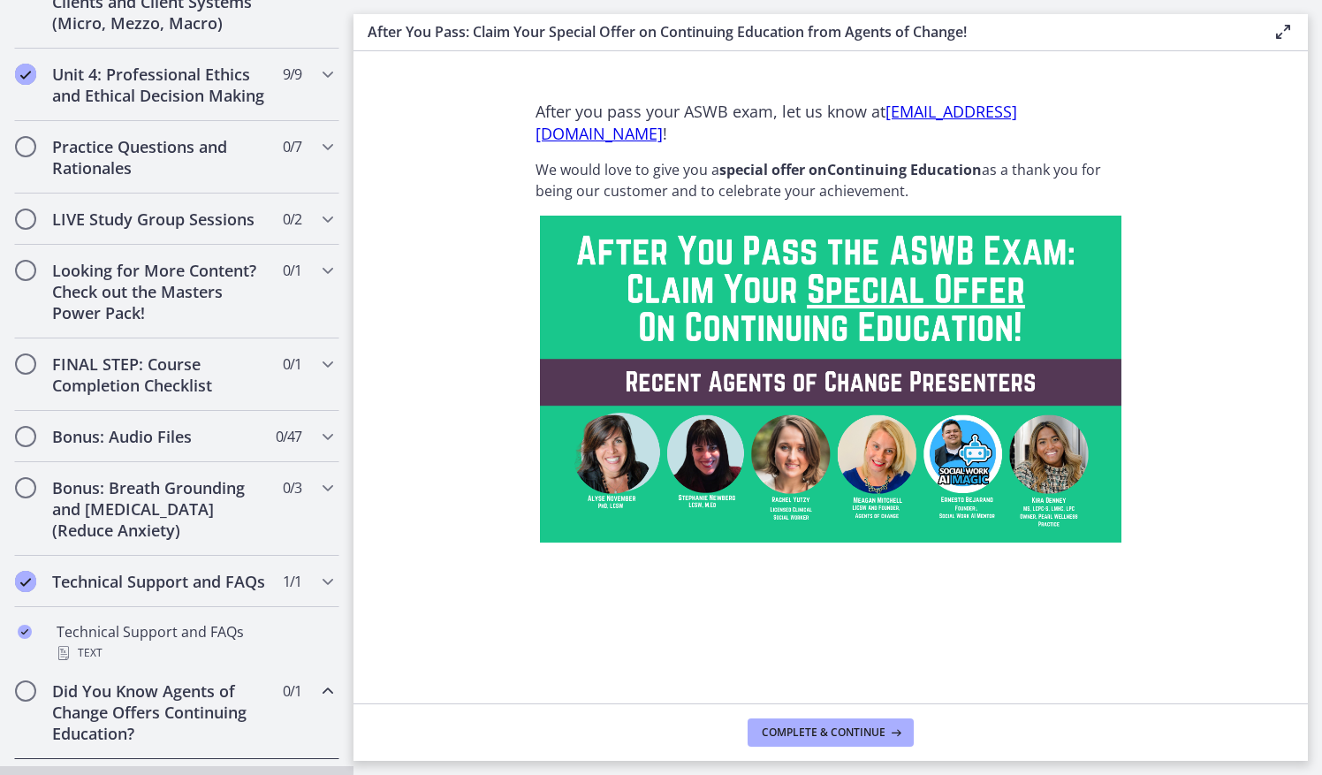
scroll to position [765, 0]
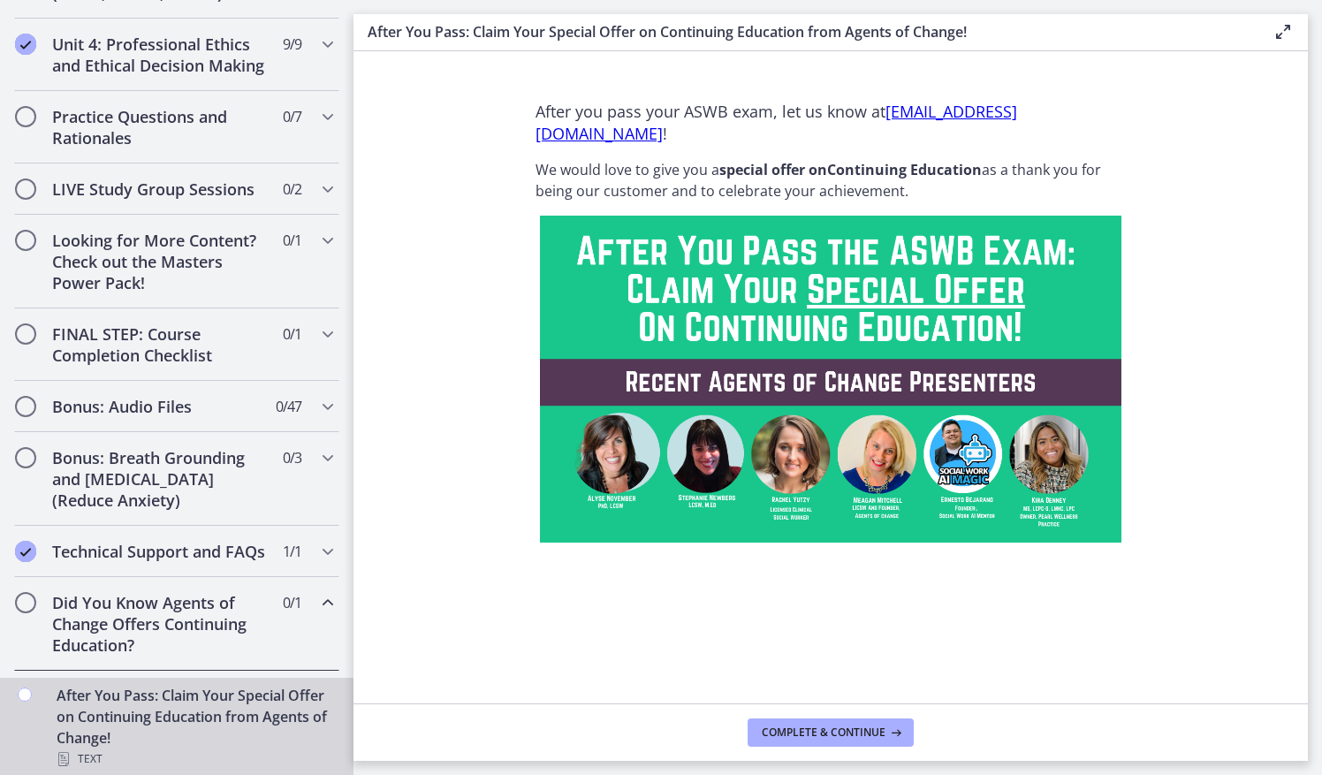
click at [275, 670] on div "Did You Know Agents of Change Offers Continuing Education? 0 / 1 Completed" at bounding box center [176, 624] width 325 height 94
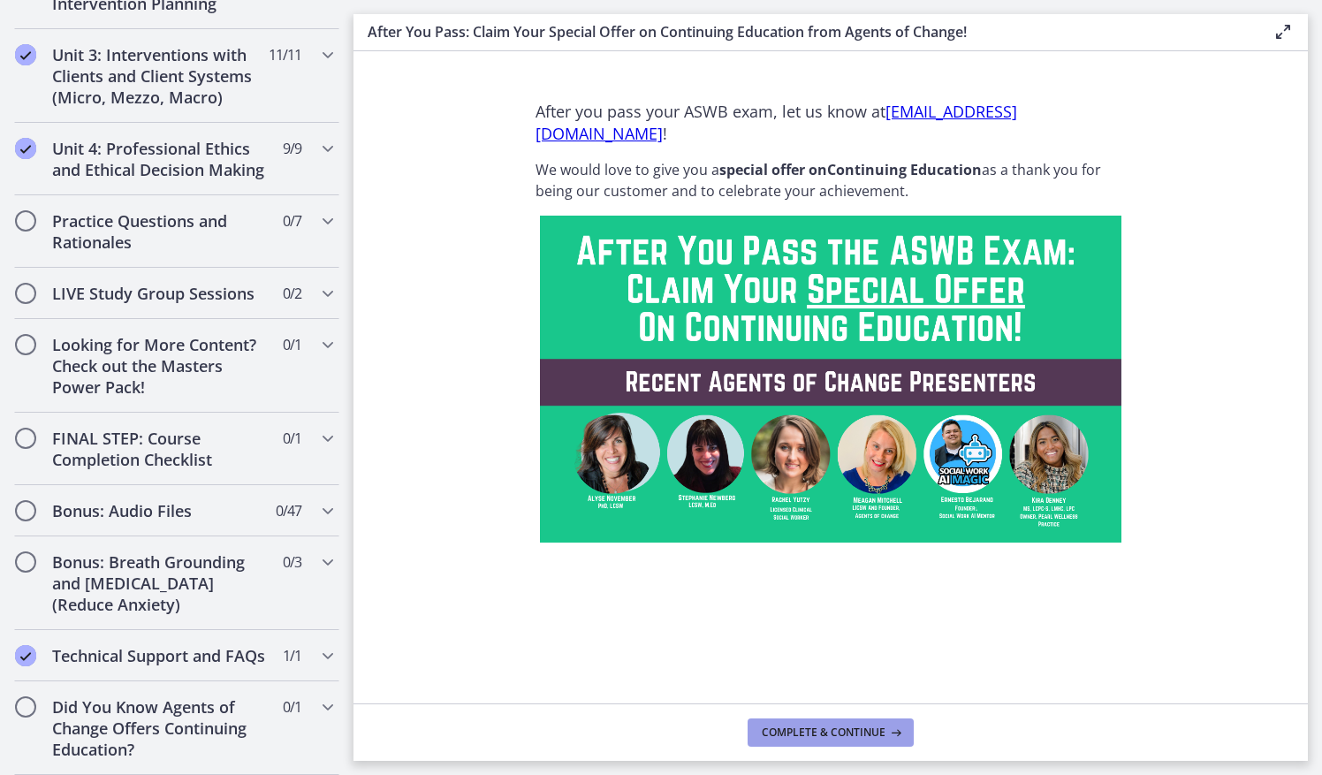
click at [797, 731] on span "Complete & continue" at bounding box center [824, 733] width 124 height 14
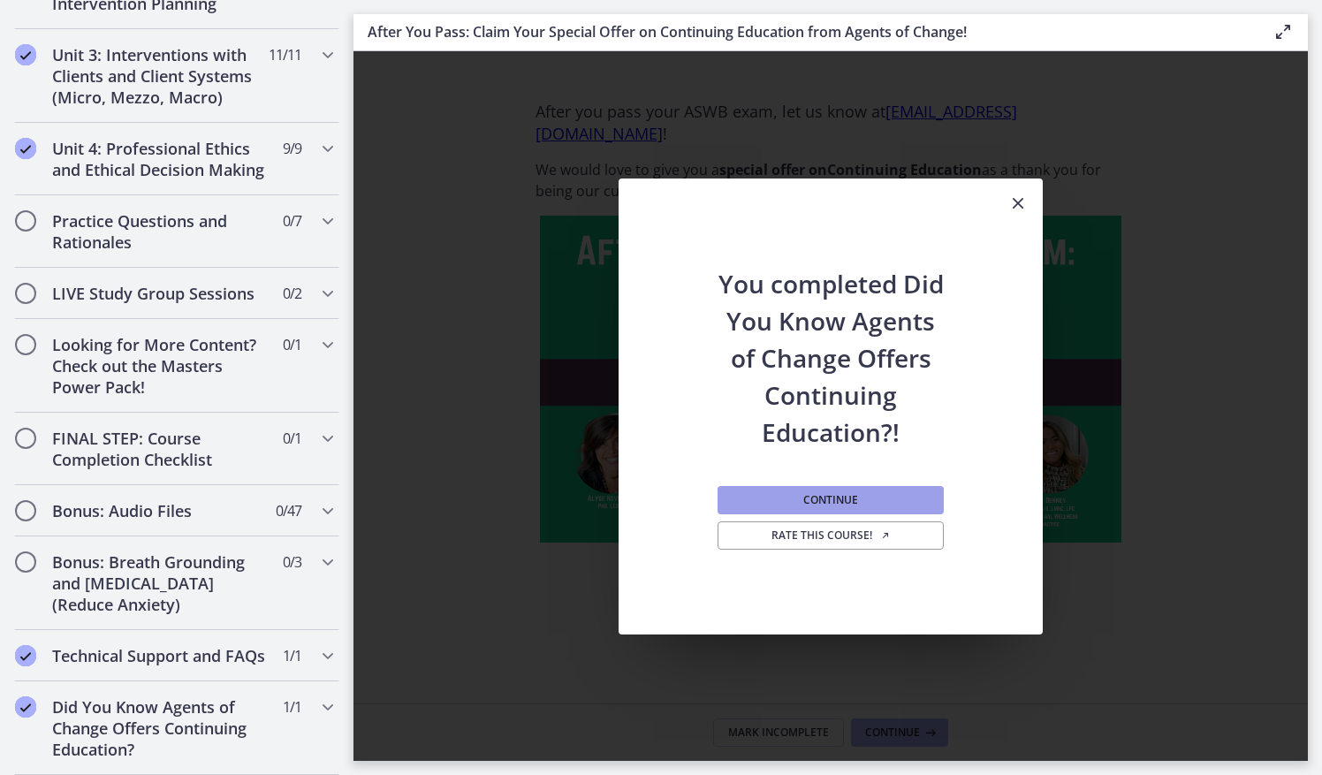
click at [838, 497] on span "Continue" at bounding box center [830, 500] width 55 height 14
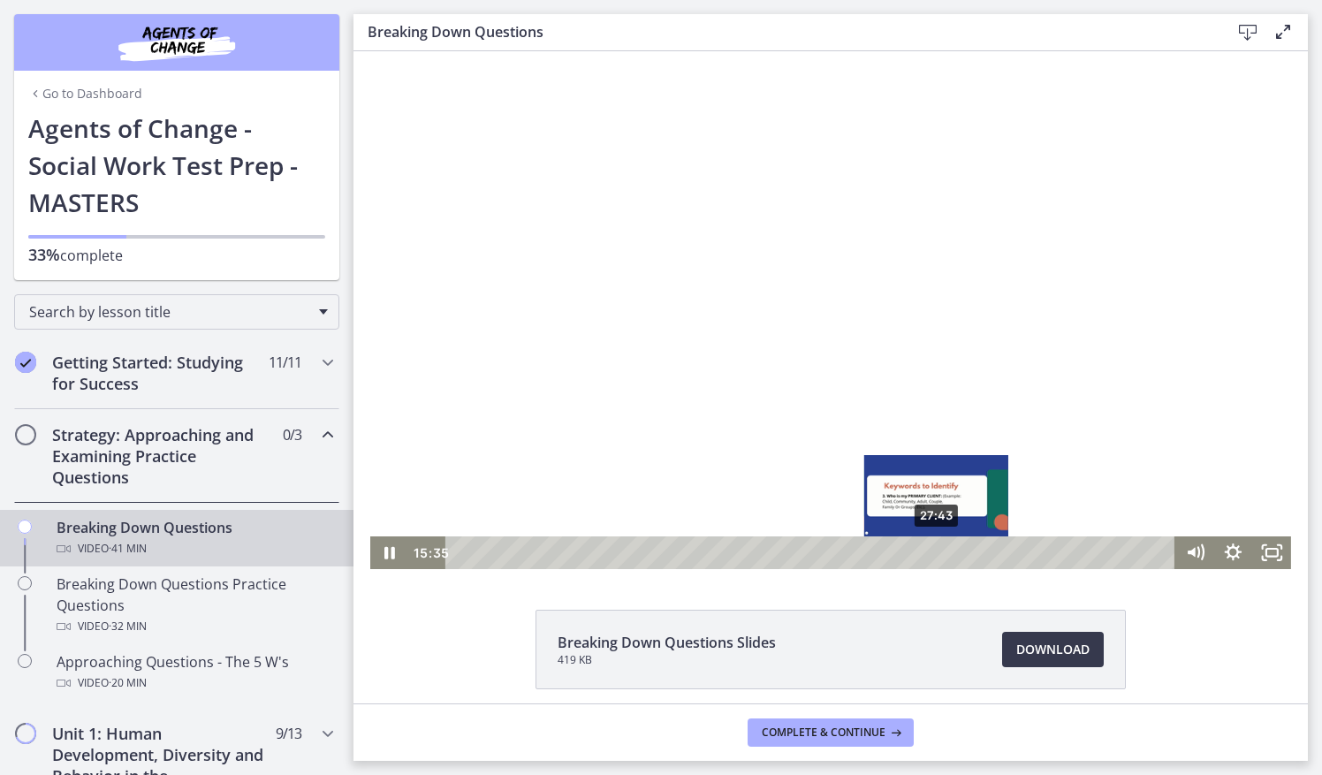
click at [931, 552] on div "27:43" at bounding box center [813, 552] width 706 height 33
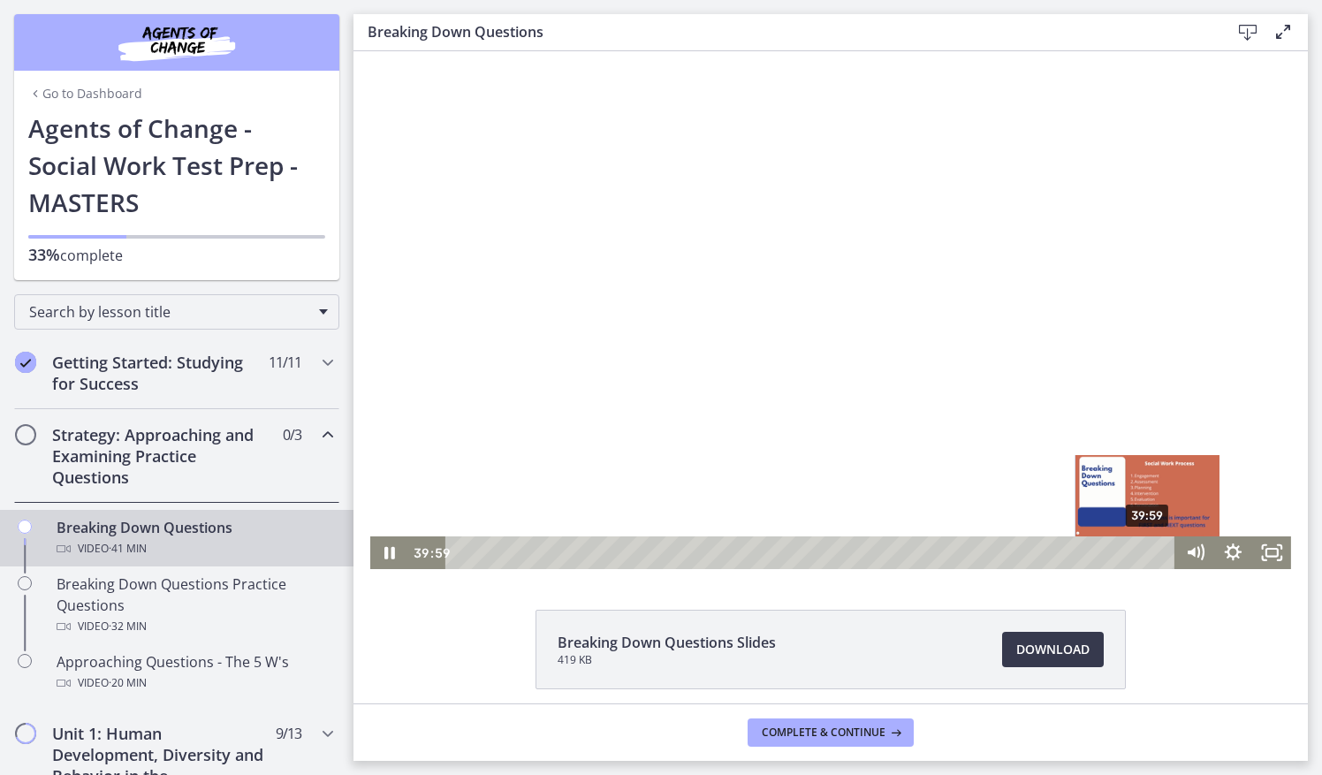
click at [1142, 552] on div "39:59" at bounding box center [813, 552] width 706 height 33
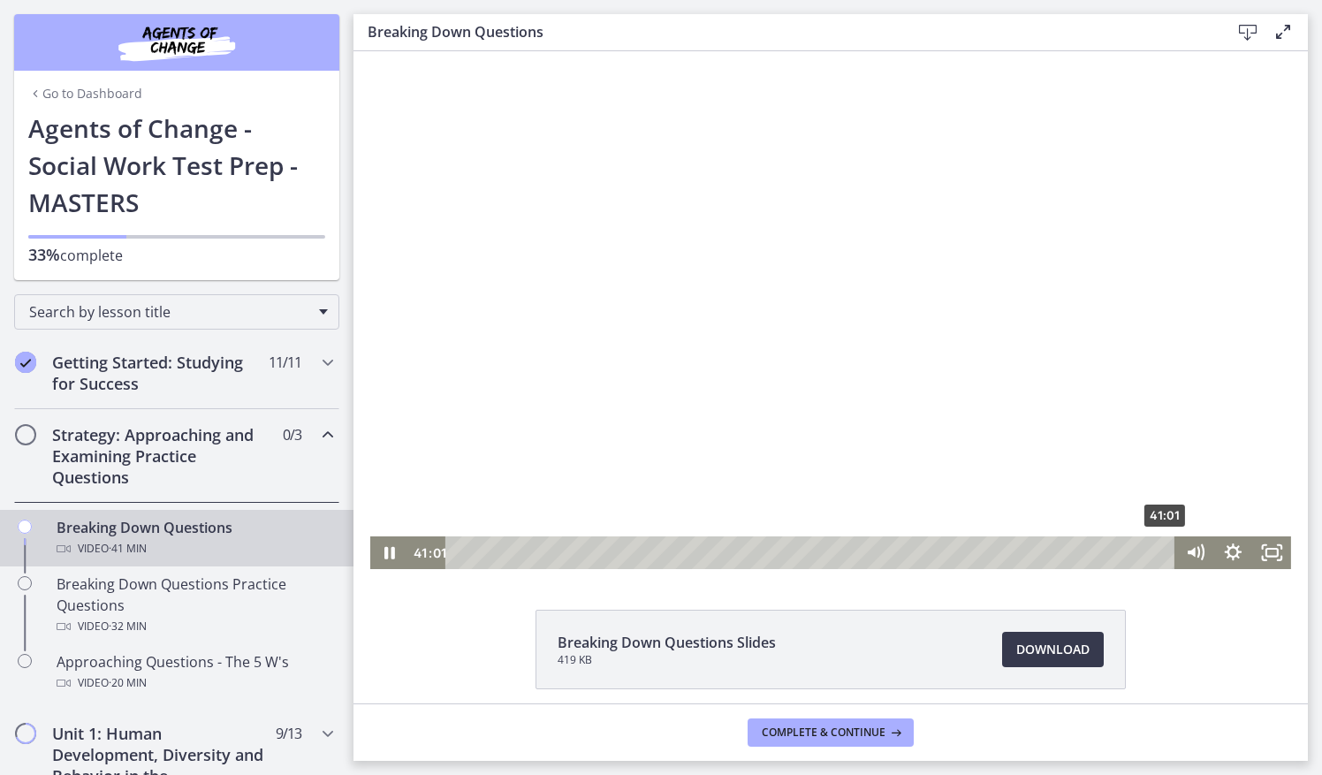
click at [1161, 555] on div "41:01" at bounding box center [813, 552] width 706 height 33
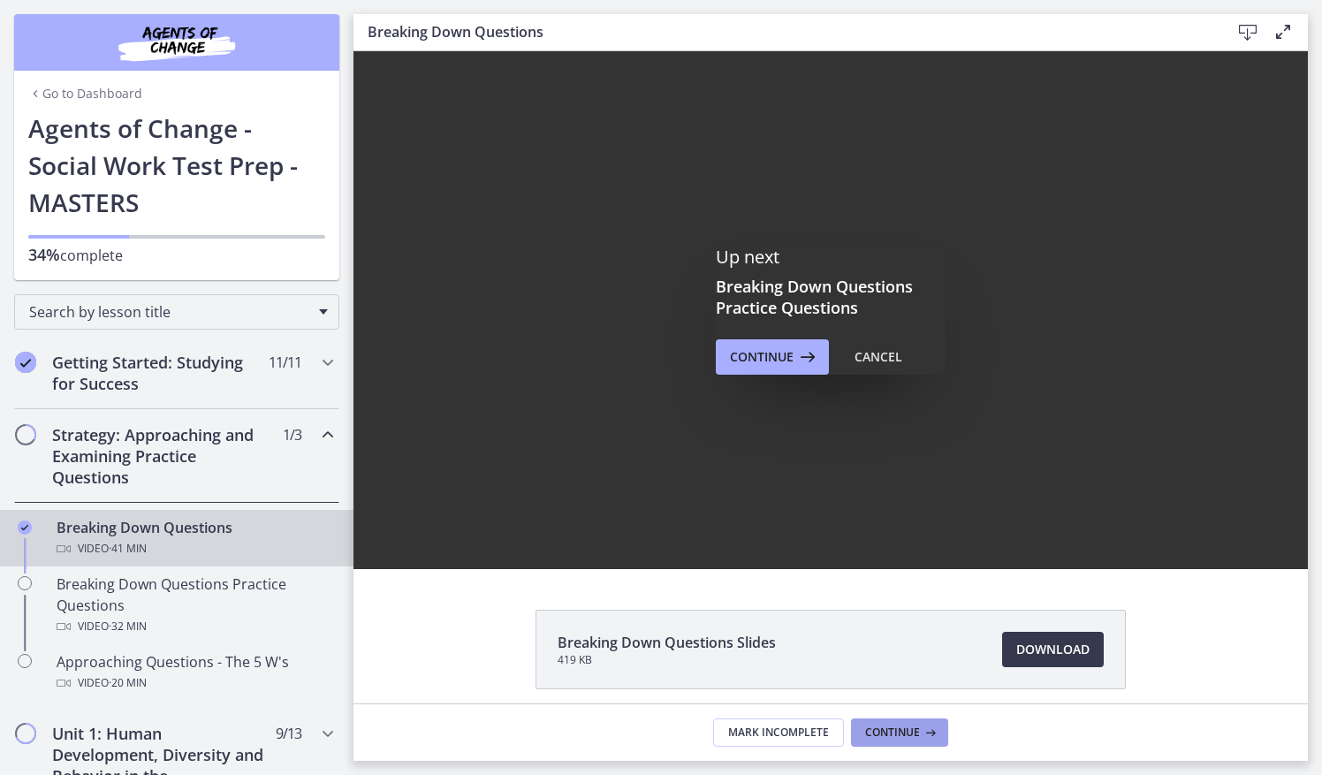
click at [890, 730] on span "Continue" at bounding box center [892, 733] width 55 height 14
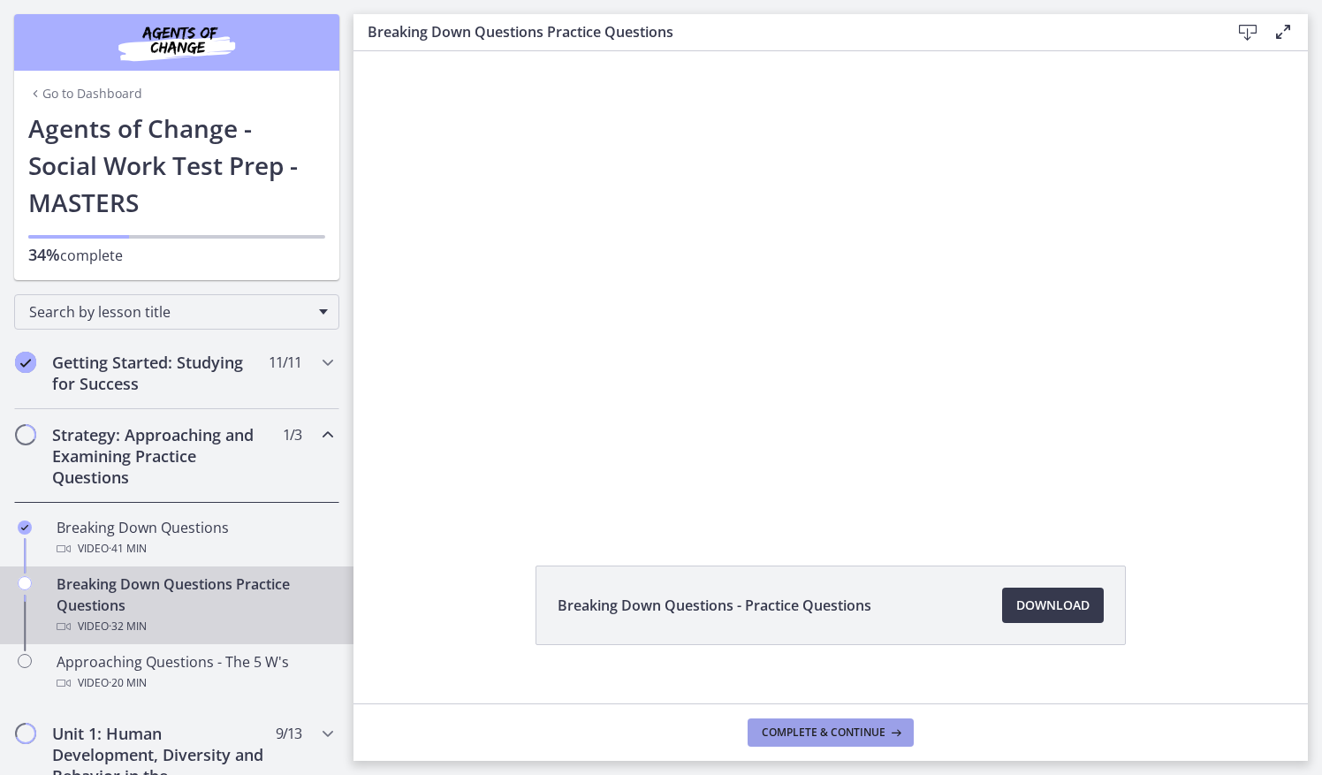
click at [890, 730] on icon at bounding box center [895, 733] width 18 height 14
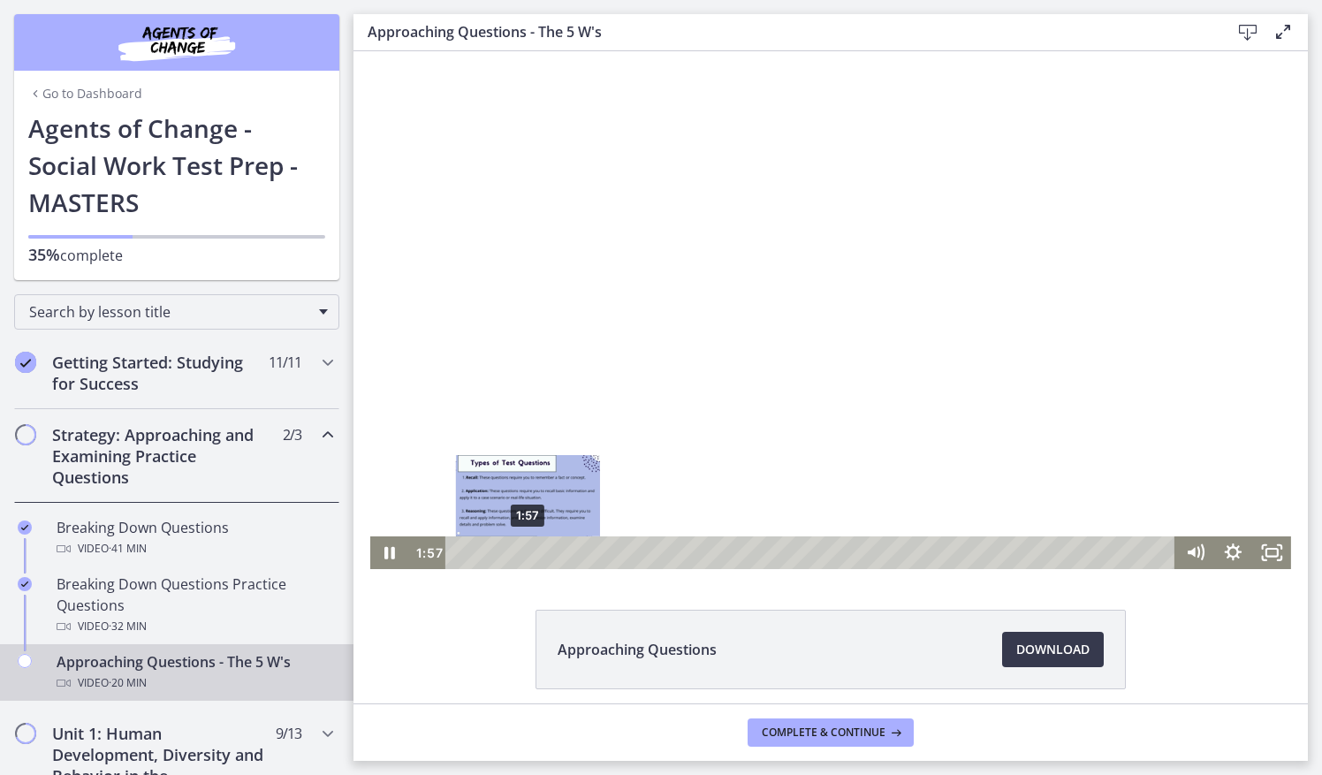
click at [521, 550] on div "1:57" at bounding box center [813, 552] width 706 height 33
click at [679, 533] on div at bounding box center [830, 310] width 921 height 518
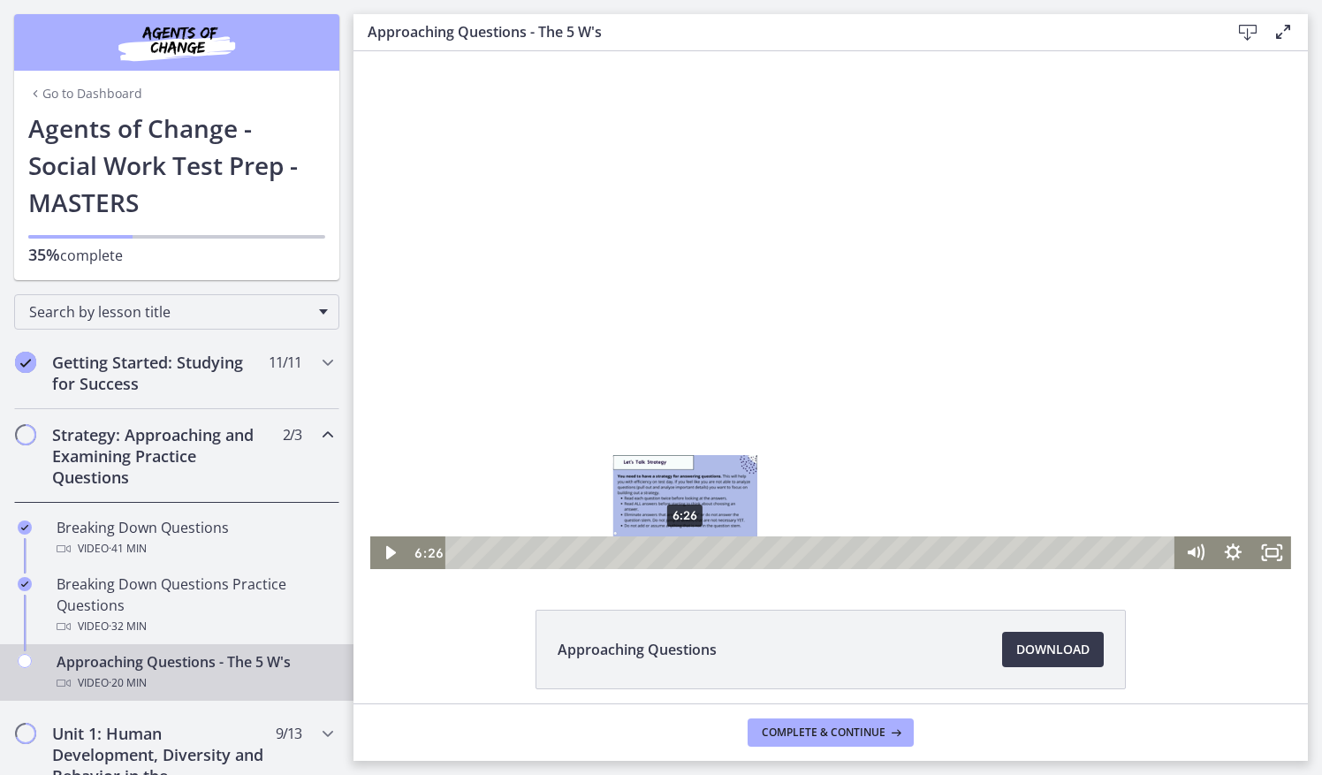
click at [679, 554] on div "6:26" at bounding box center [813, 552] width 706 height 33
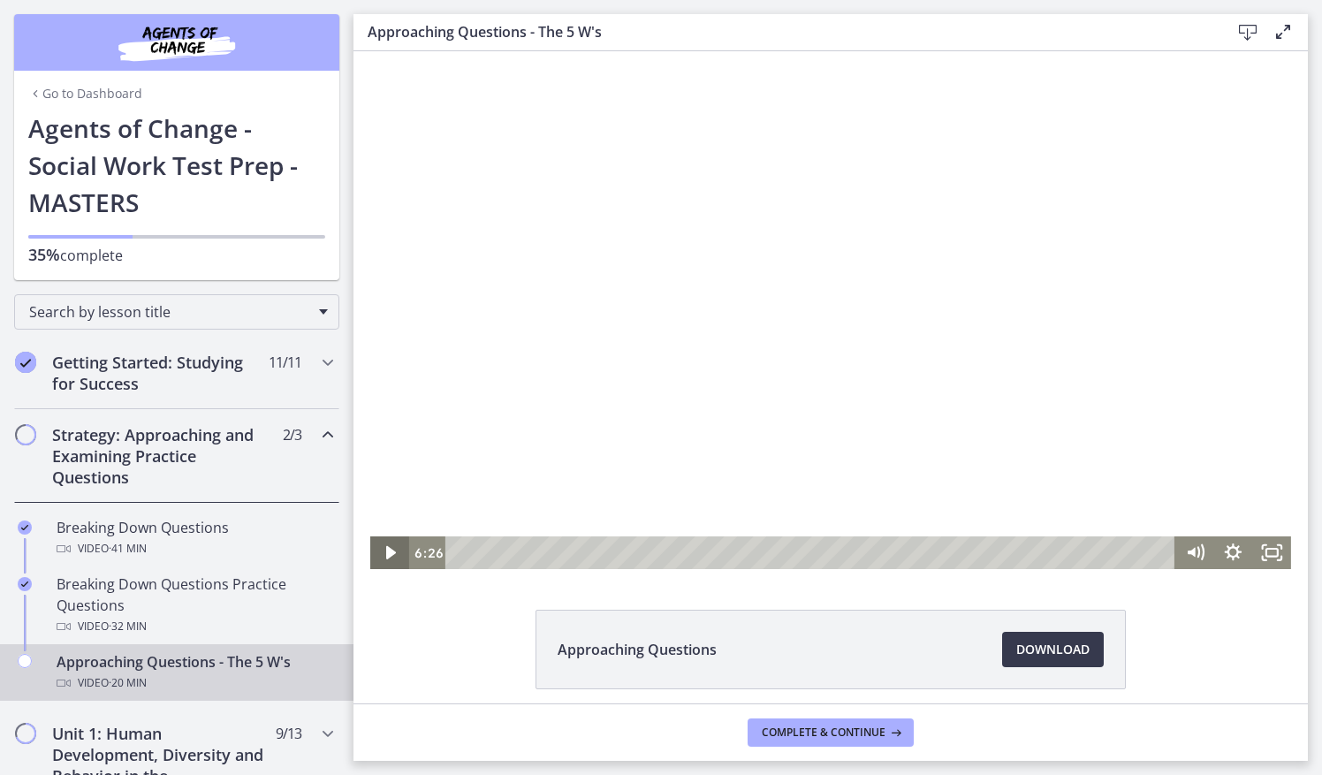
click at [386, 553] on icon "Play Video" at bounding box center [391, 552] width 10 height 13
click at [967, 548] on div "14:39" at bounding box center [813, 552] width 706 height 33
click at [1162, 551] on div "20:09" at bounding box center [813, 552] width 706 height 33
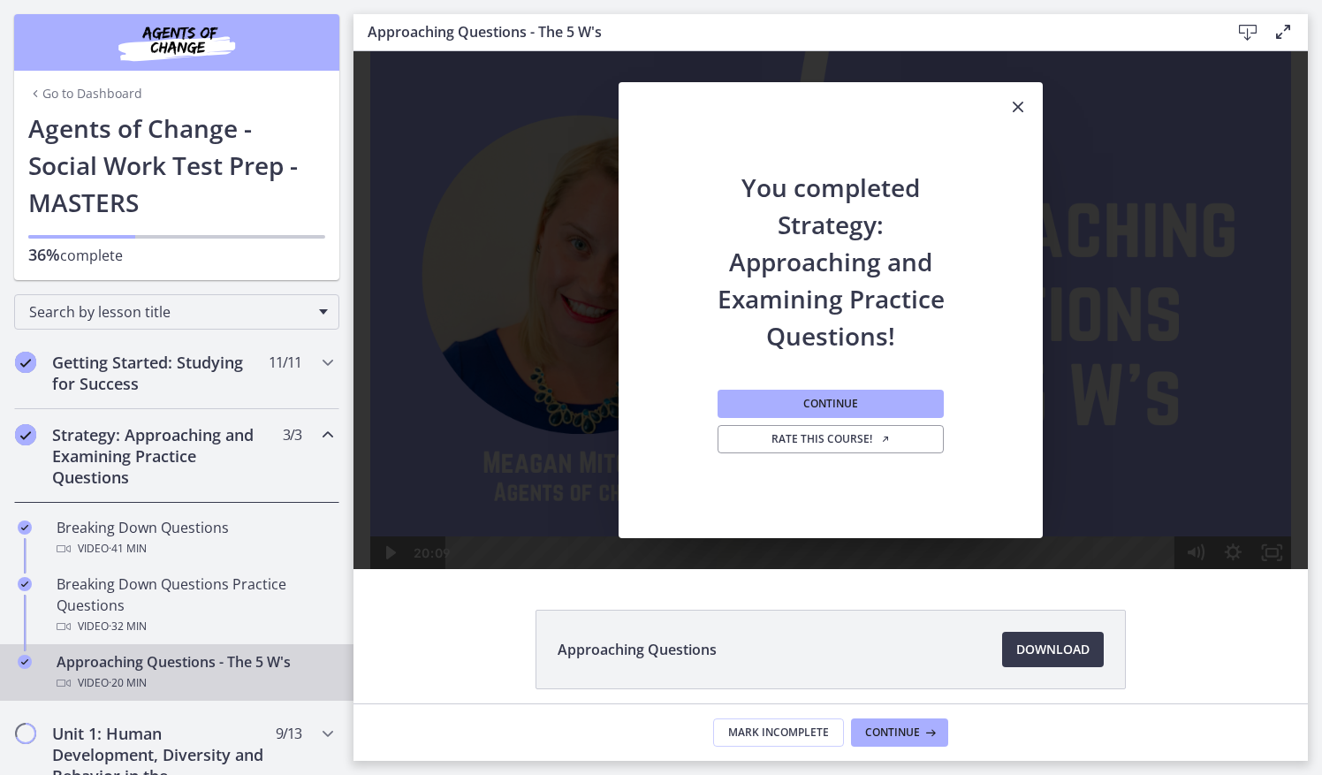
click at [1014, 109] on icon "Close" at bounding box center [1018, 106] width 21 height 21
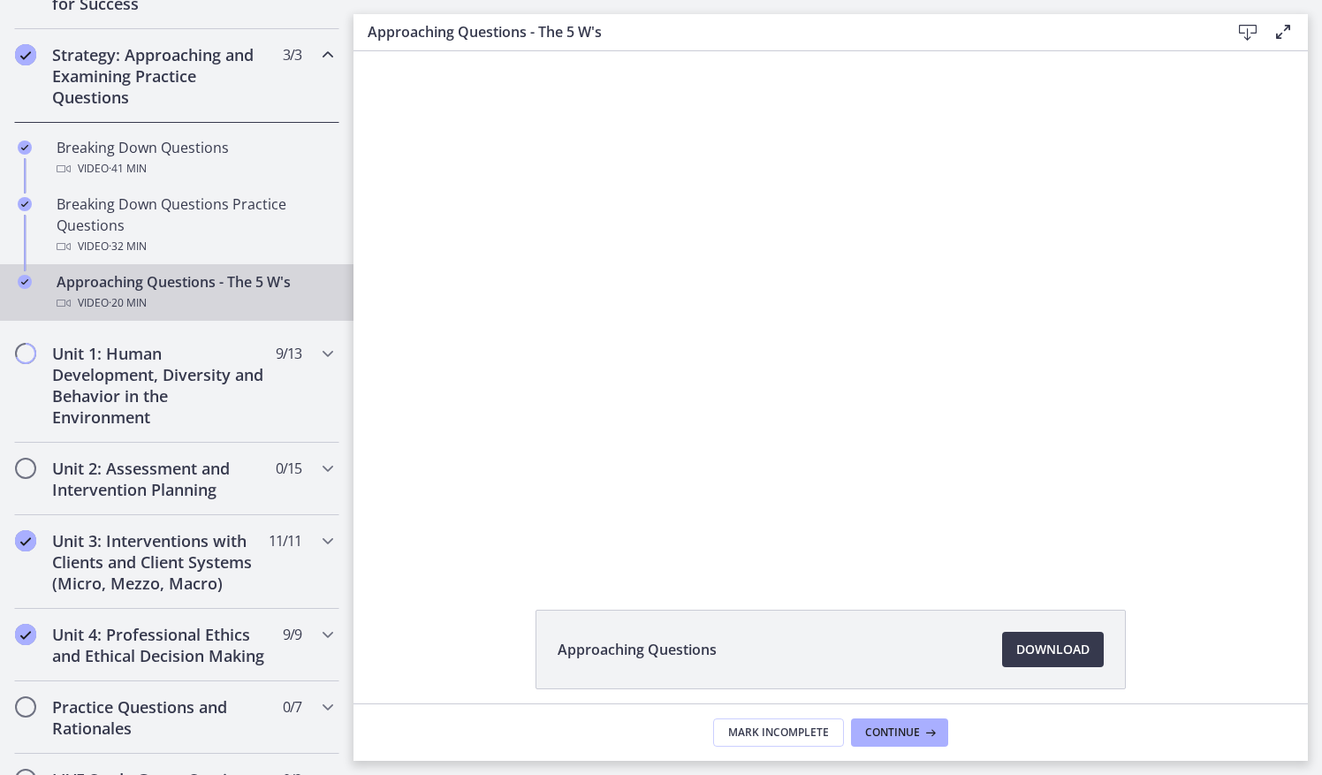
scroll to position [384, 0]
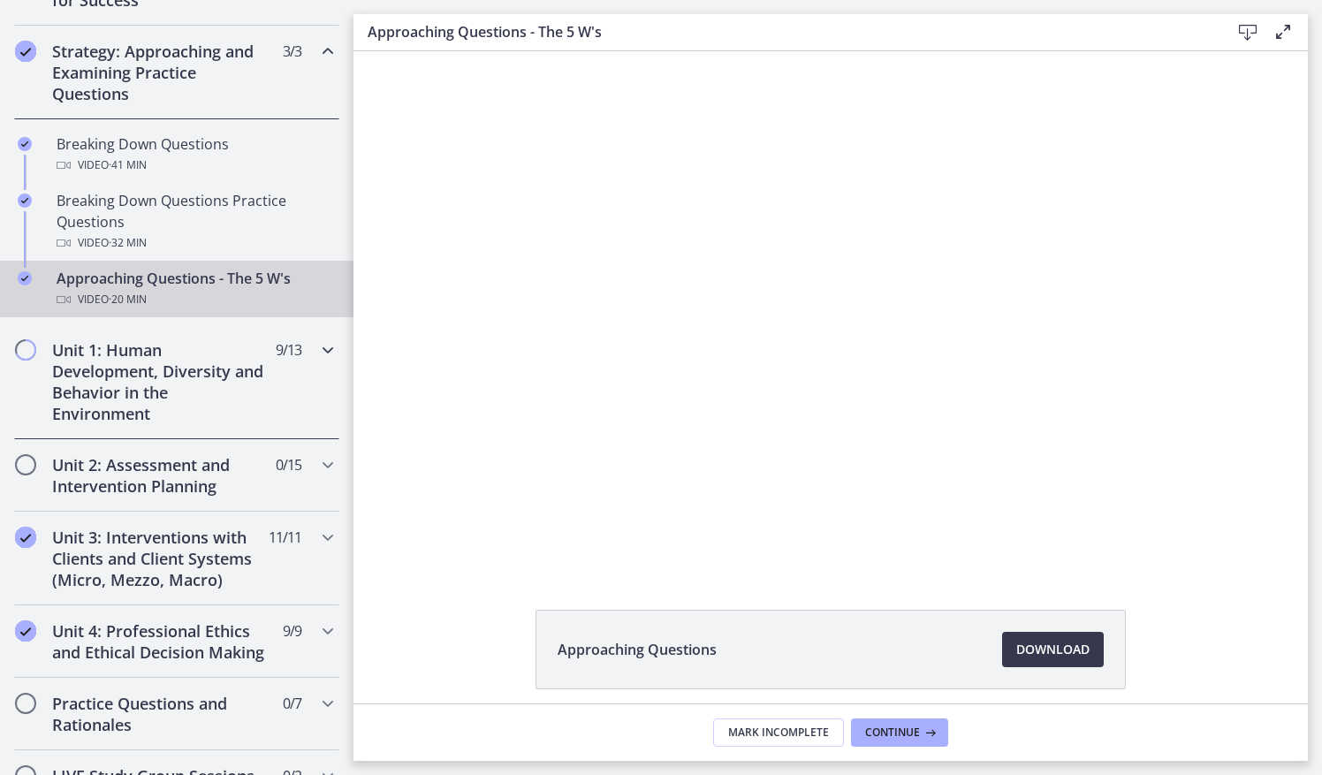
click at [161, 356] on h2 "Unit 1: Human Development, Diversity and Behavior in the Environment" at bounding box center [160, 381] width 216 height 85
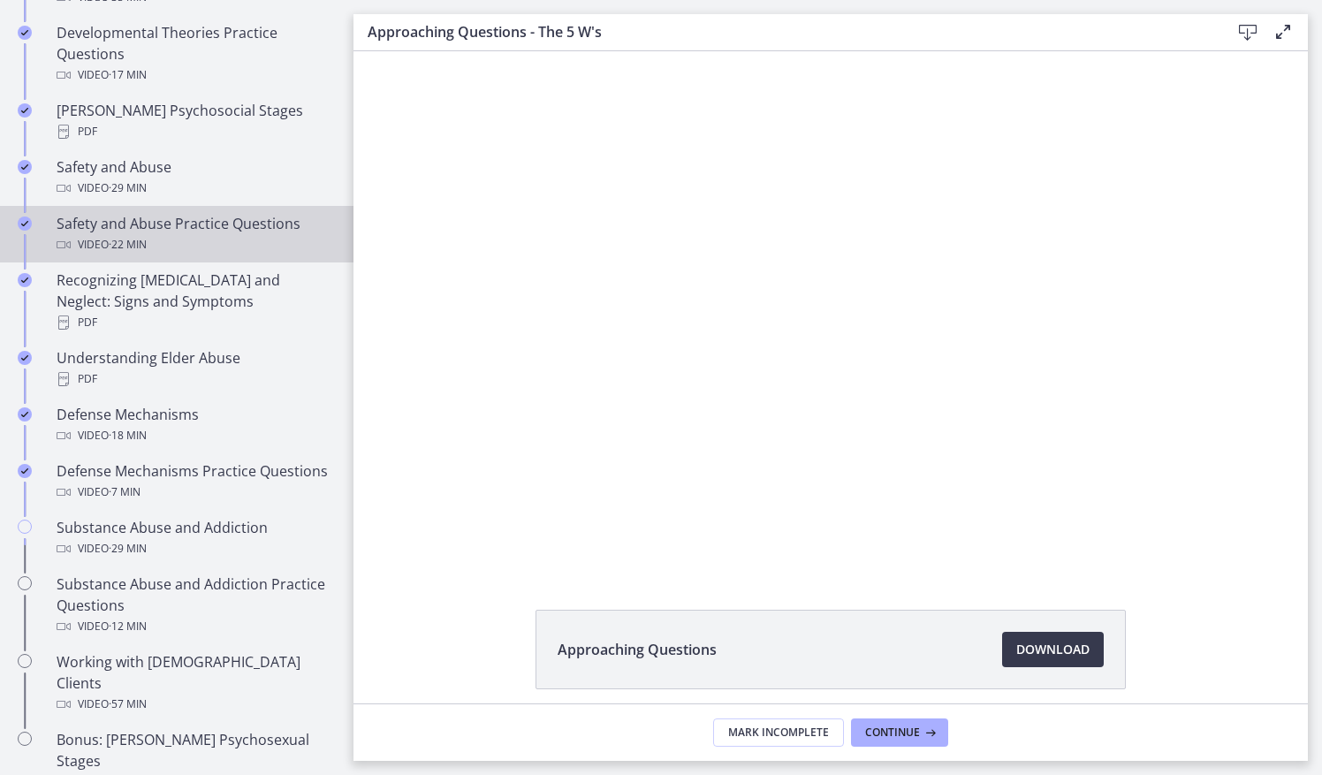
scroll to position [746, 0]
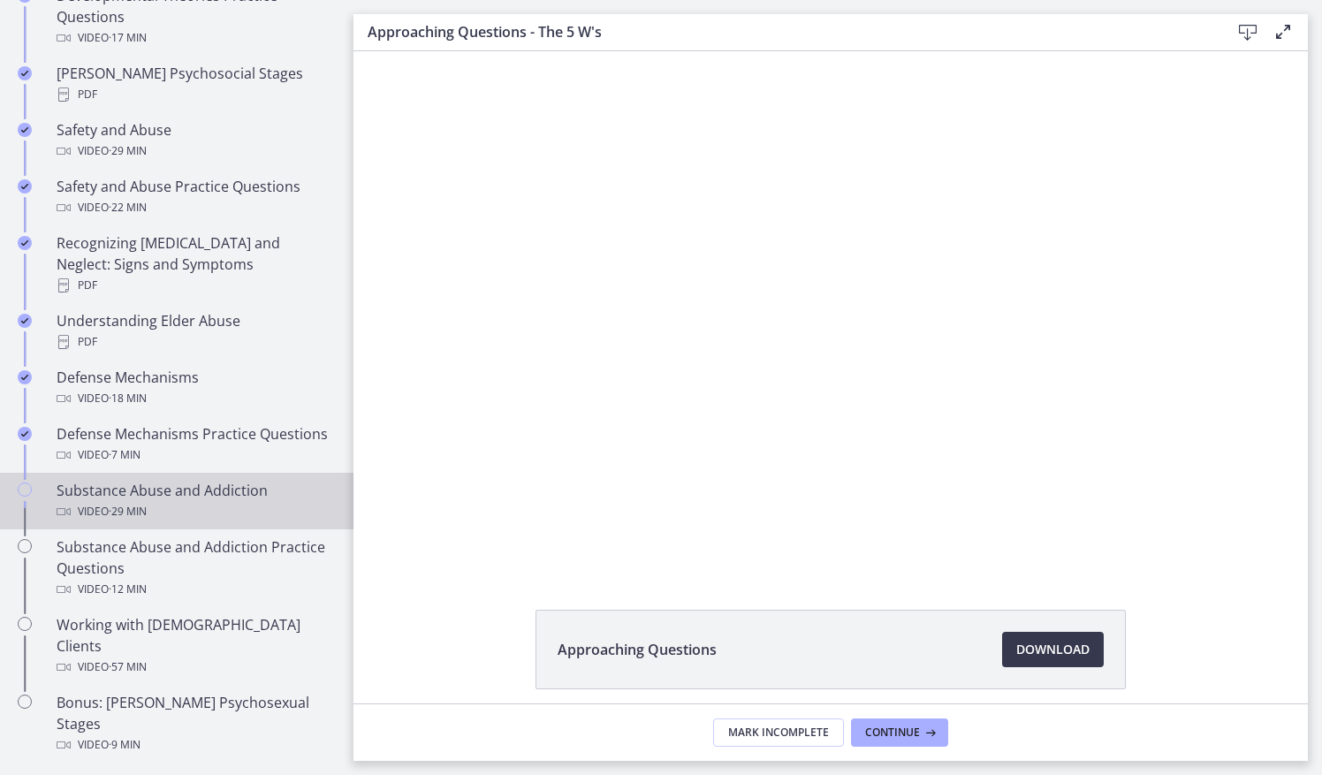
click at [190, 520] on div "Video · 29 min" at bounding box center [195, 511] width 276 height 21
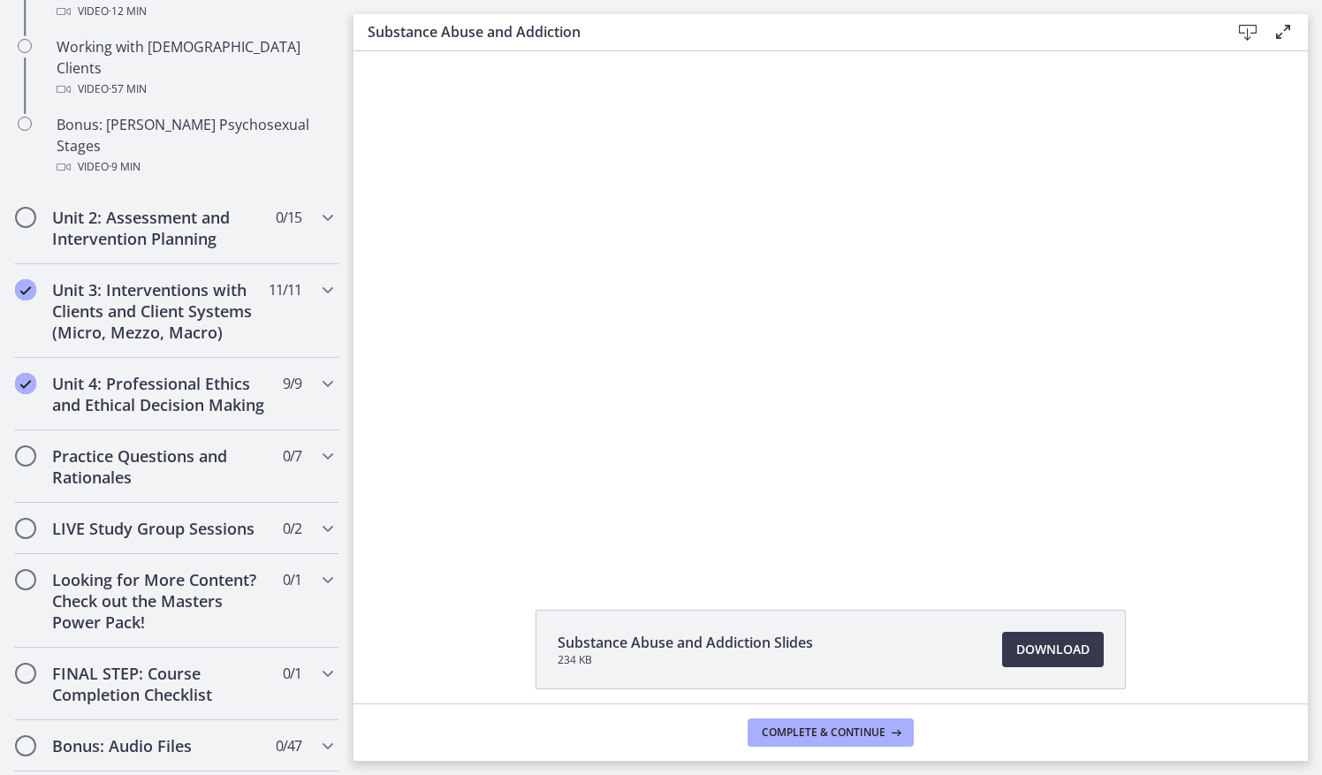
scroll to position [1326, 0]
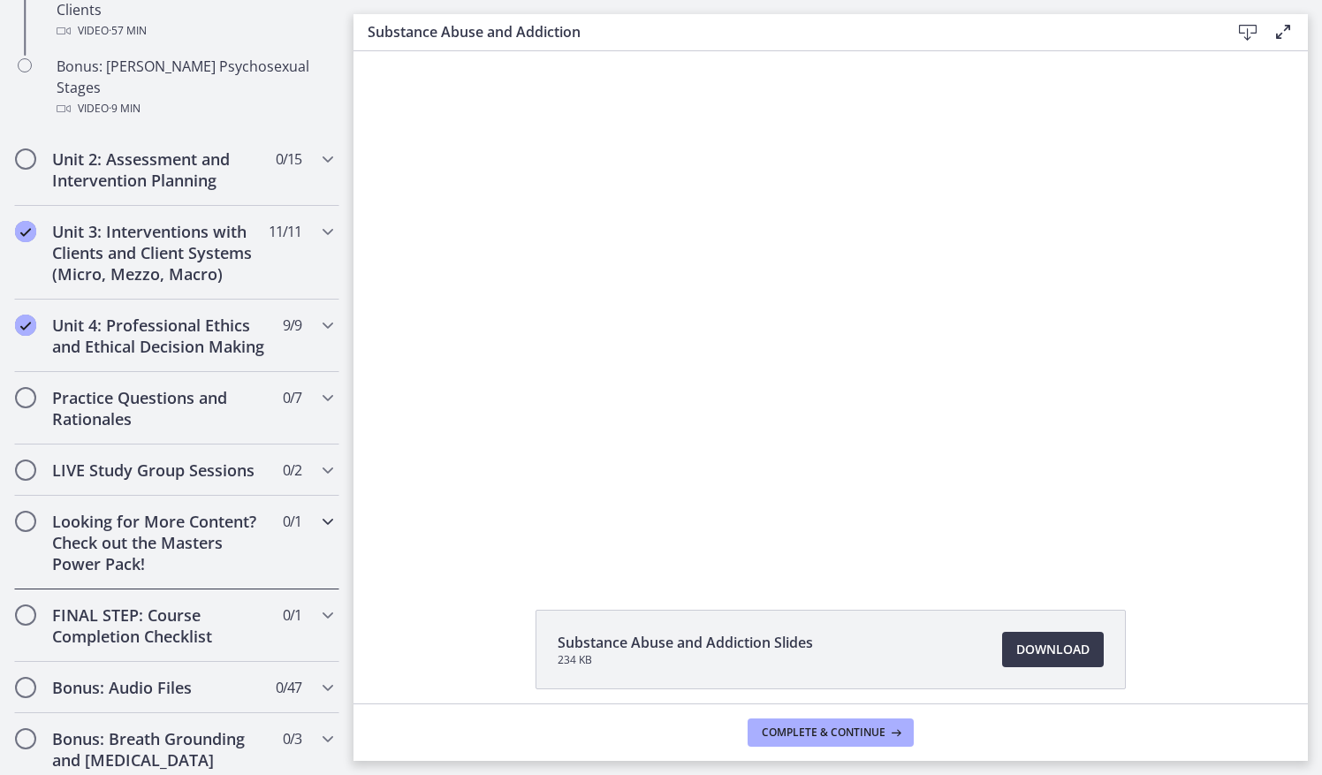
click at [283, 511] on span "0 / 1 Completed" at bounding box center [292, 521] width 19 height 21
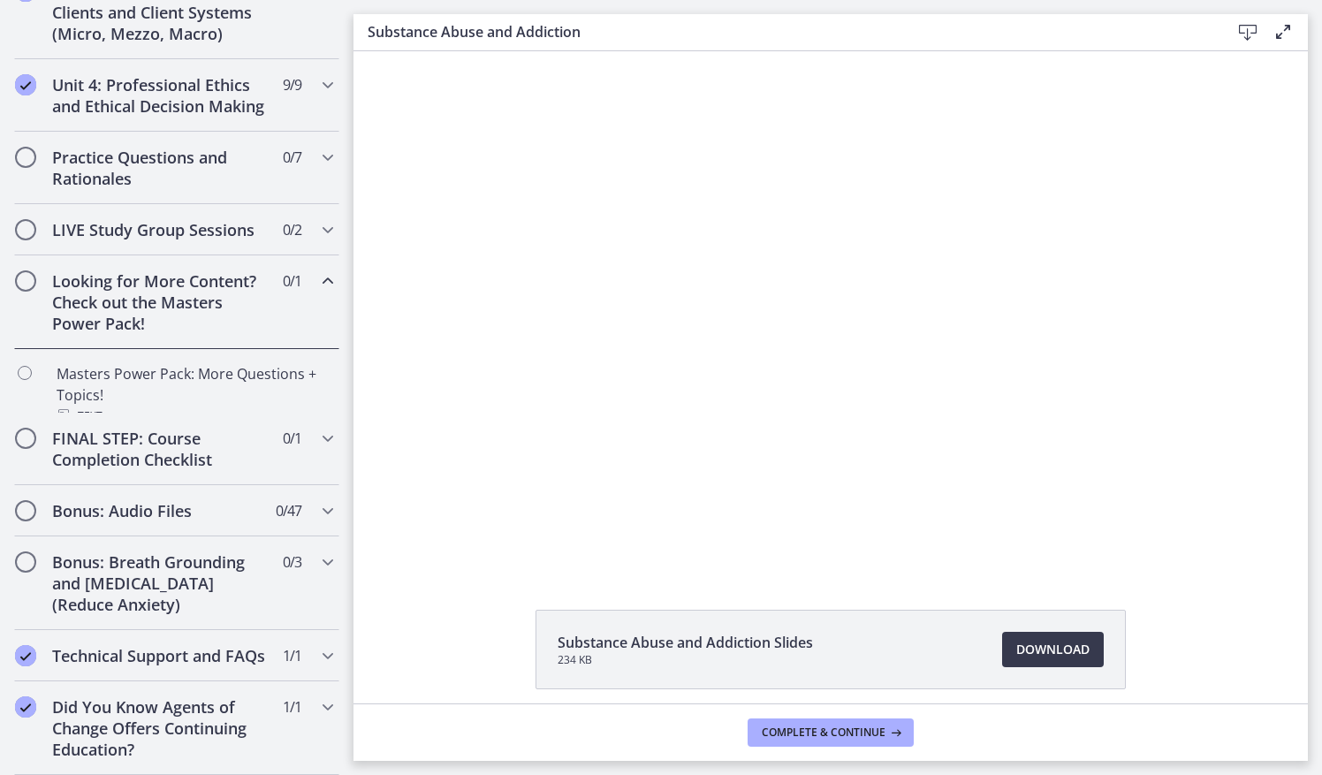
scroll to position [724, 0]
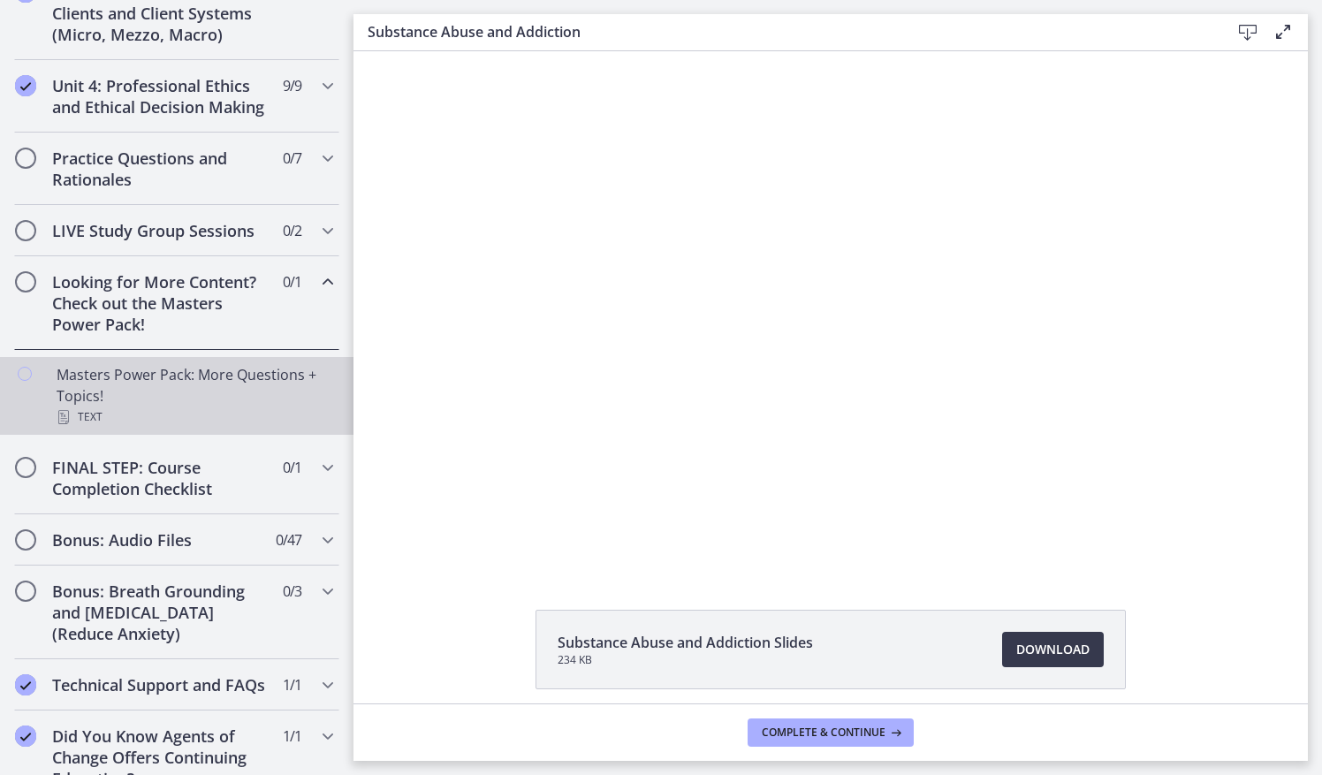
click at [22, 381] on icon "Chapters" at bounding box center [25, 374] width 14 height 14
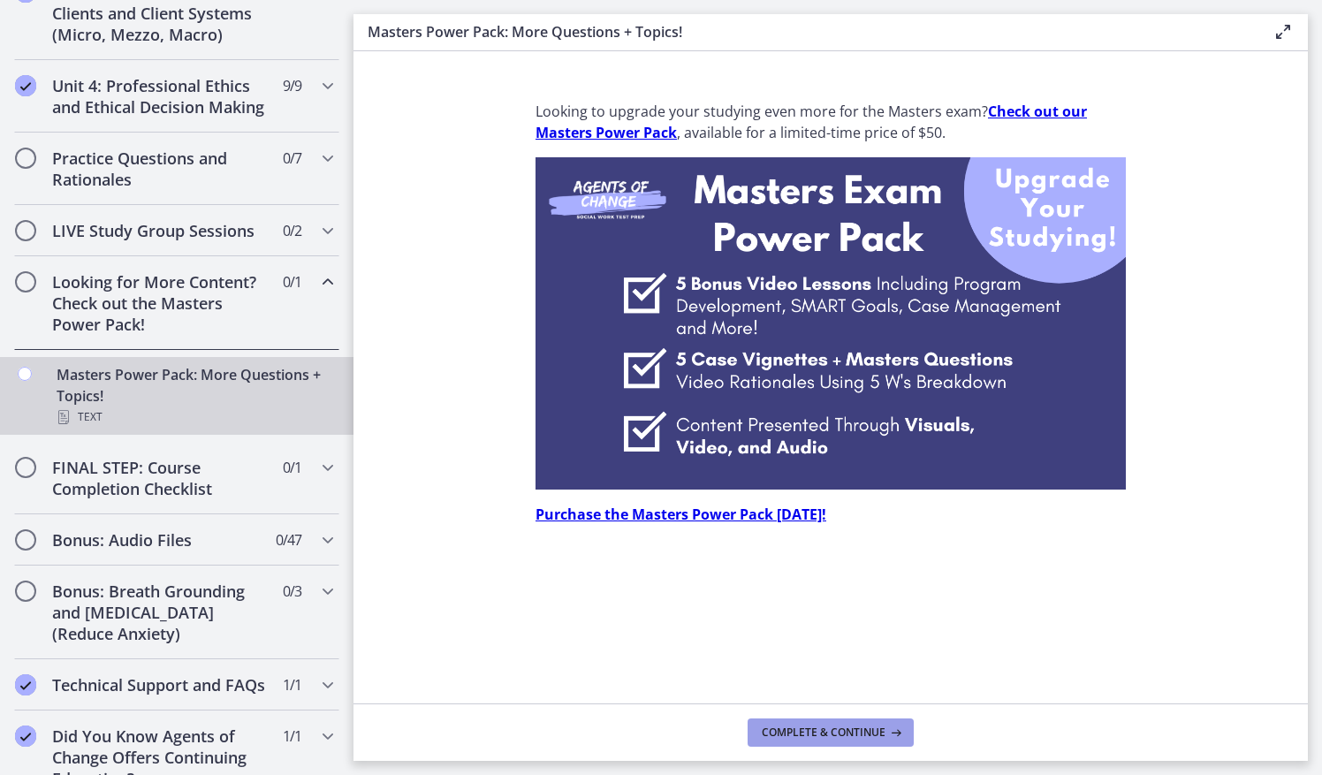
click at [809, 722] on button "Complete & continue" at bounding box center [831, 733] width 166 height 28
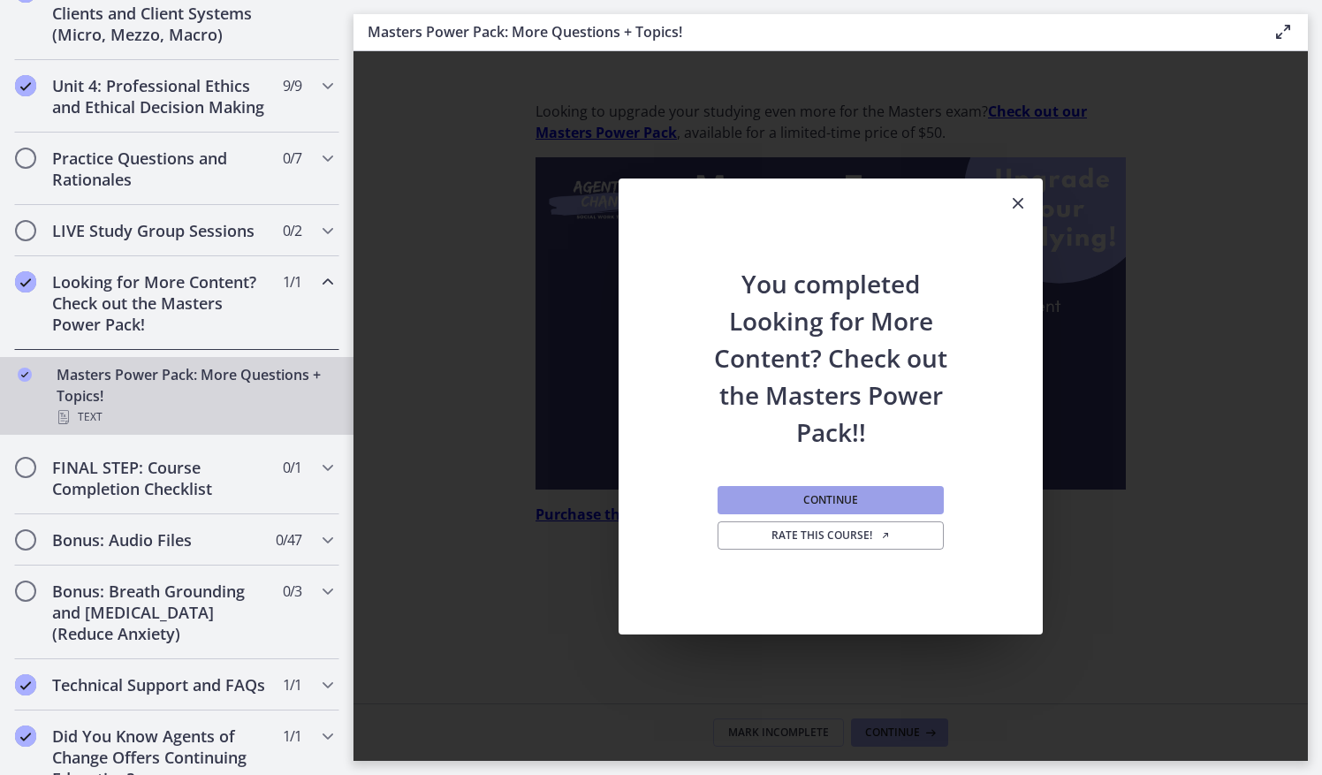
click at [808, 495] on span "Continue" at bounding box center [830, 500] width 55 height 14
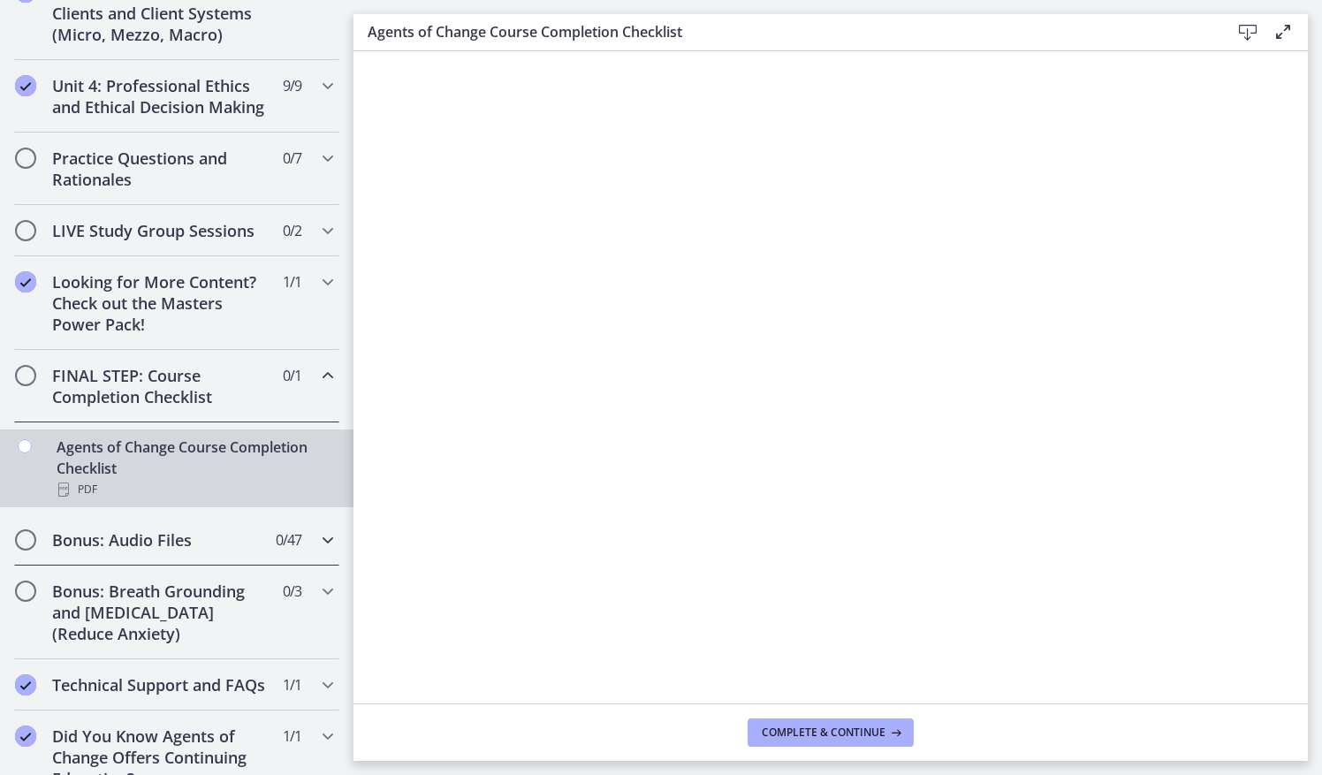
click at [156, 548] on h2 "Bonus: Audio Files" at bounding box center [160, 539] width 216 height 21
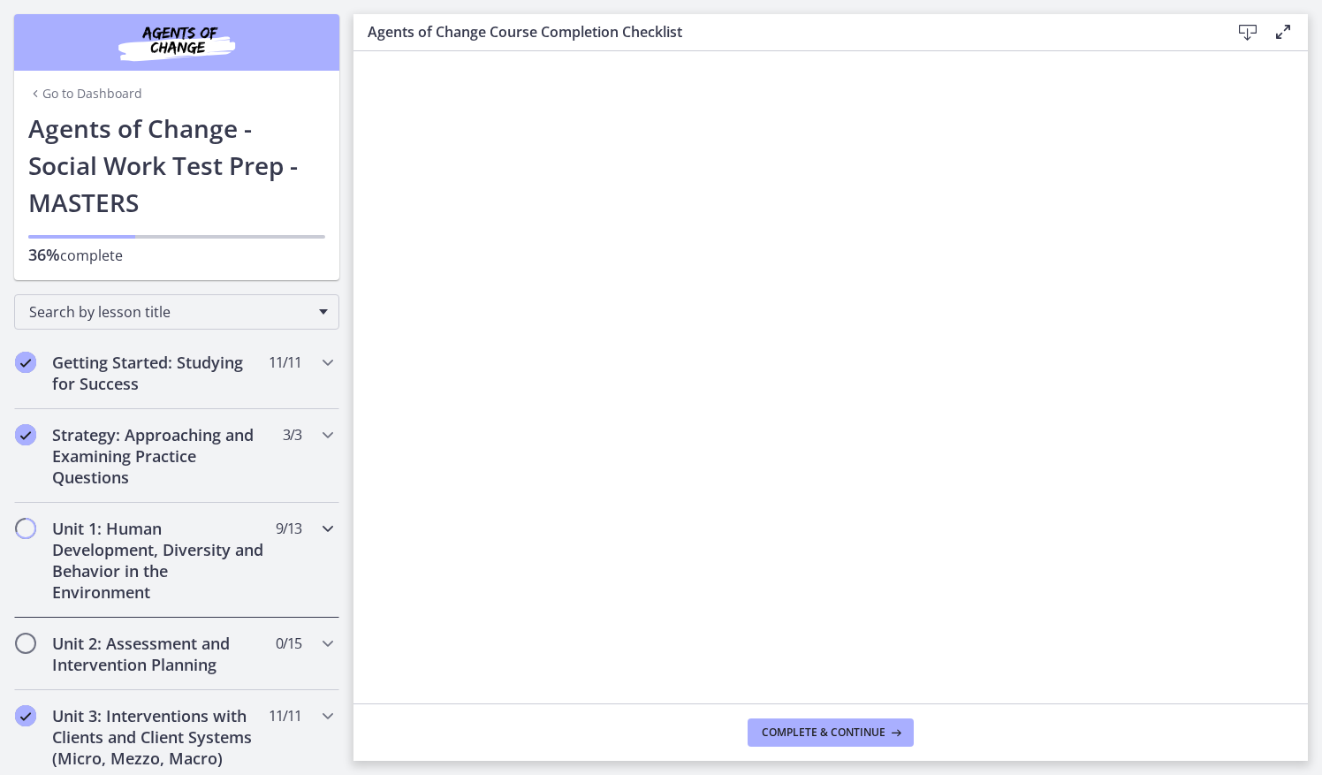
click at [276, 530] on span "9 / 13 Completed" at bounding box center [289, 528] width 26 height 21
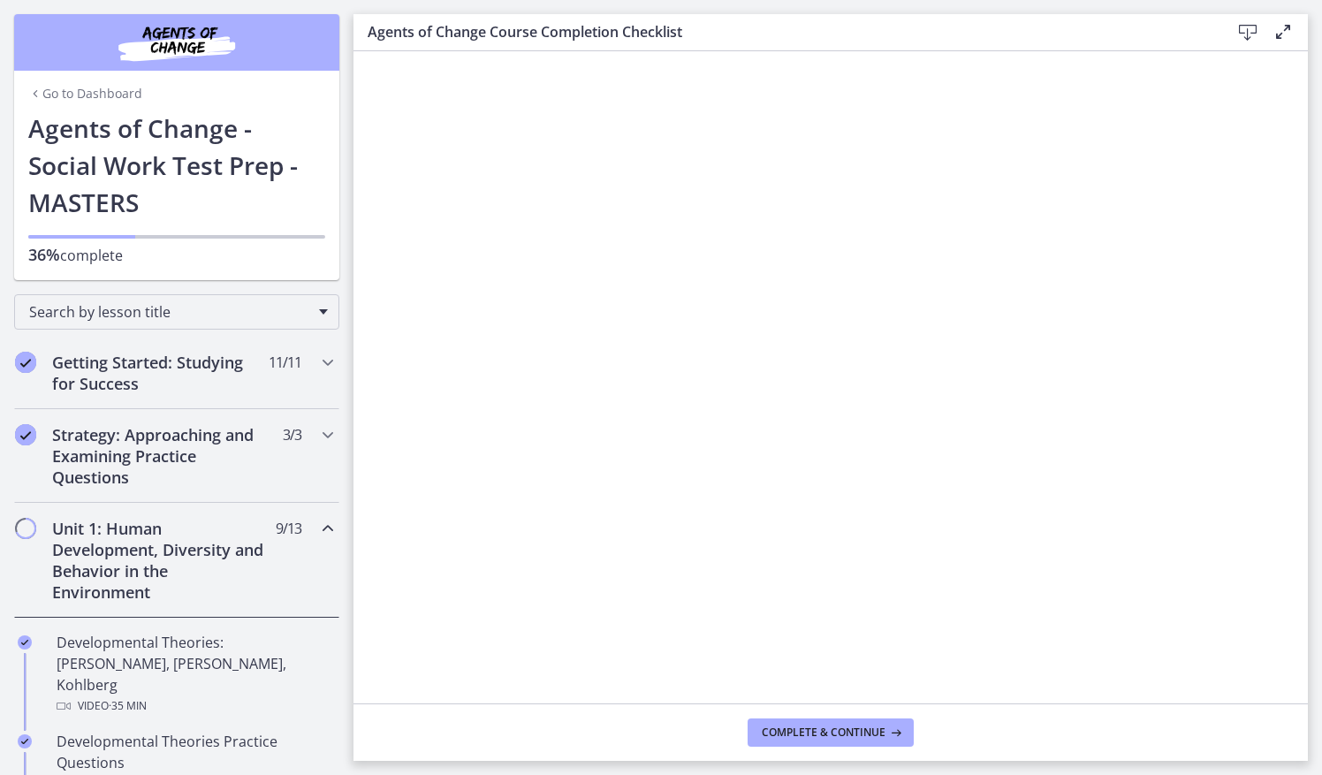
click at [276, 530] on span "9 / 13 Completed" at bounding box center [289, 528] width 26 height 21
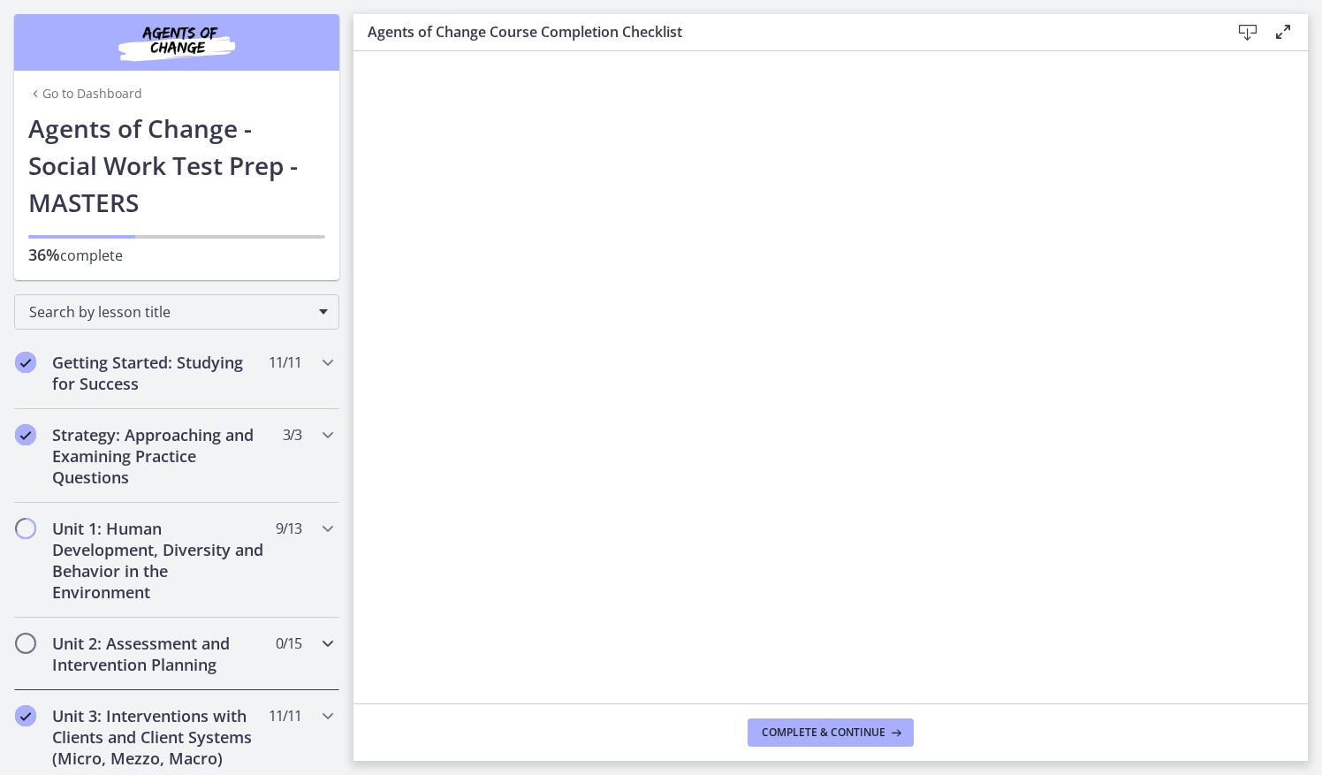
click at [278, 670] on div "Unit 2: Assessment and Intervention Planning 0 / 15 Completed" at bounding box center [176, 654] width 325 height 72
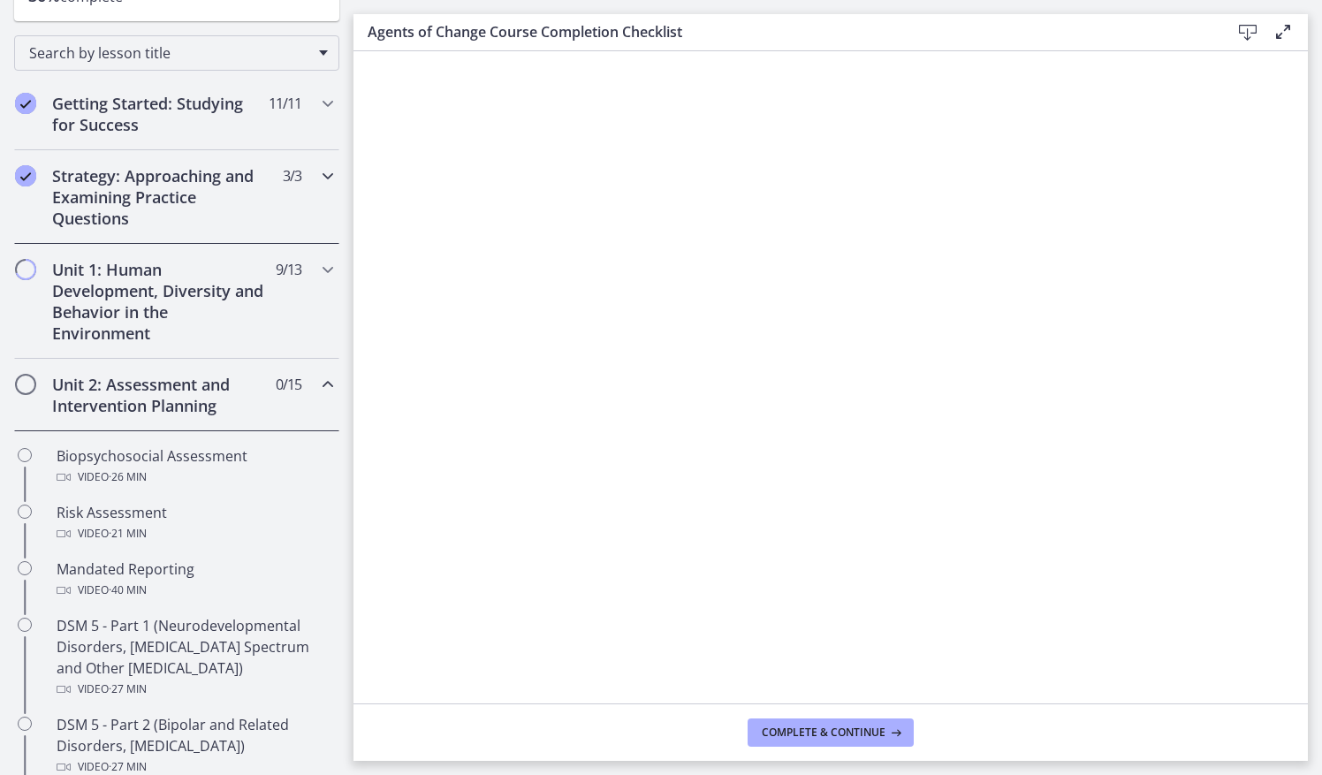
scroll to position [243, 0]
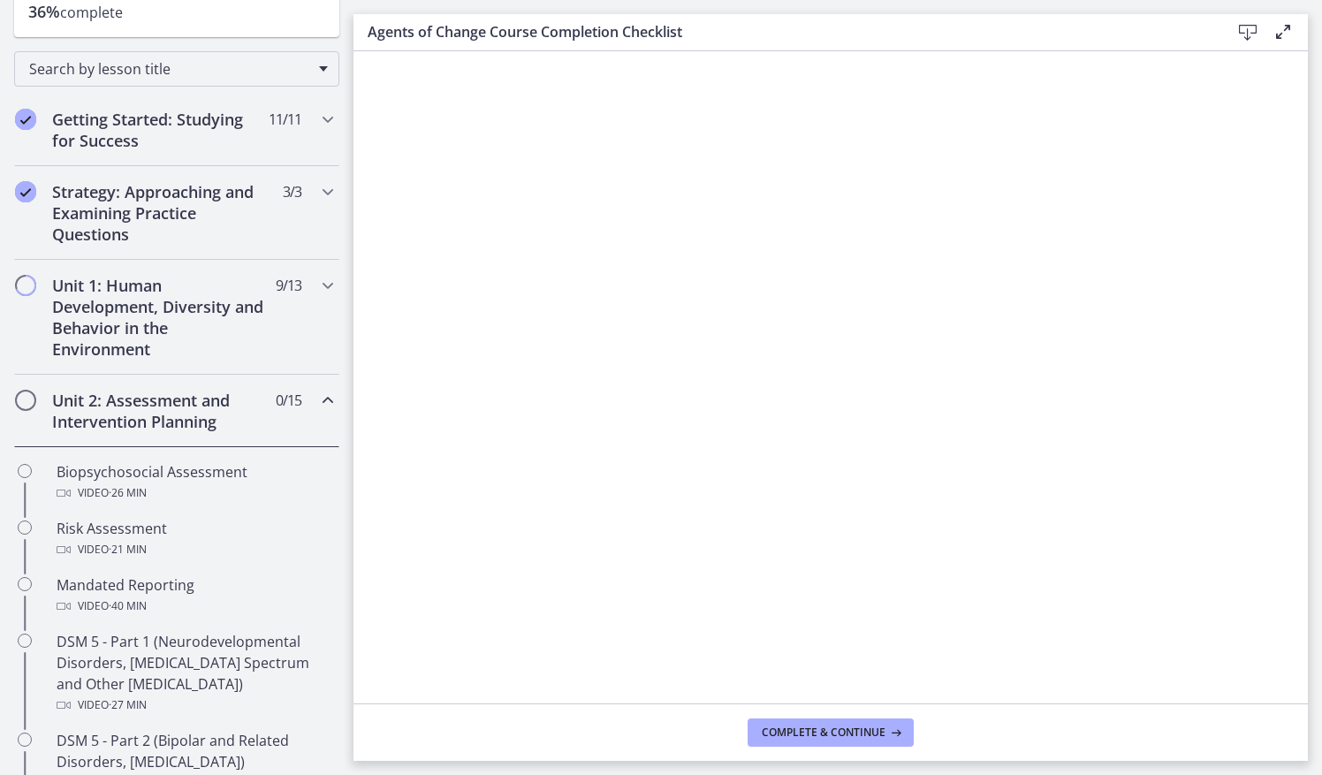
click at [299, 387] on div "Unit 2: Assessment and Intervention Planning 0 / 15 Completed" at bounding box center [176, 411] width 325 height 72
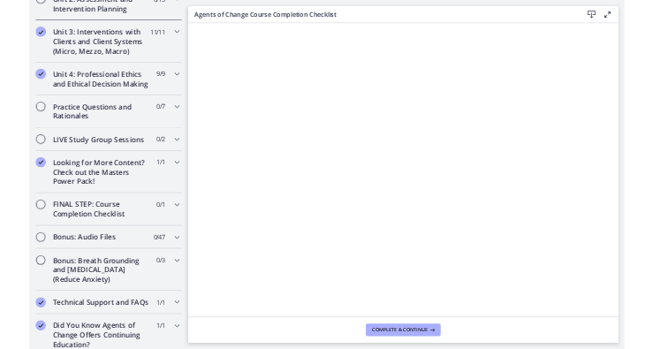
scroll to position [695, 0]
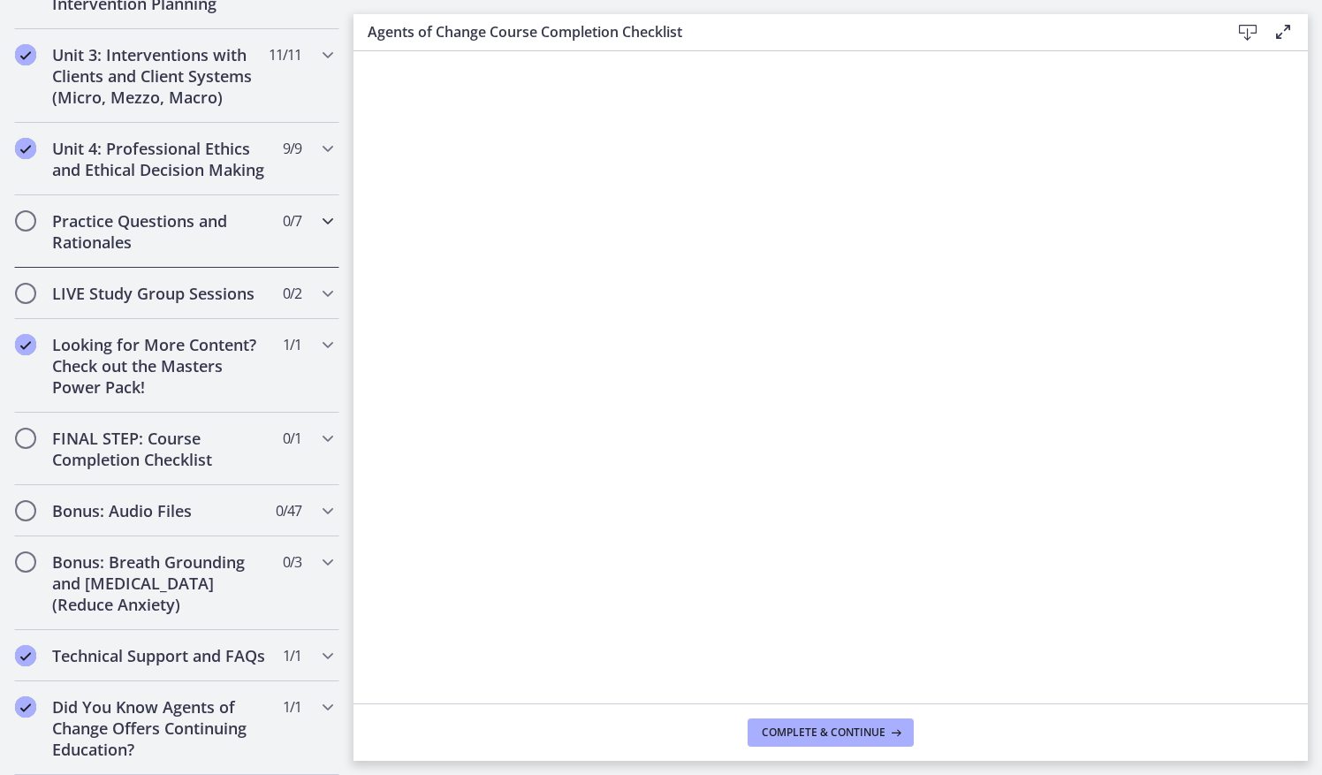
click at [203, 218] on h2 "Practice Questions and Rationales" at bounding box center [160, 231] width 216 height 42
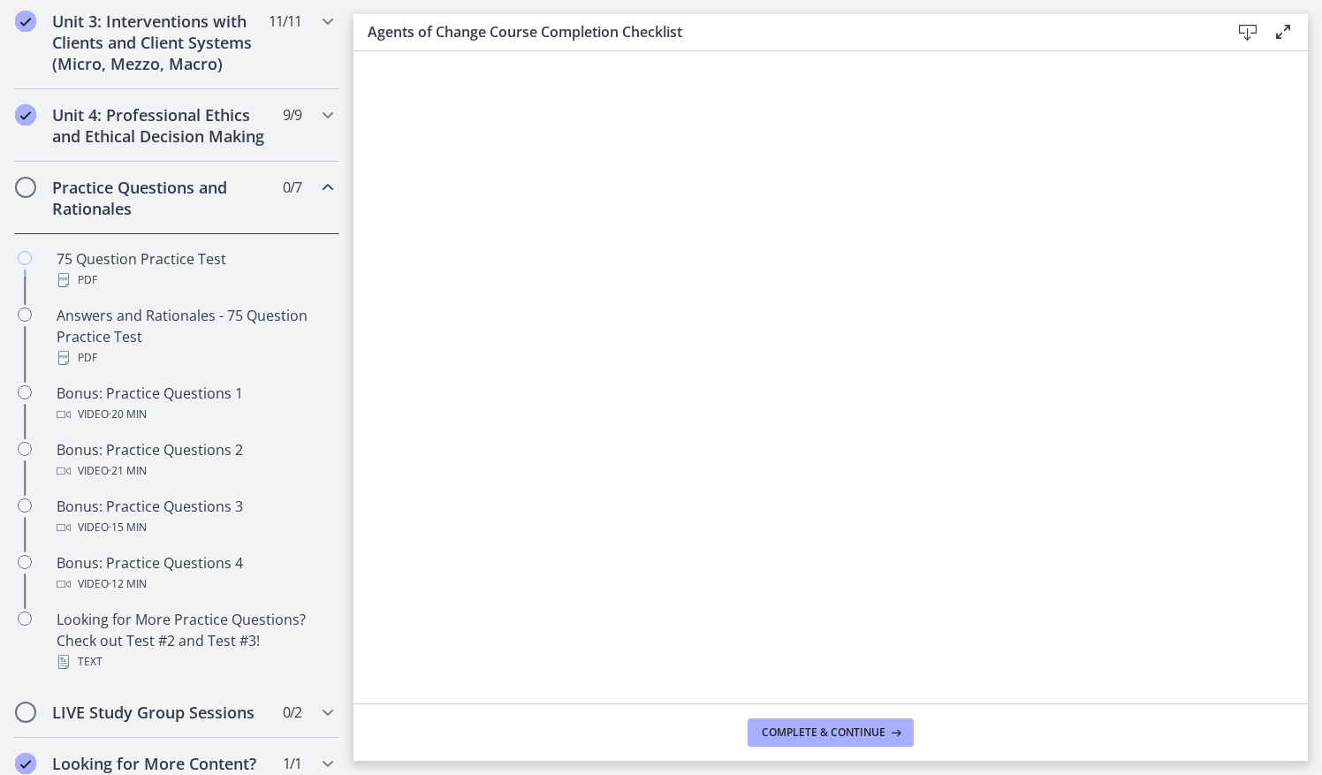
click at [203, 218] on h2 "Practice Questions and Rationales" at bounding box center [160, 198] width 216 height 42
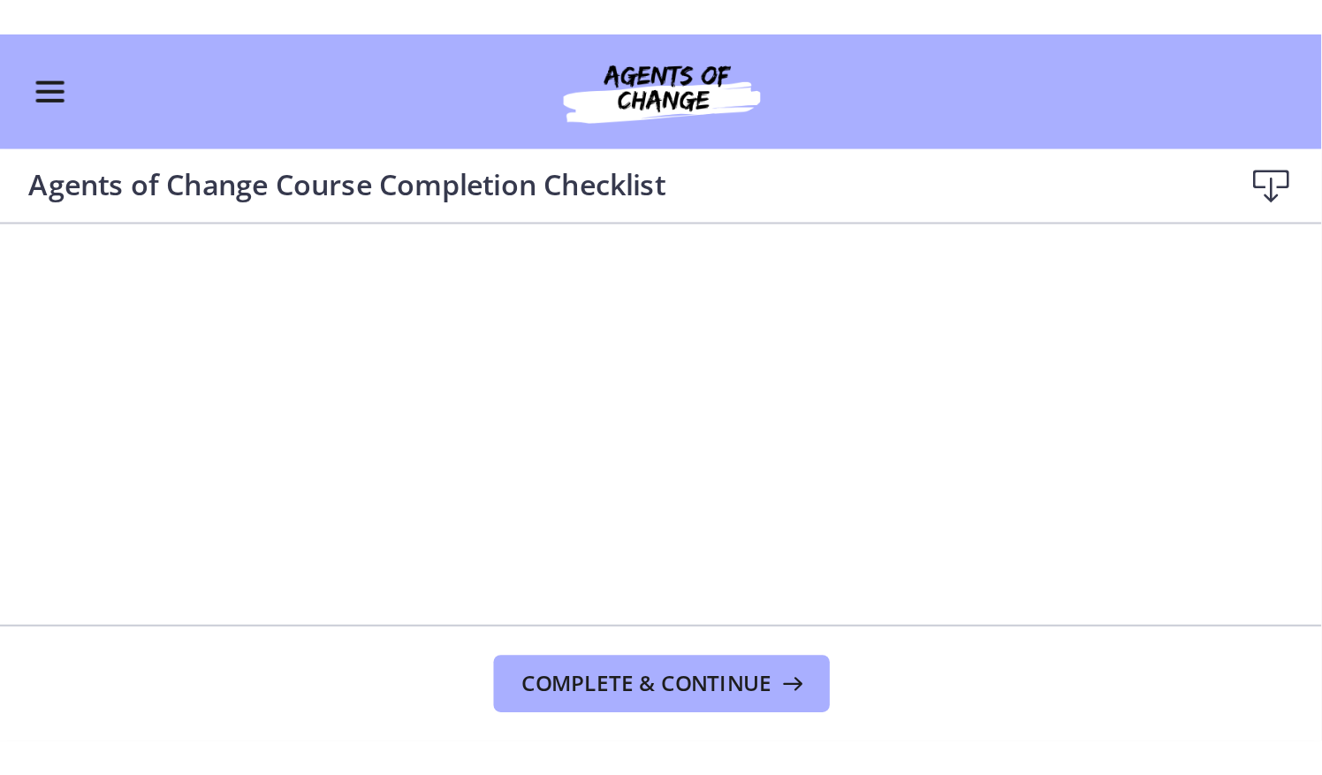
scroll to position [209, 0]
